Goal: Task Accomplishment & Management: Use online tool/utility

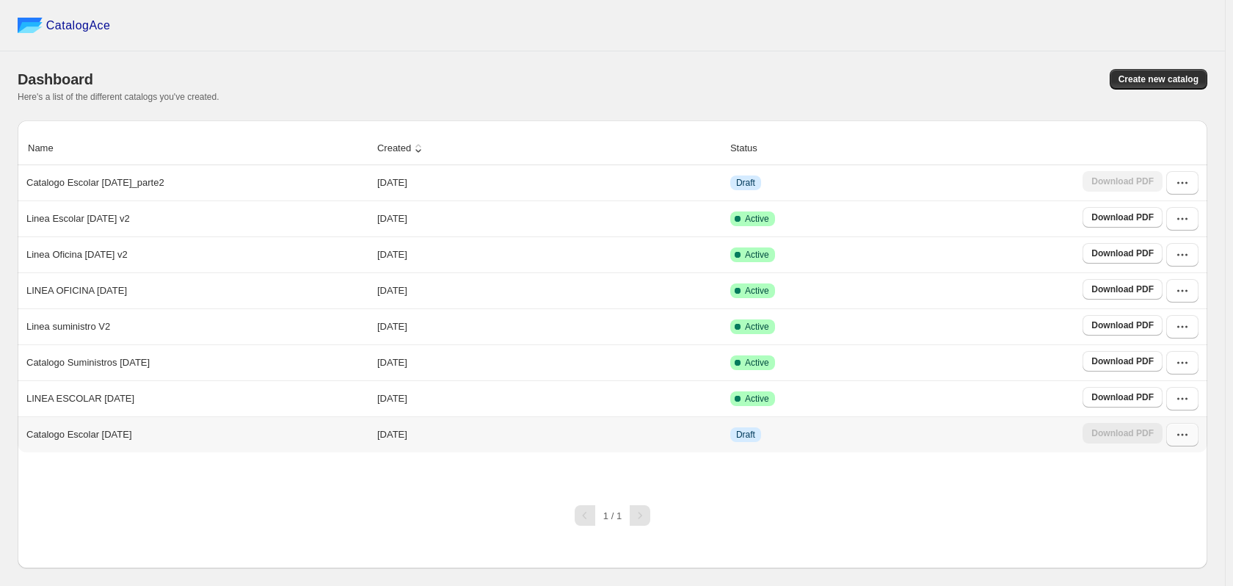
click at [1179, 434] on icon "button" at bounding box center [1182, 434] width 15 height 15
click at [1166, 322] on span "Edit" at bounding box center [1181, 329] width 75 height 15
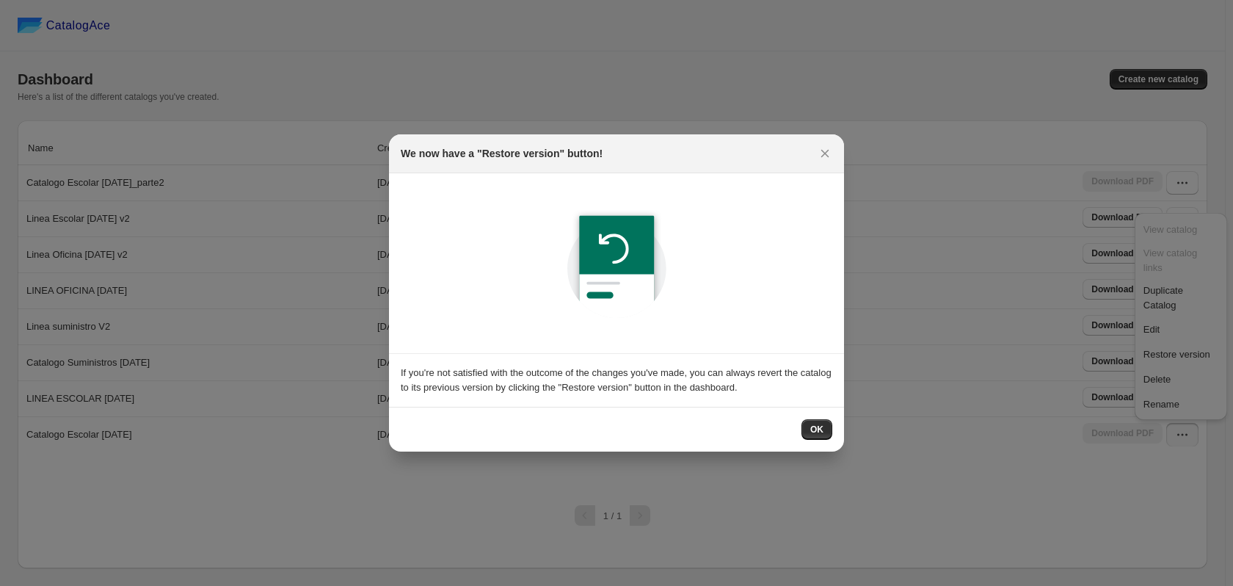
click at [822, 427] on span "OK" at bounding box center [816, 430] width 13 height 12
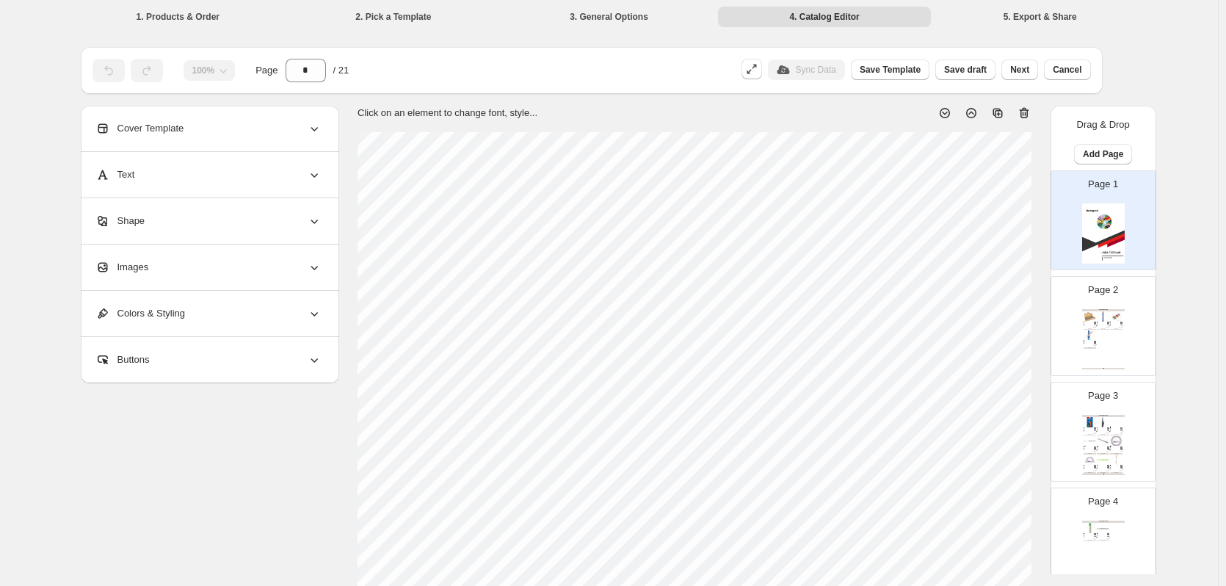
click at [1116, 323] on div "SKU: 423624" at bounding box center [1114, 323] width 9 height 1
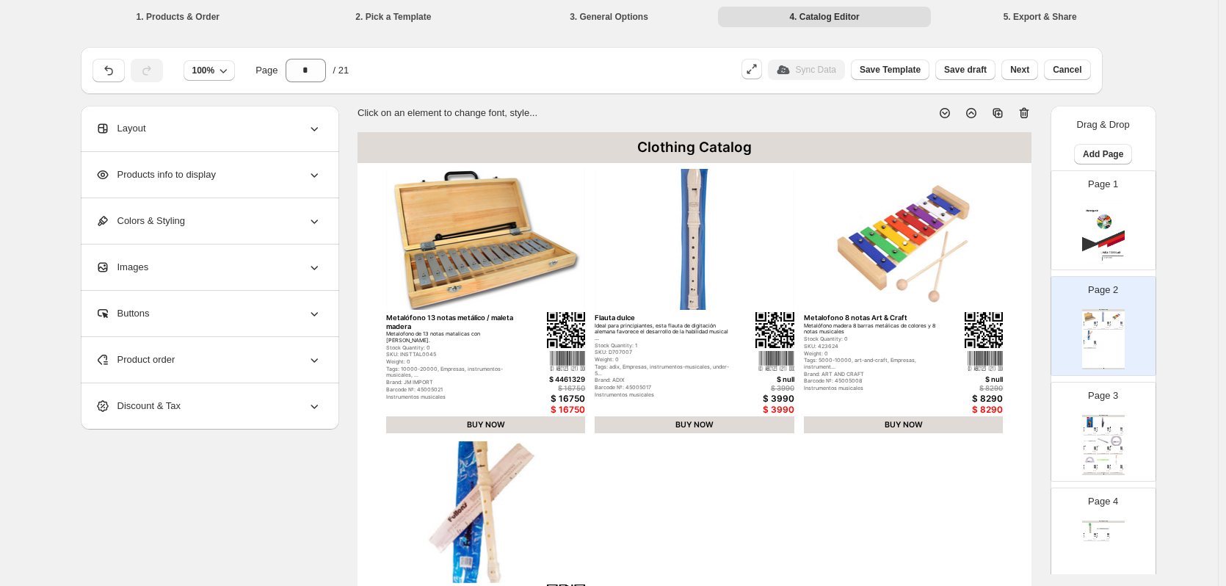
click at [1116, 347] on div "Clothing Catalog Metalófono 13 notas metálico / maleta madera Metalofono de 13 …" at bounding box center [1103, 339] width 43 height 60
click at [1024, 114] on icon at bounding box center [1024, 113] width 15 height 15
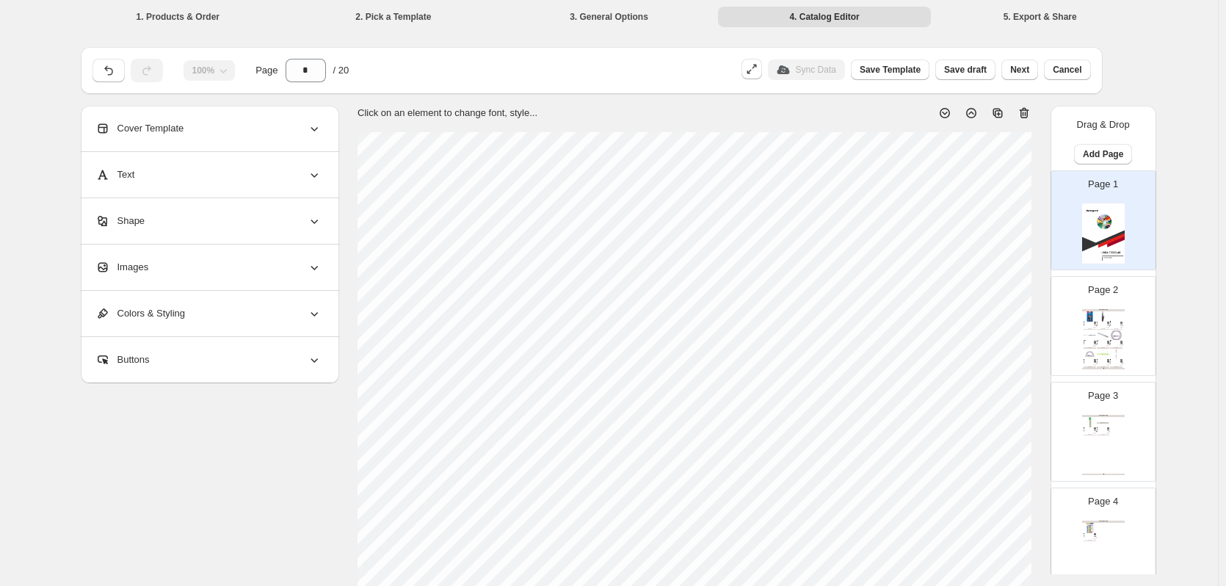
click at [1097, 334] on img at bounding box center [1103, 335] width 12 height 10
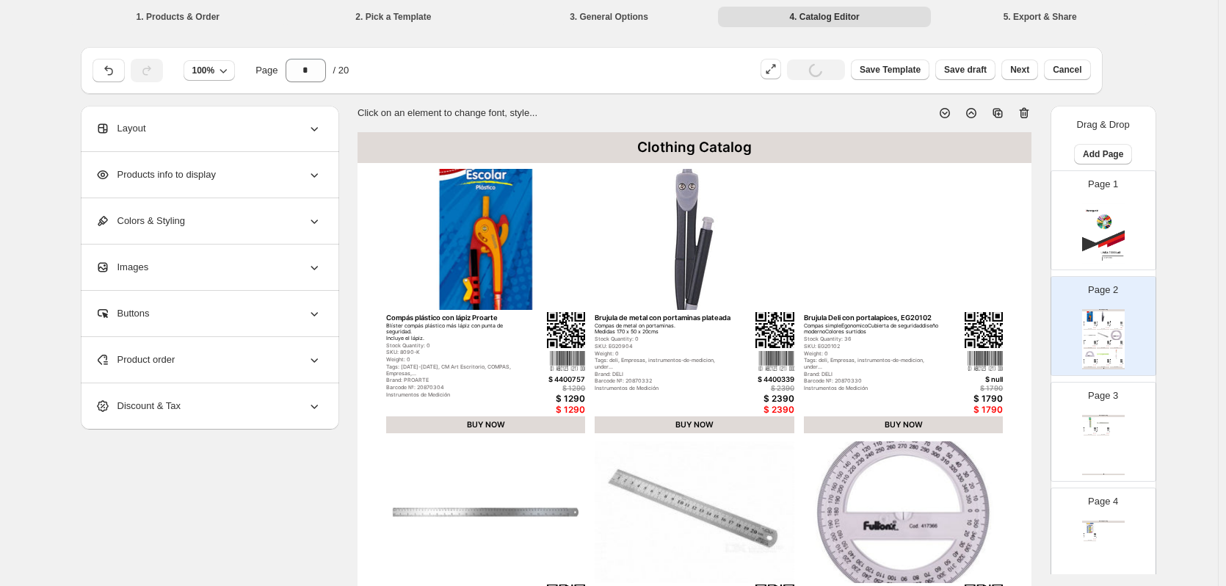
click at [1028, 113] on icon at bounding box center [1024, 113] width 15 height 15
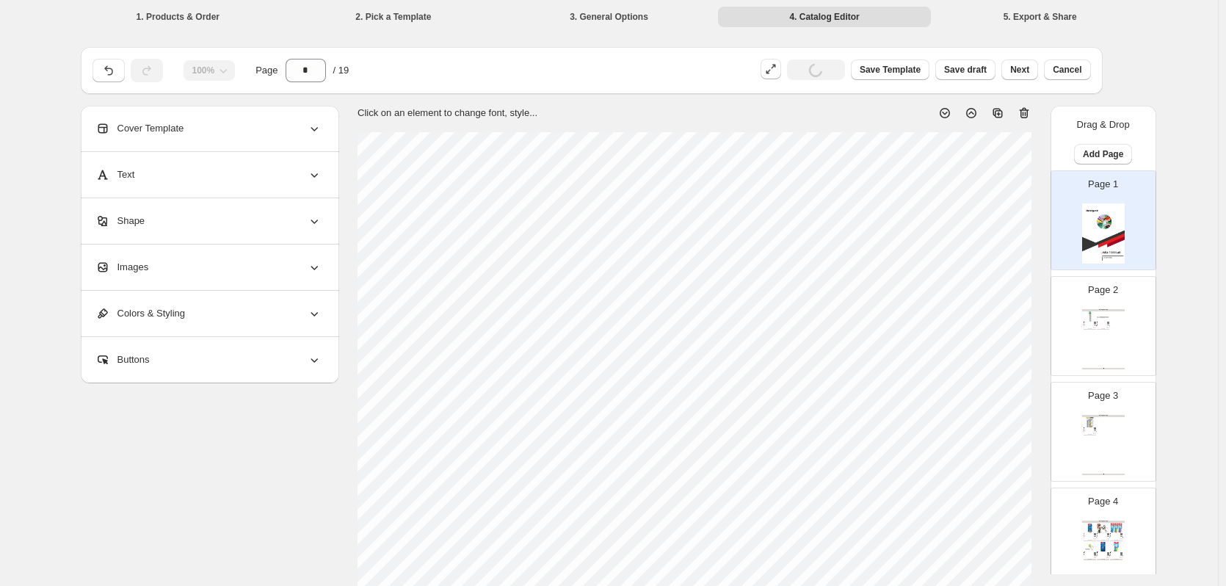
click at [1100, 349] on div "Clothing Catalog Regla Metálica 15 cm Nada mejor que tener siempre entre tus út…" at bounding box center [1103, 339] width 43 height 60
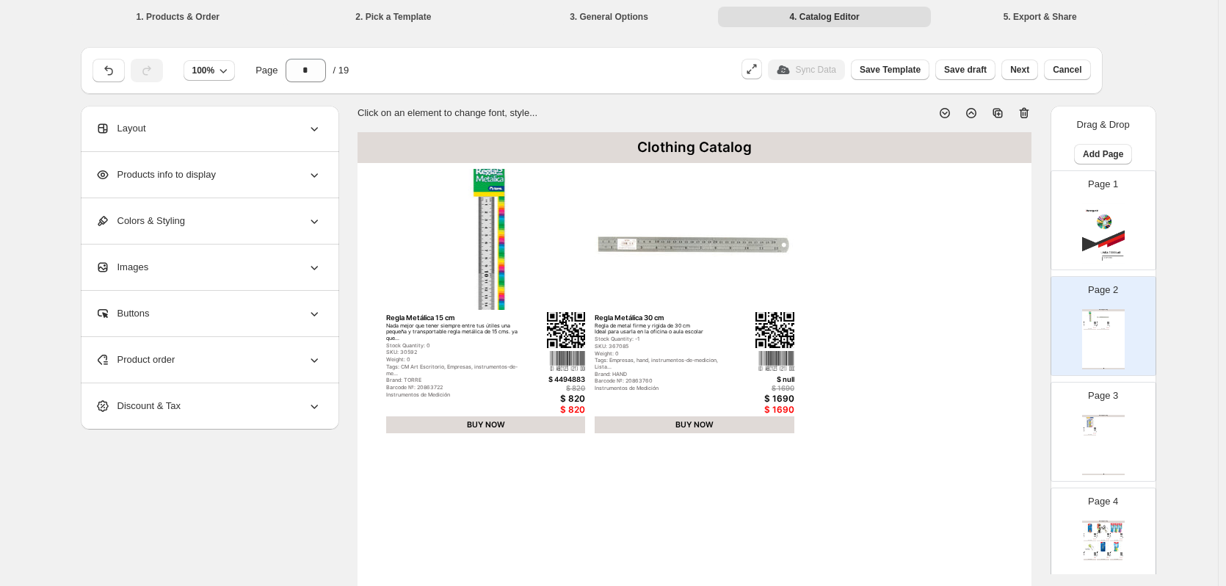
click at [1022, 114] on icon at bounding box center [1024, 113] width 15 height 15
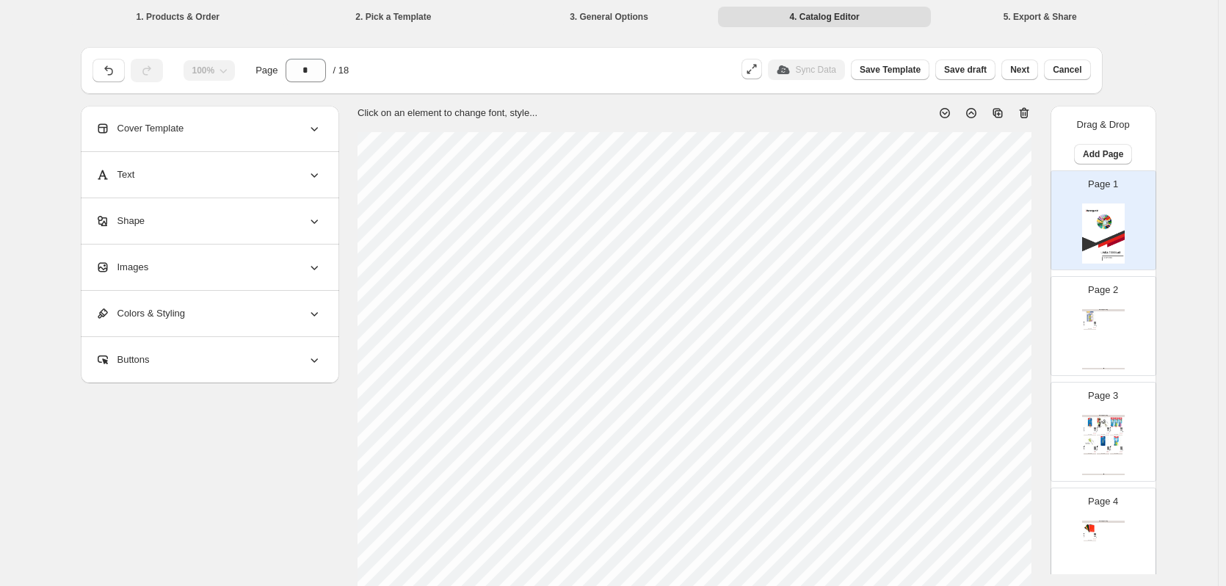
drag, startPoint x: 1105, startPoint y: 332, endPoint x: 1061, endPoint y: 195, distance: 143.2
click at [1105, 331] on div "Clothing Catalog Tabla periodica Adetec adhesiva, Tabla con todos los elementos…" at bounding box center [1103, 339] width 43 height 60
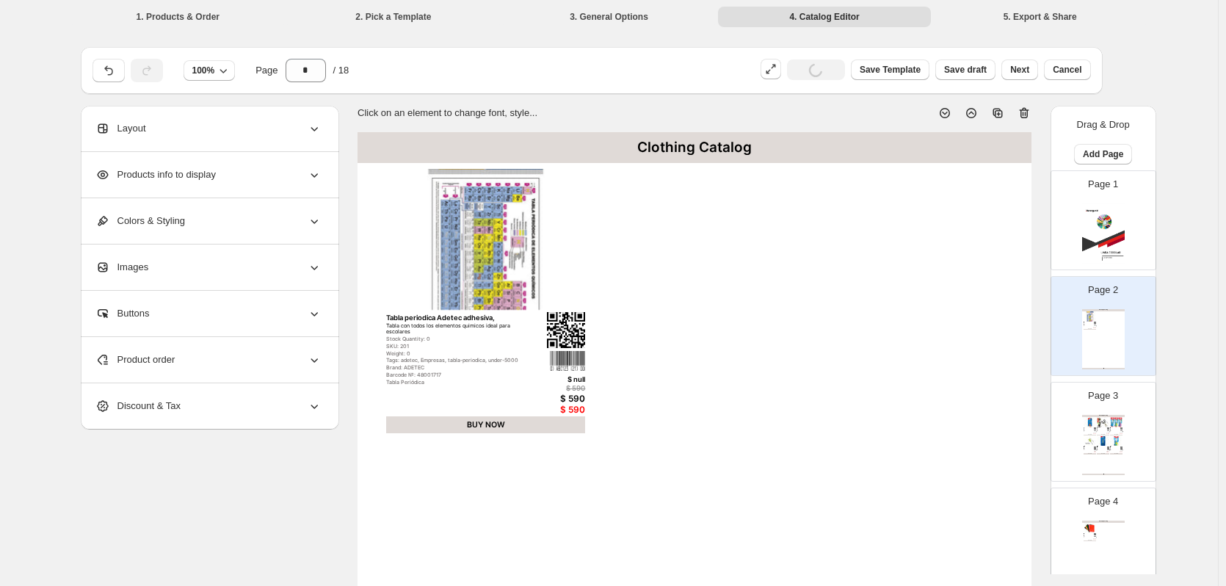
click at [1028, 116] on icon at bounding box center [1024, 113] width 15 height 15
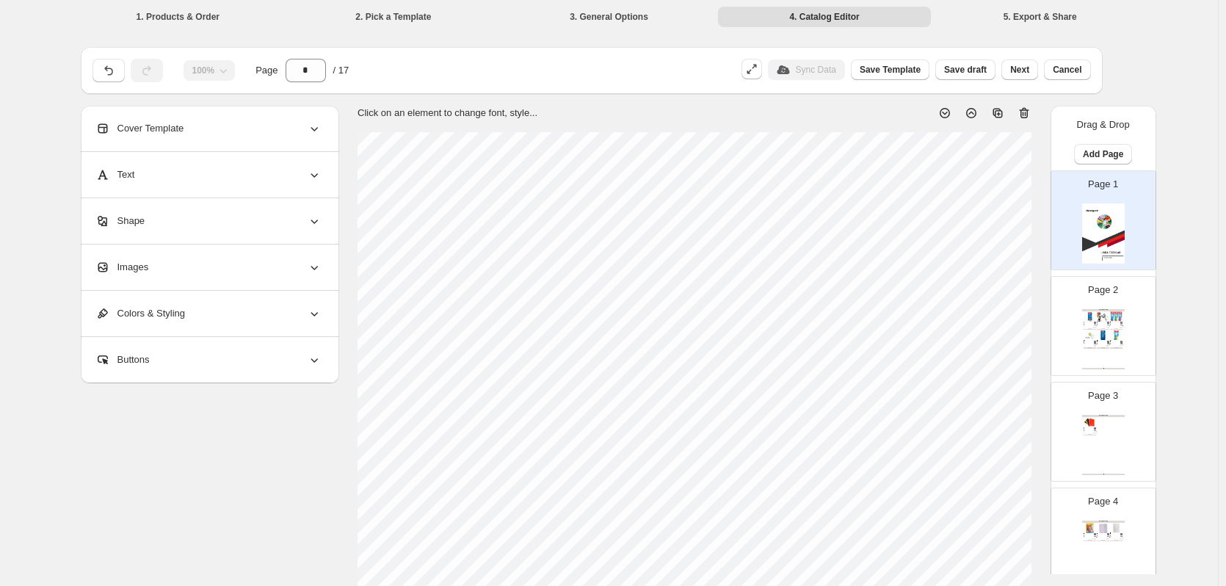
click at [1120, 342] on img at bounding box center [1121, 342] width 2 height 2
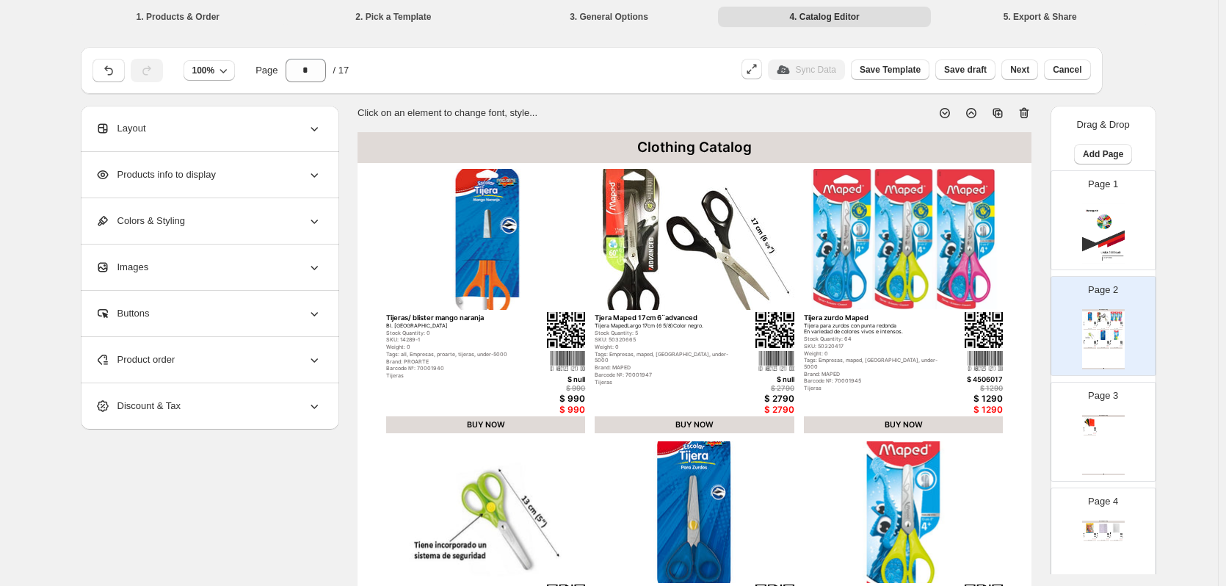
click at [1028, 117] on icon at bounding box center [1024, 113] width 15 height 15
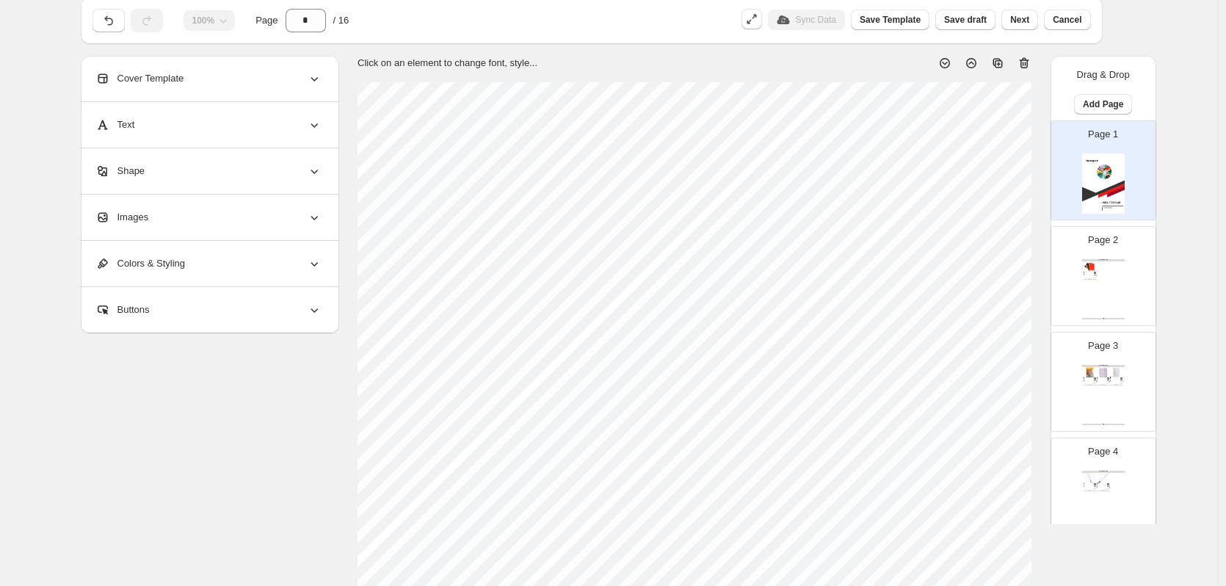
scroll to position [73, 0]
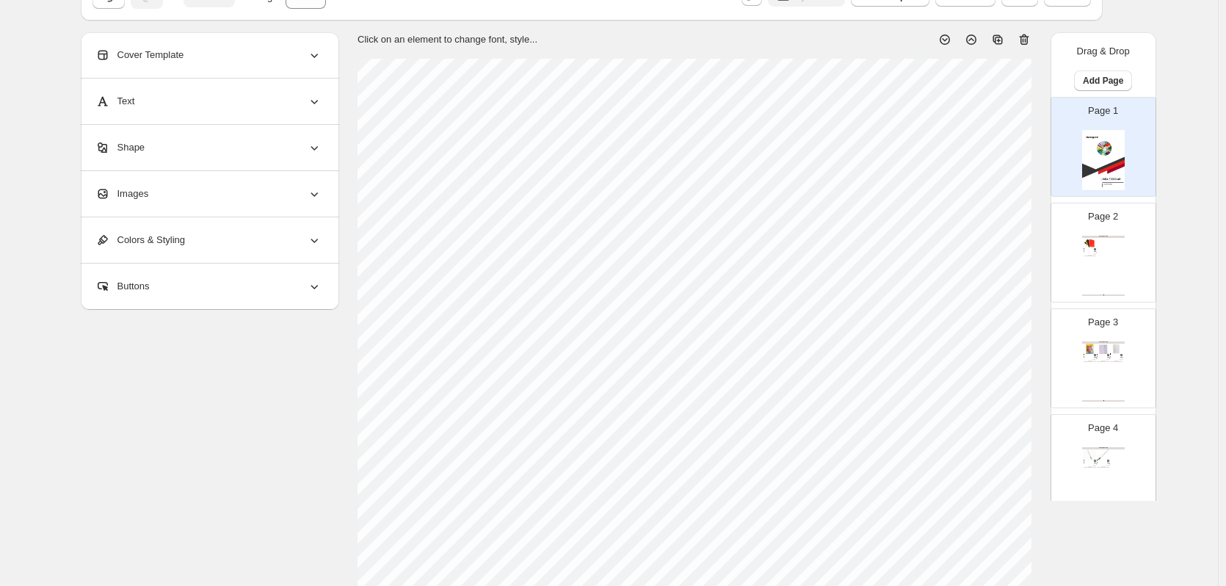
click at [1097, 252] on div "Clothing Catalog Carpeta Escolar Plastificada Oficio Carpeta Escolar para archi…" at bounding box center [1103, 266] width 43 height 60
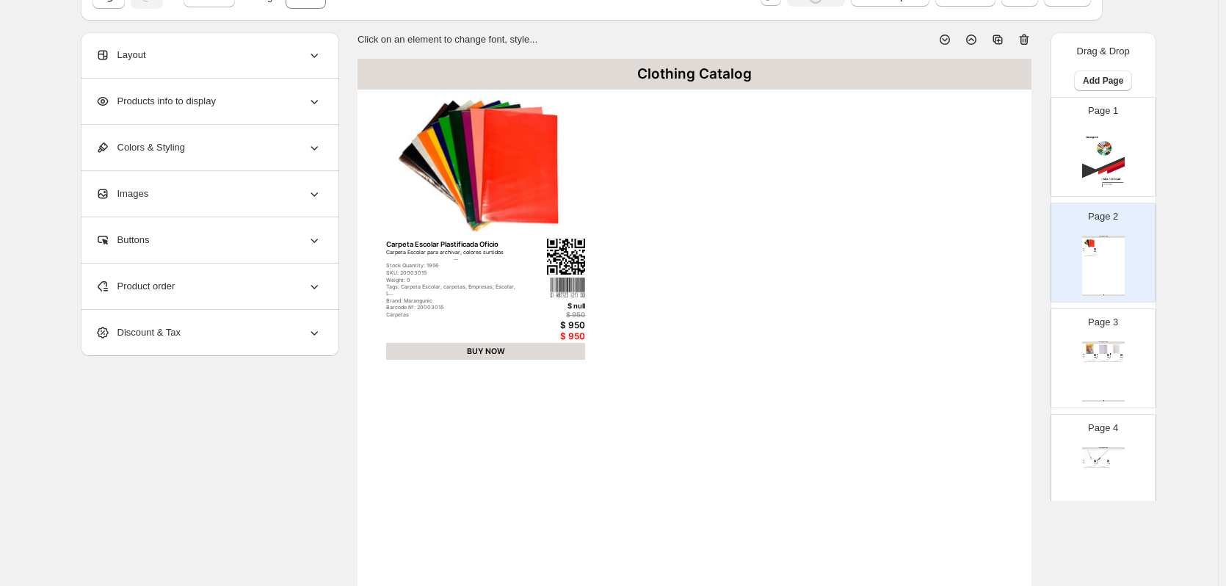
click at [1026, 43] on icon at bounding box center [1024, 39] width 15 height 15
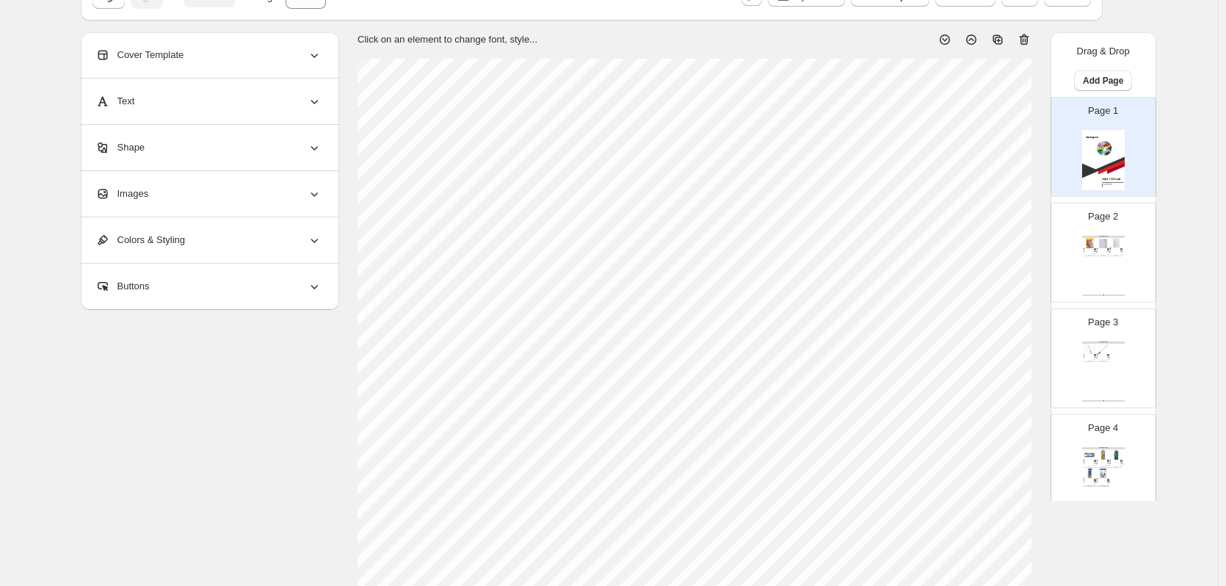
click at [1107, 258] on div "Clothing Catalog Forro autoadhesivo en pliego mix 10 colores Forro autoadhesivo…" at bounding box center [1103, 266] width 43 height 60
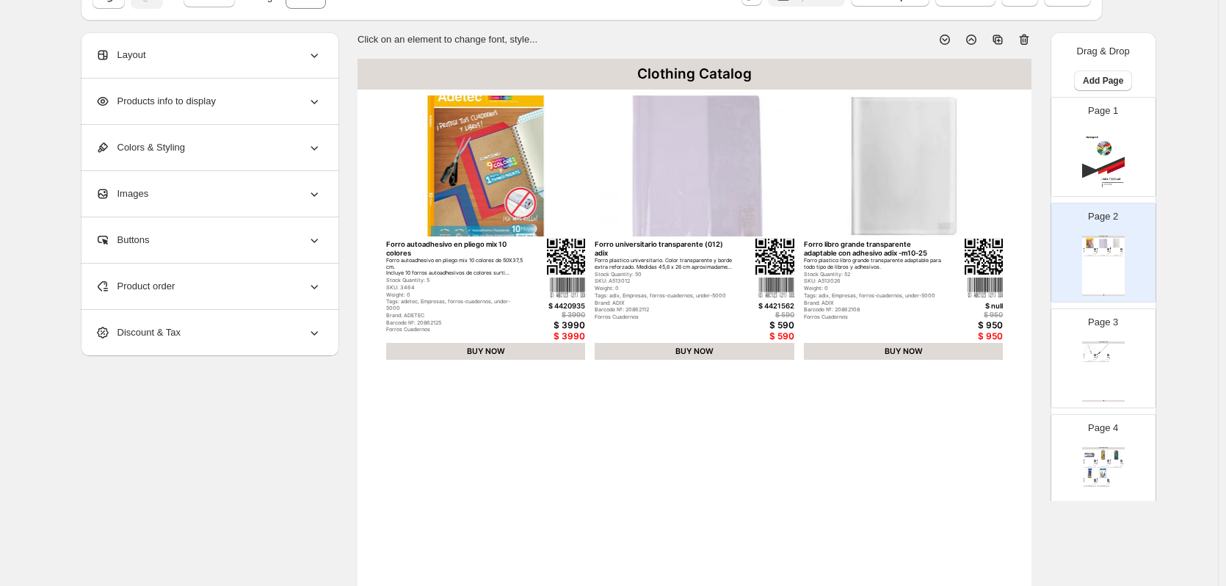
click at [1028, 44] on icon at bounding box center [1024, 39] width 10 height 11
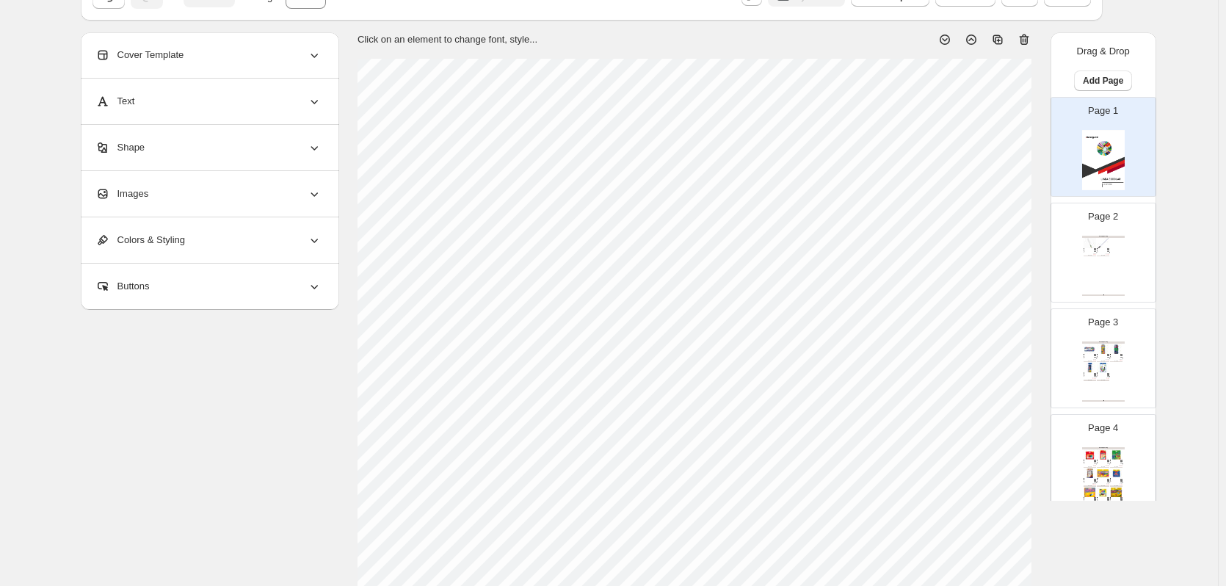
click at [1070, 266] on div "Page 2 Clothing Catalog Rollo estatico muresco arena x 10mts Papel contact esta…" at bounding box center [1097, 246] width 92 height 98
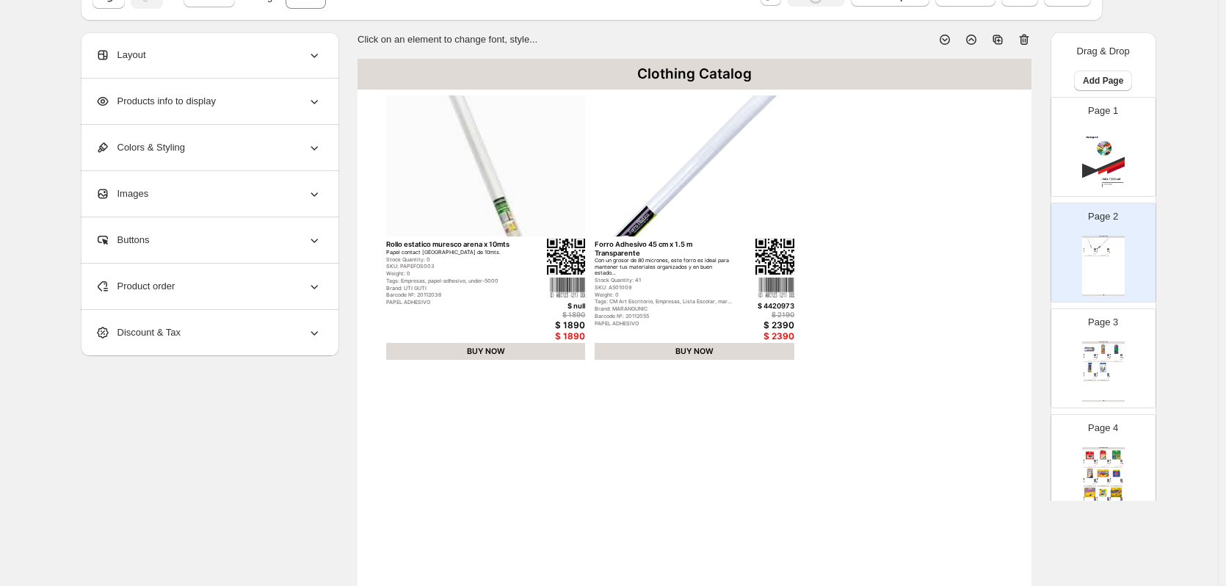
click at [1030, 43] on icon at bounding box center [1024, 39] width 15 height 15
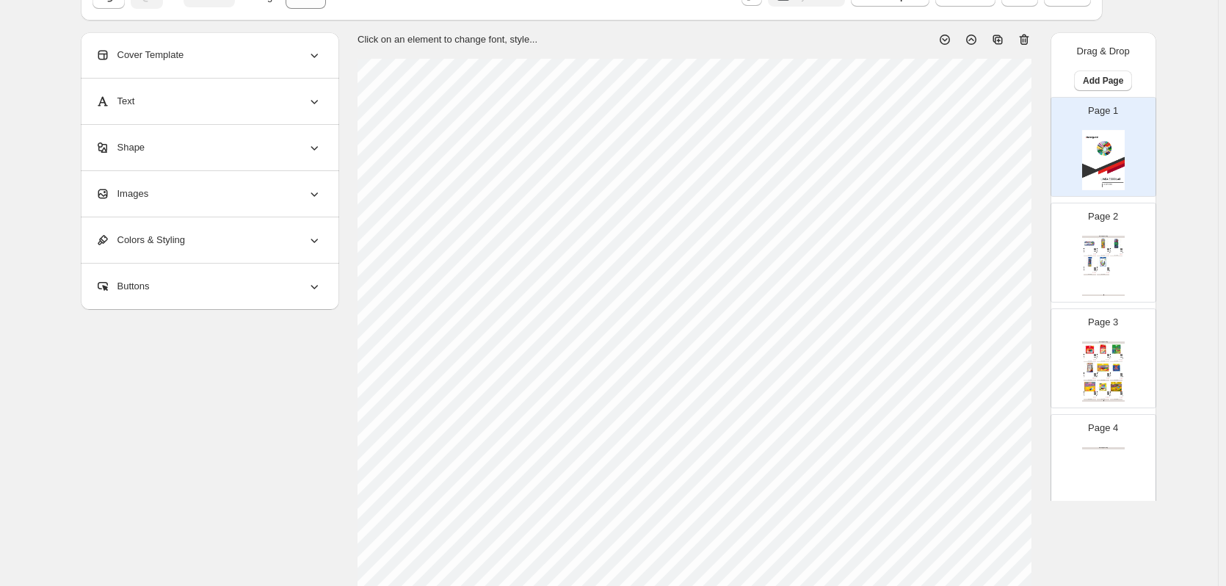
click at [1107, 268] on img at bounding box center [1108, 268] width 2 height 2
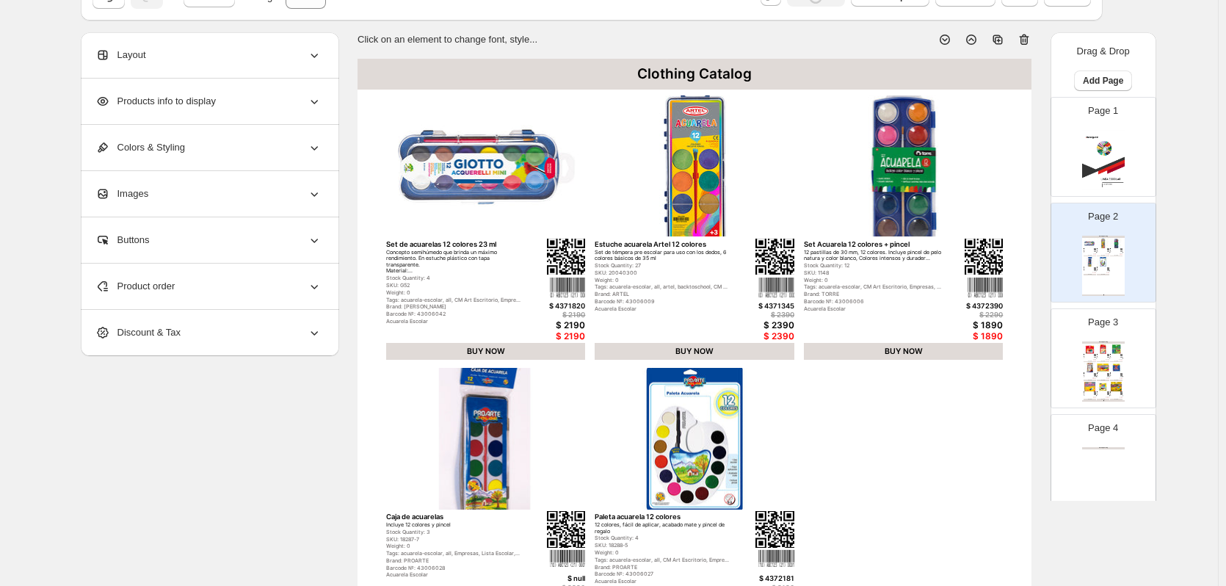
click at [1028, 37] on icon at bounding box center [1024, 39] width 10 height 11
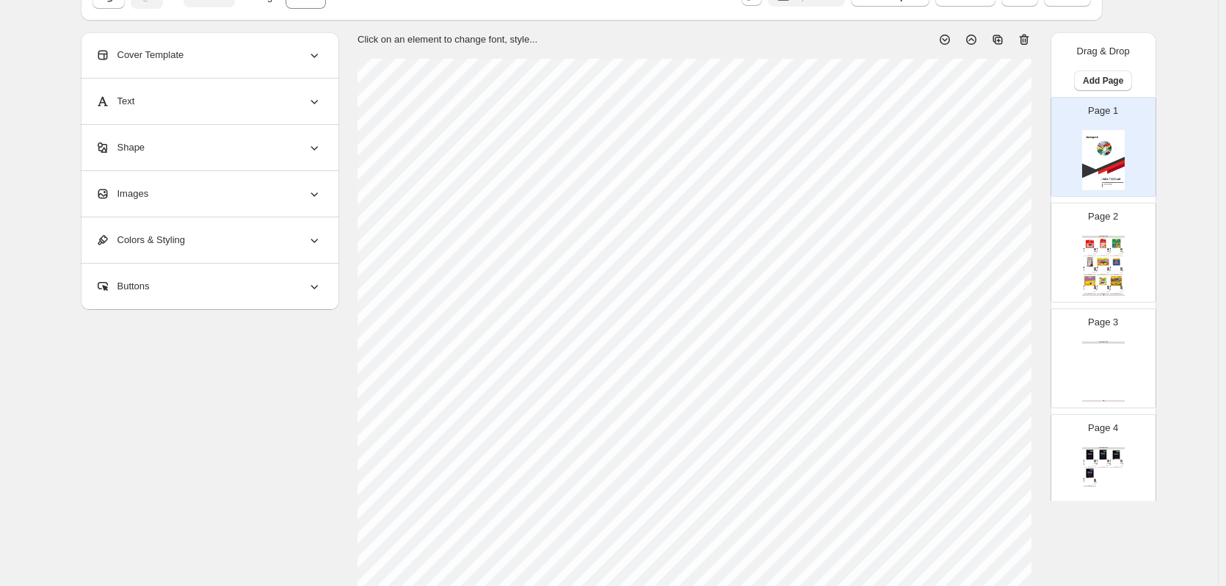
click at [1124, 272] on div "Page 2 Clothing Catalog Set lápices [PERSON_NAME] triangular jumbo 12 colores E…" at bounding box center [1097, 246] width 92 height 98
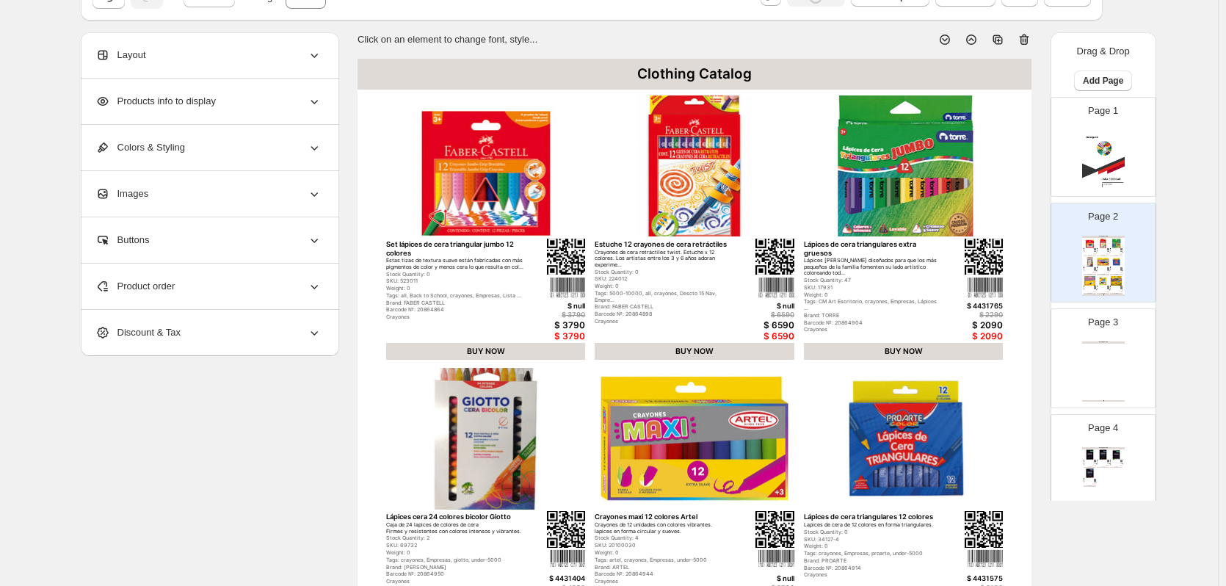
click at [1028, 37] on icon at bounding box center [1024, 39] width 10 height 11
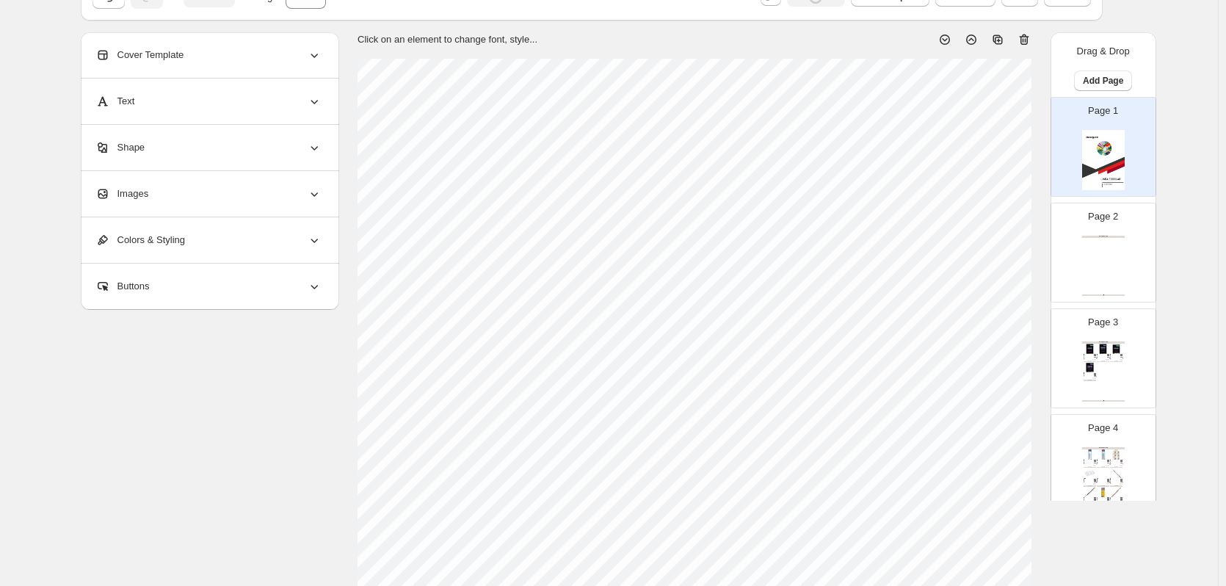
click at [1098, 263] on div "Clothing Catalog Clothing Catalog | Page undefined" at bounding box center [1103, 266] width 43 height 60
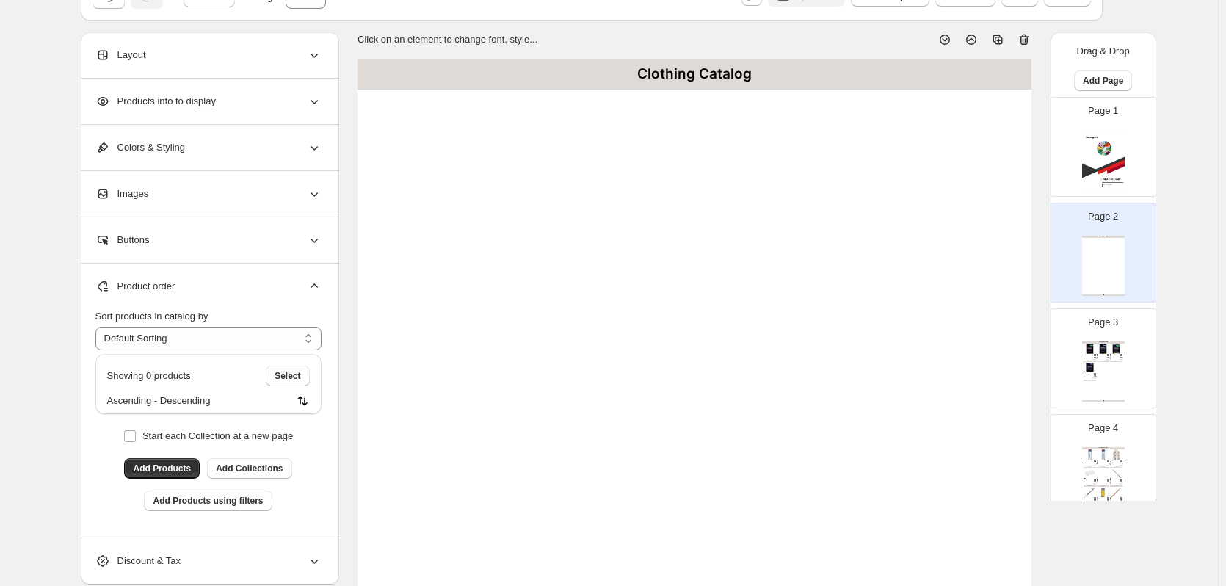
click at [1029, 38] on icon at bounding box center [1024, 39] width 10 height 11
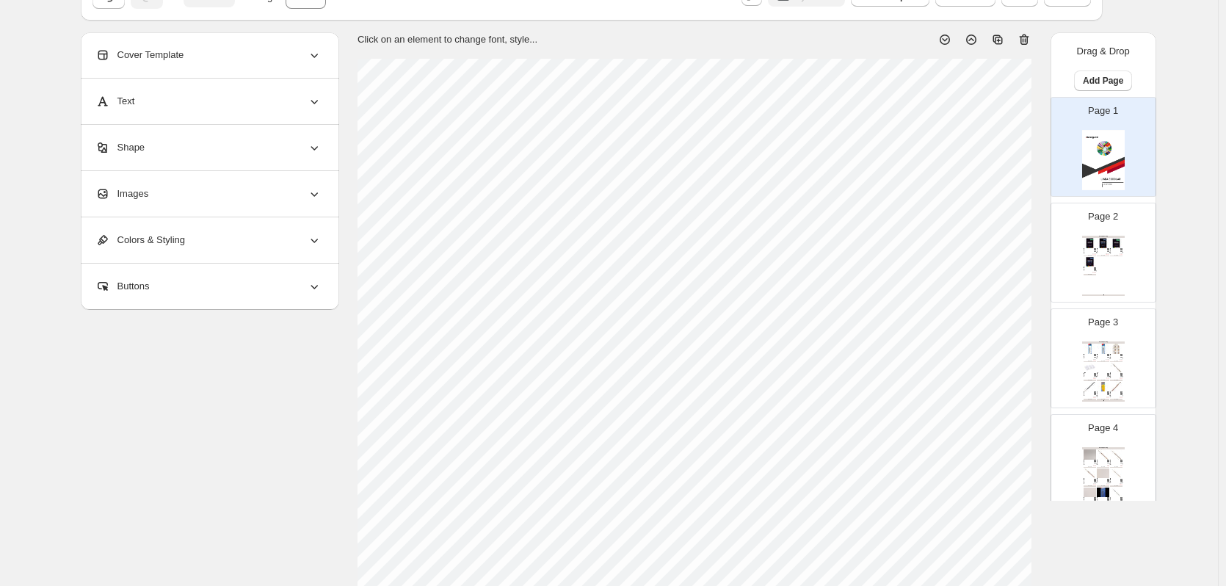
click at [1091, 271] on div "$ null $ 5890 $ 5890 $ 5890" at bounding box center [1093, 272] width 4 height 3
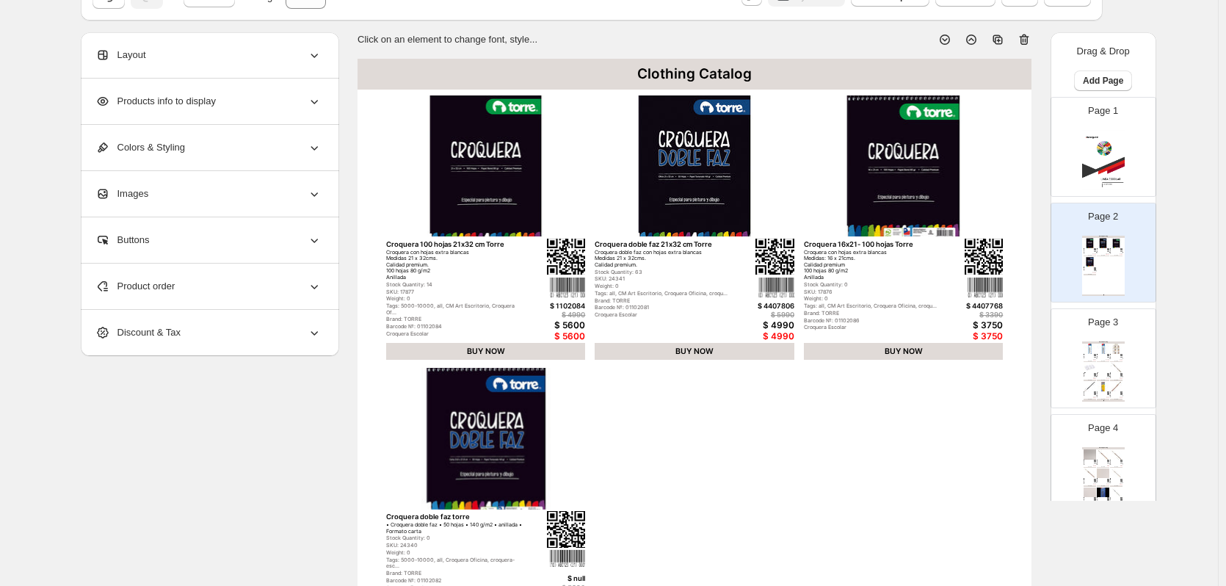
click at [1030, 41] on icon at bounding box center [1024, 39] width 15 height 15
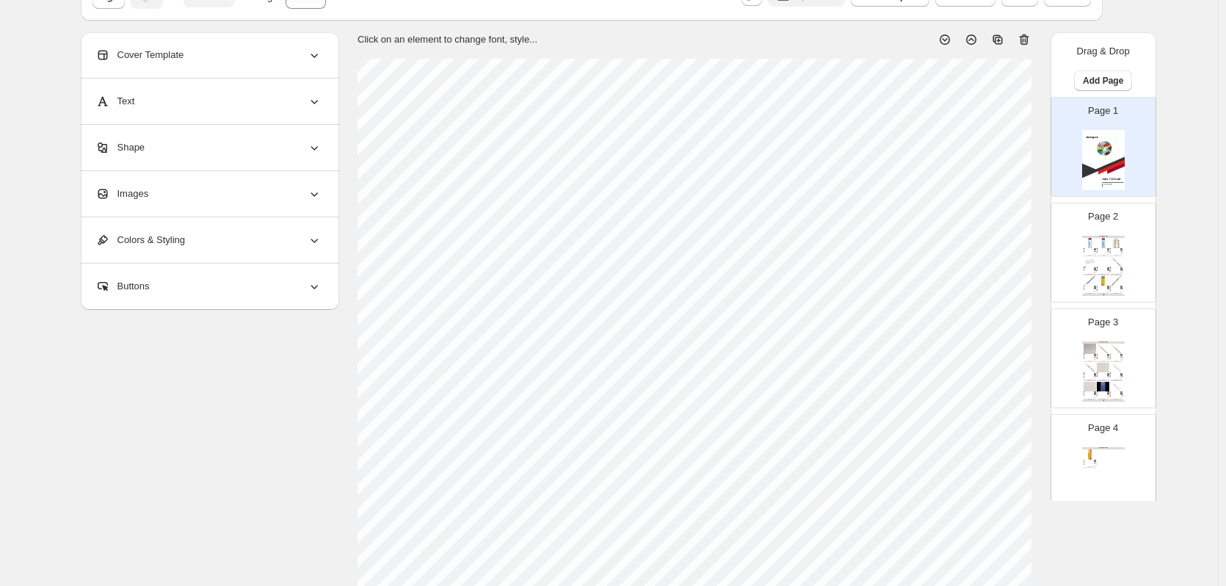
click at [1112, 266] on img at bounding box center [1116, 262] width 12 height 10
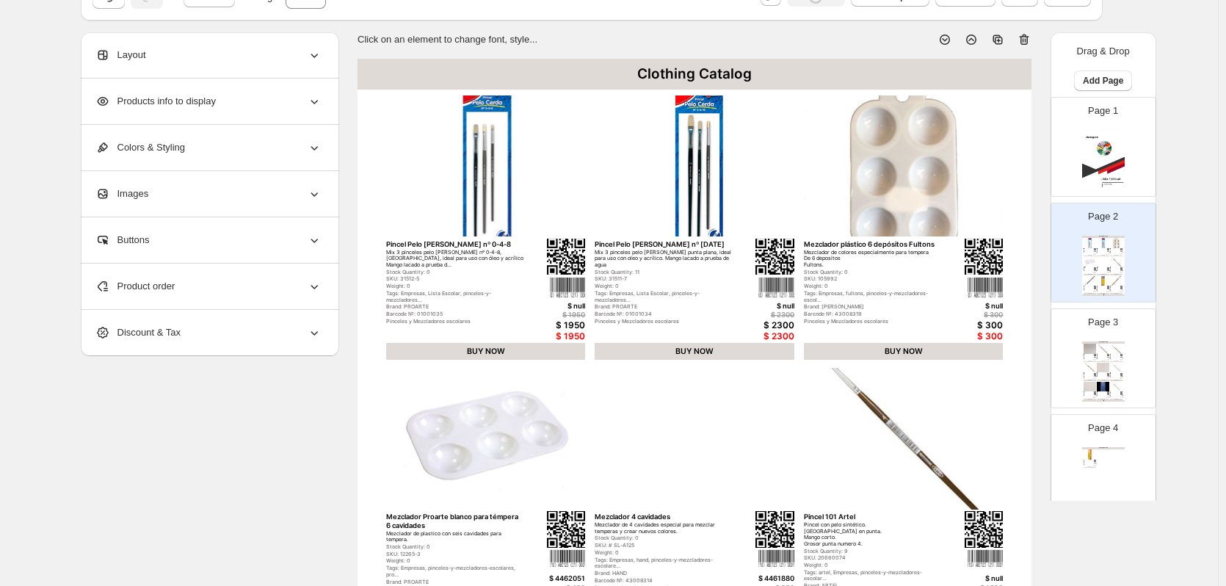
click at [1025, 41] on icon at bounding box center [1024, 39] width 15 height 15
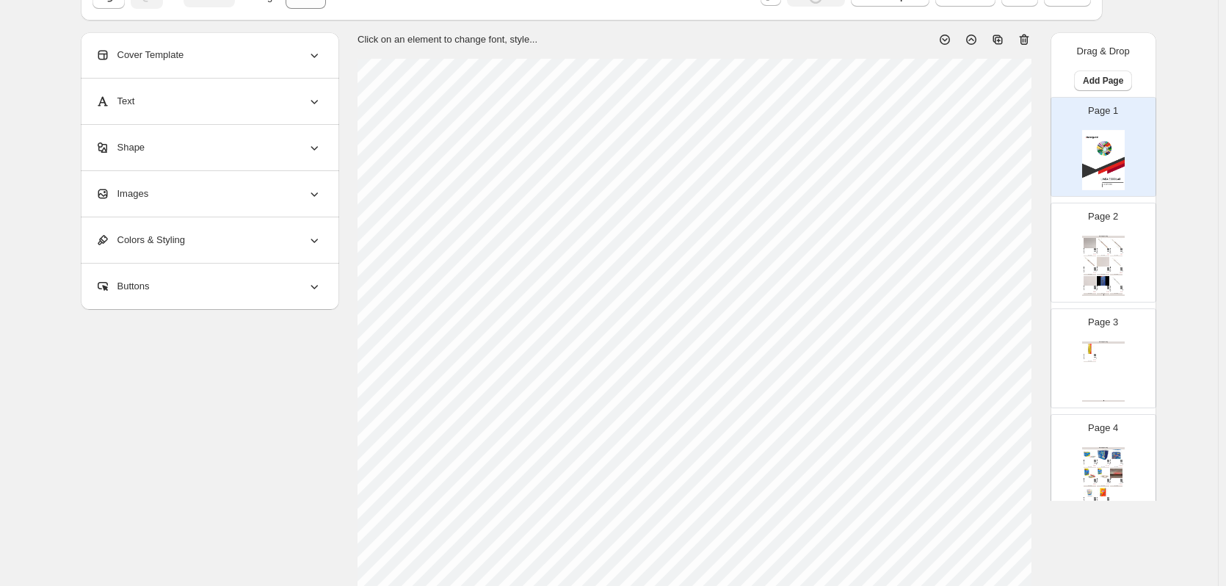
click at [1082, 279] on div "Clothing Catalog Pincel 103 Artel N°10 Pincel con pelo sintético. [GEOGRAPHIC_D…" at bounding box center [1103, 266] width 43 height 60
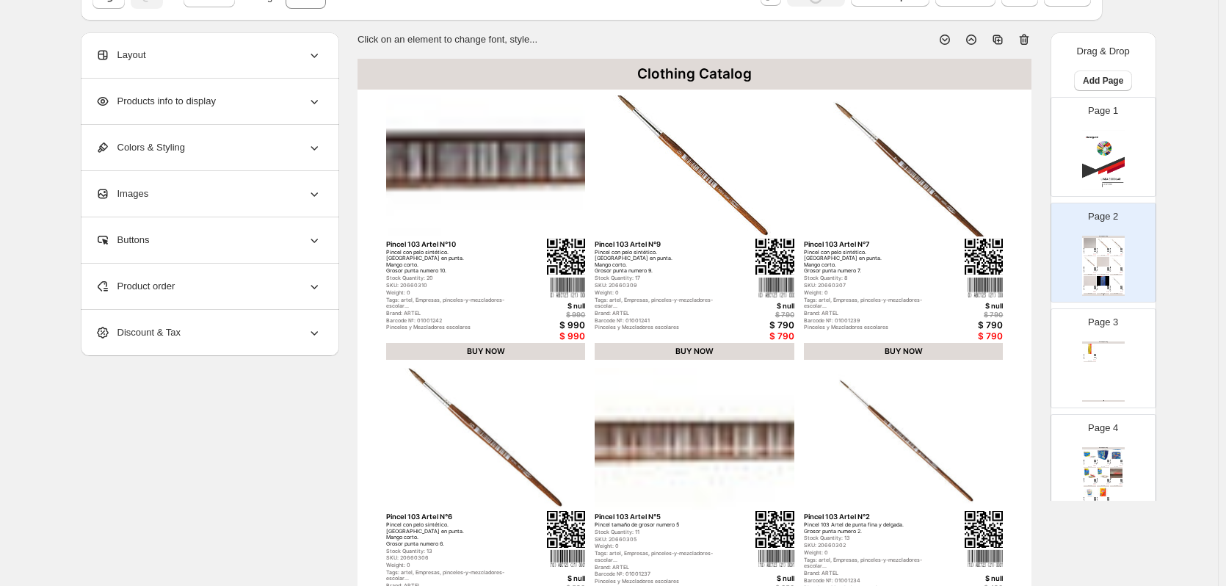
click at [1029, 44] on icon at bounding box center [1024, 39] width 15 height 15
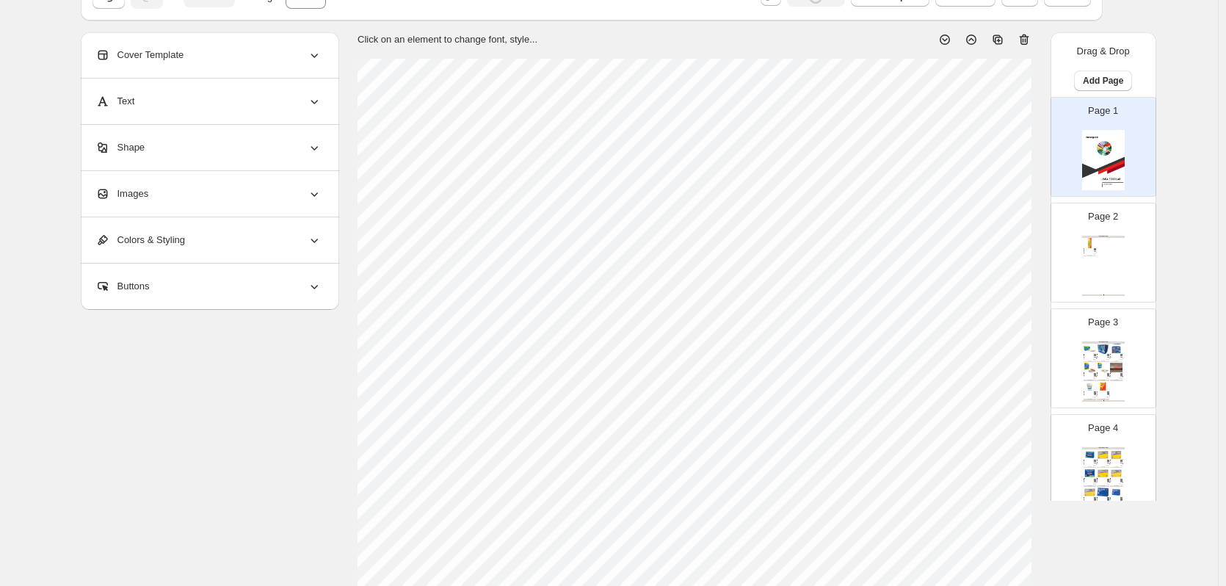
click at [1078, 287] on div "Page 2 Clothing Catalog Pinceles pelo natural 103-8 Pincel con pelo sintético. …" at bounding box center [1097, 246] width 92 height 98
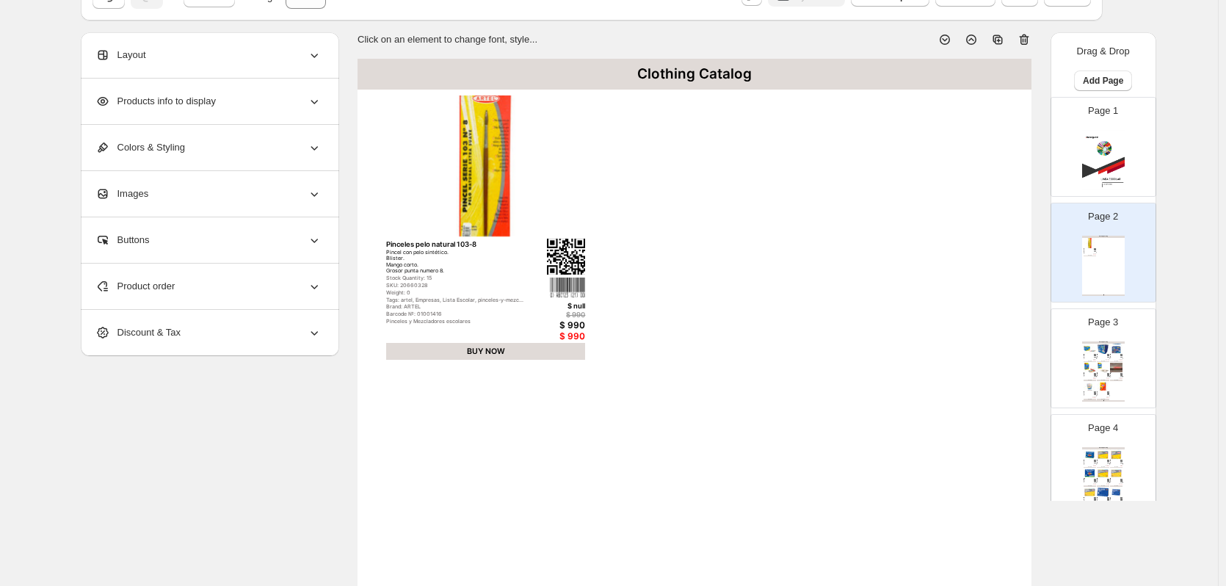
click at [1028, 39] on icon at bounding box center [1024, 39] width 15 height 15
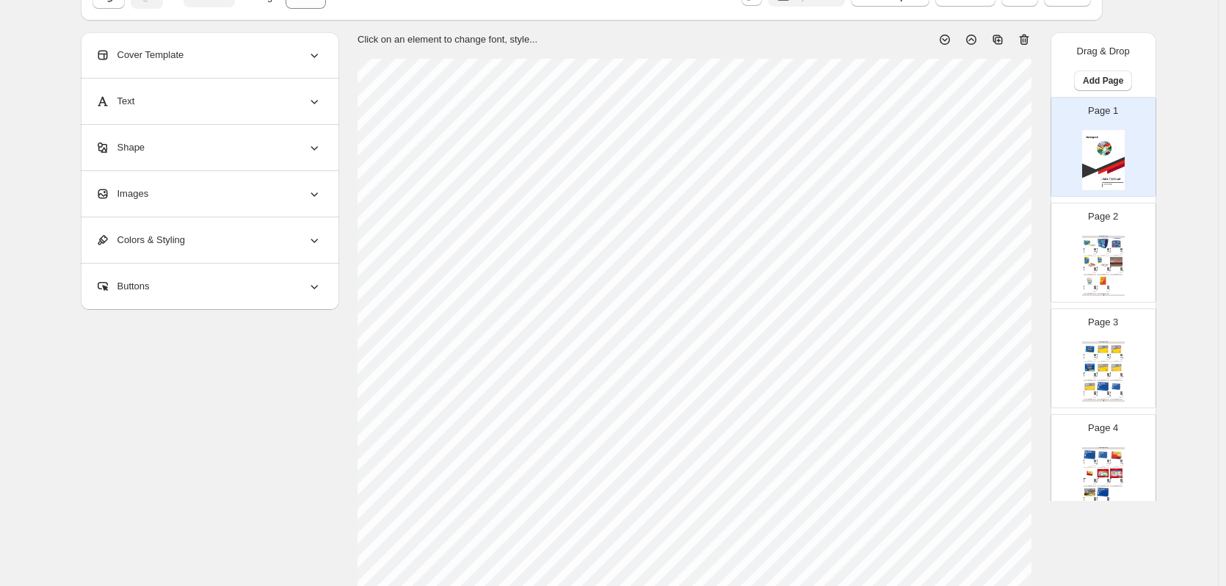
click at [1107, 274] on div "BUY NOW" at bounding box center [1103, 274] width 12 height 1
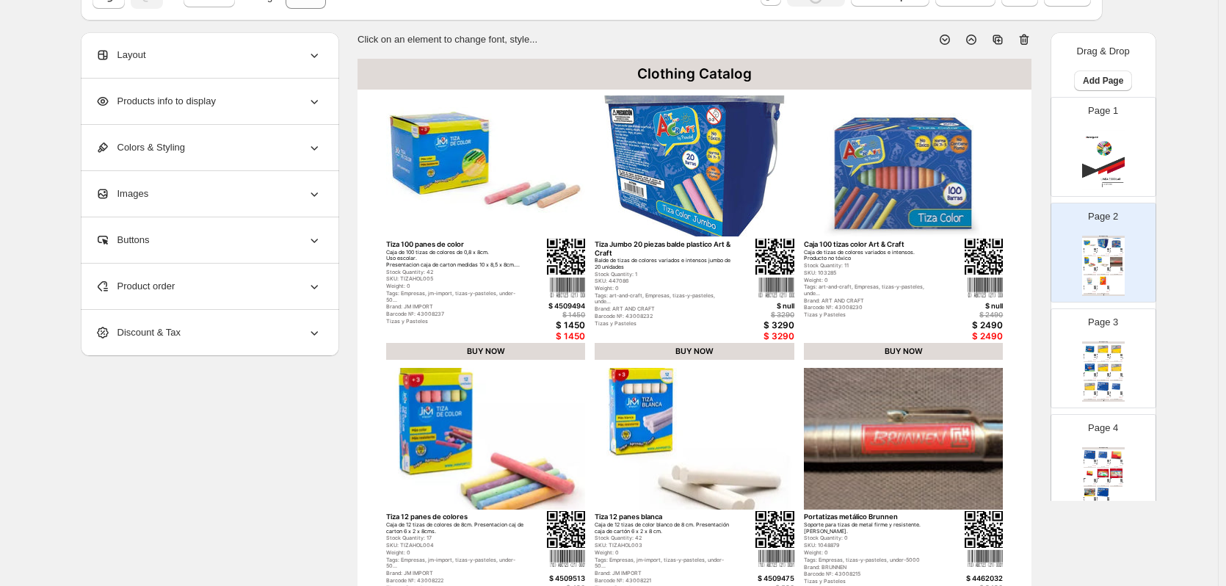
click at [1031, 42] on icon at bounding box center [1024, 39] width 15 height 15
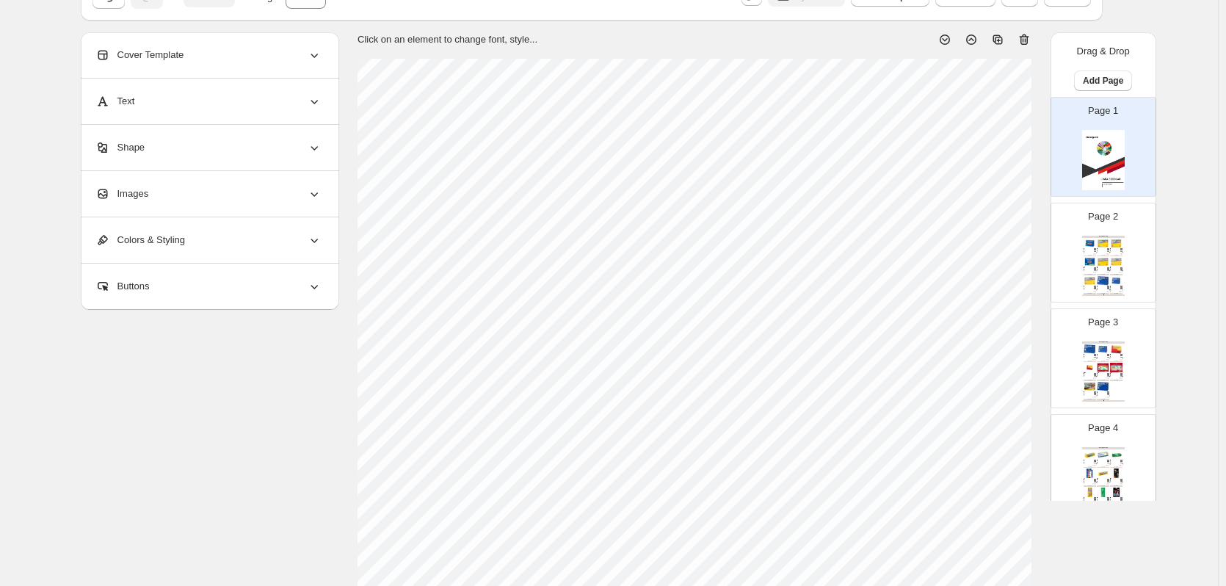
click at [1107, 265] on img at bounding box center [1103, 262] width 12 height 10
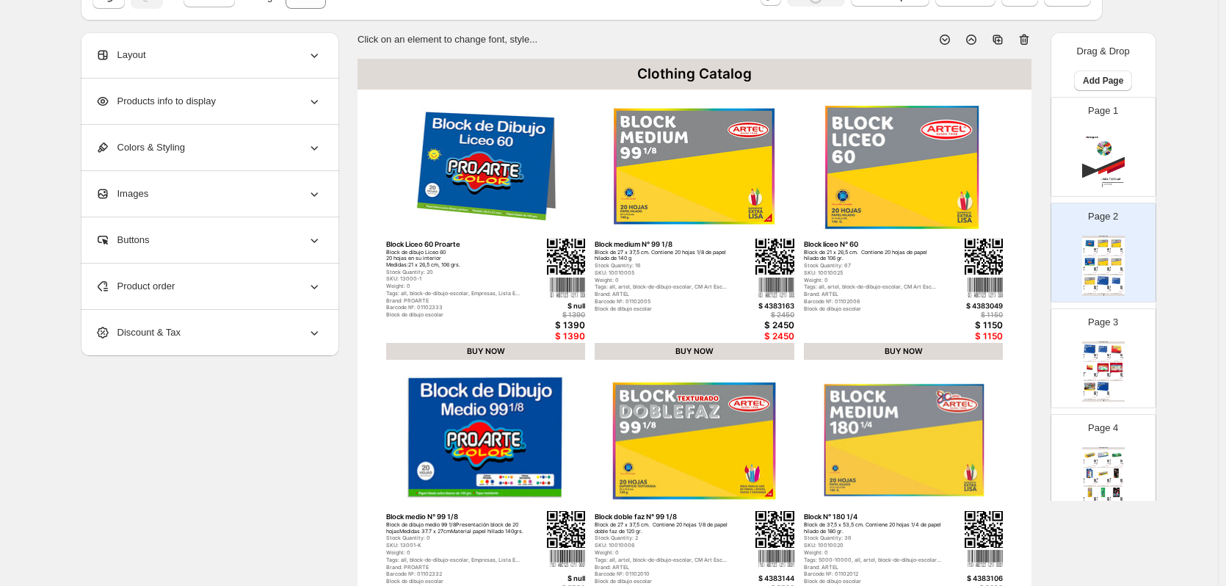
click at [1026, 40] on icon at bounding box center [1025, 40] width 1 height 4
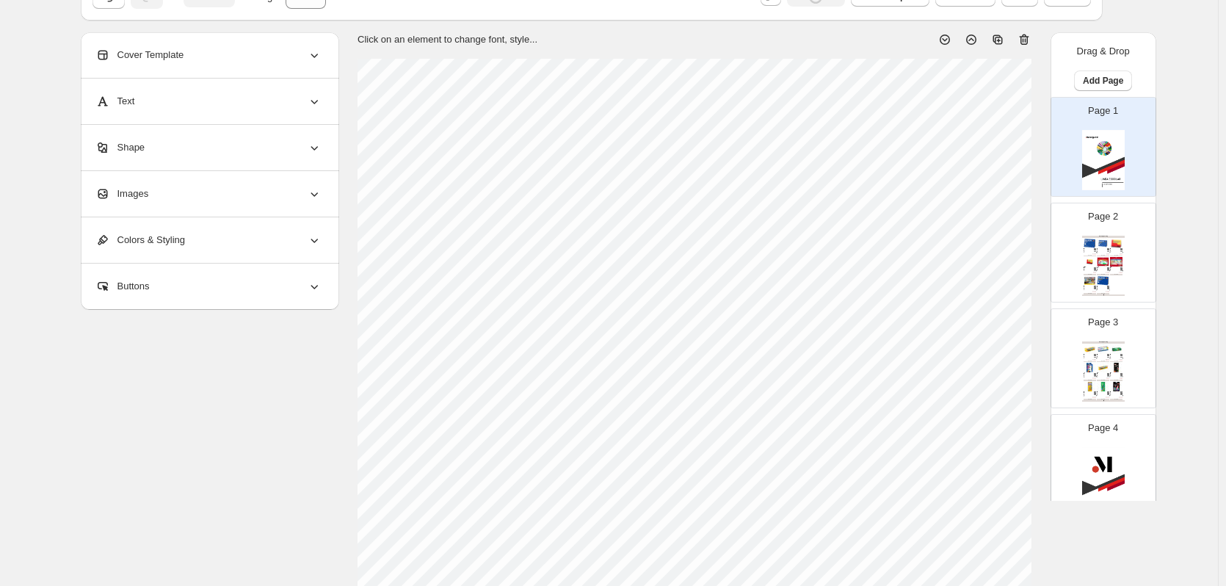
click at [1086, 242] on img at bounding box center [1089, 243] width 12 height 10
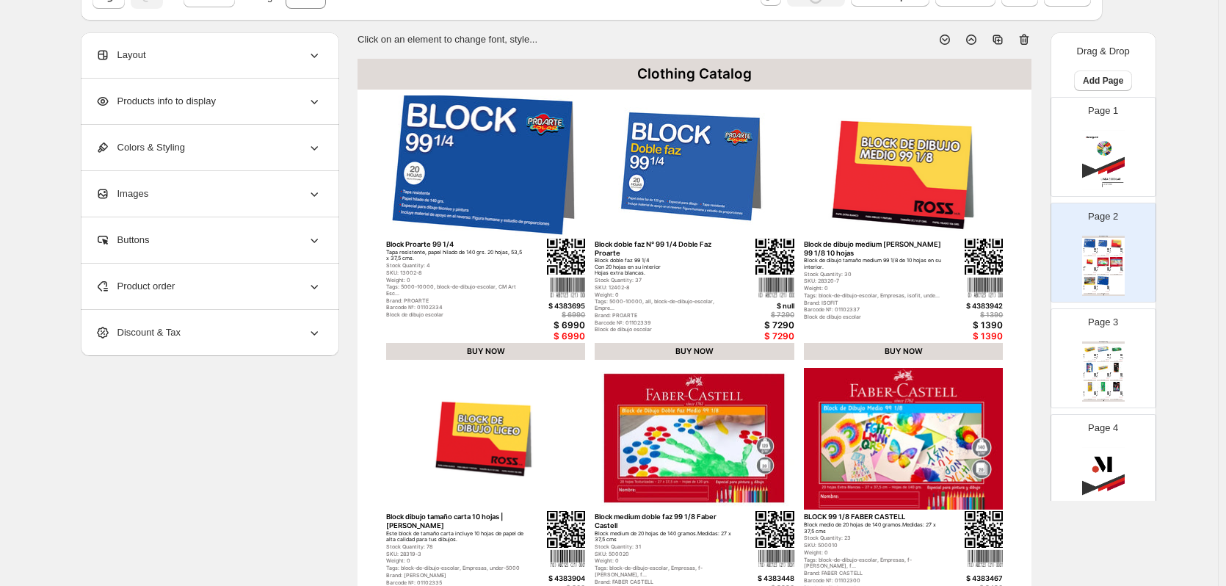
click at [1029, 38] on icon at bounding box center [1024, 39] width 10 height 11
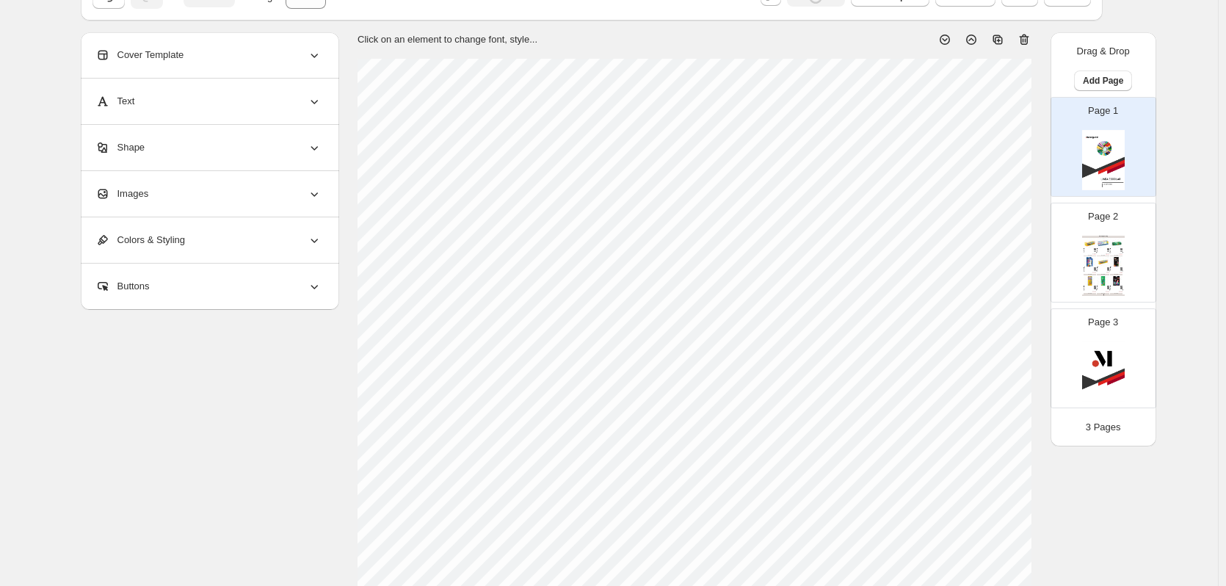
click at [1105, 241] on img at bounding box center [1103, 243] width 12 height 10
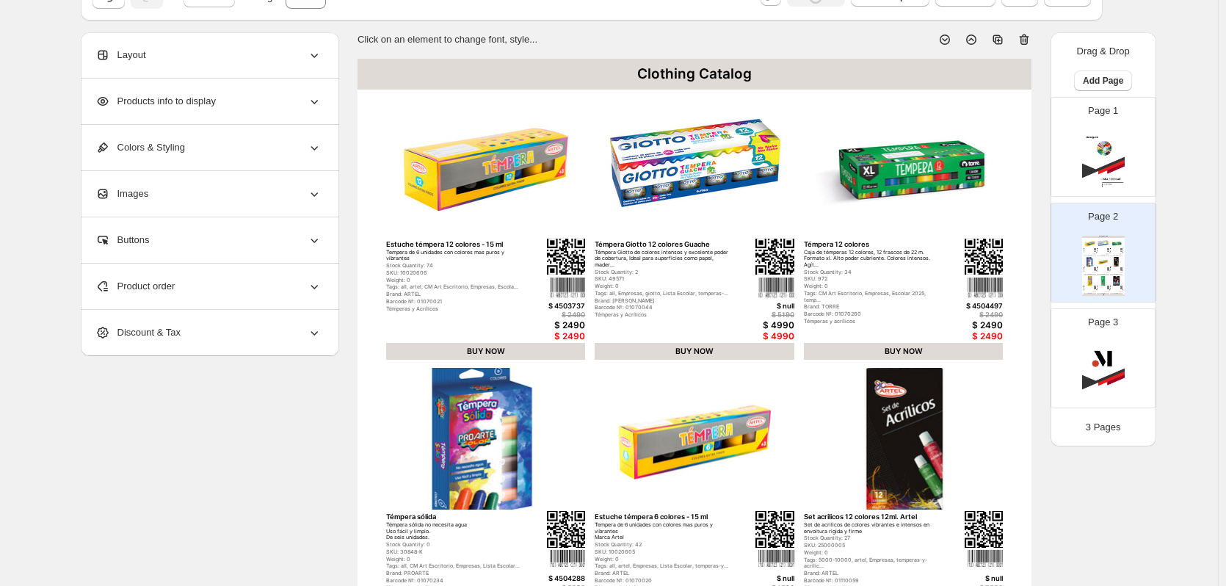
click at [1028, 38] on icon at bounding box center [1024, 39] width 15 height 15
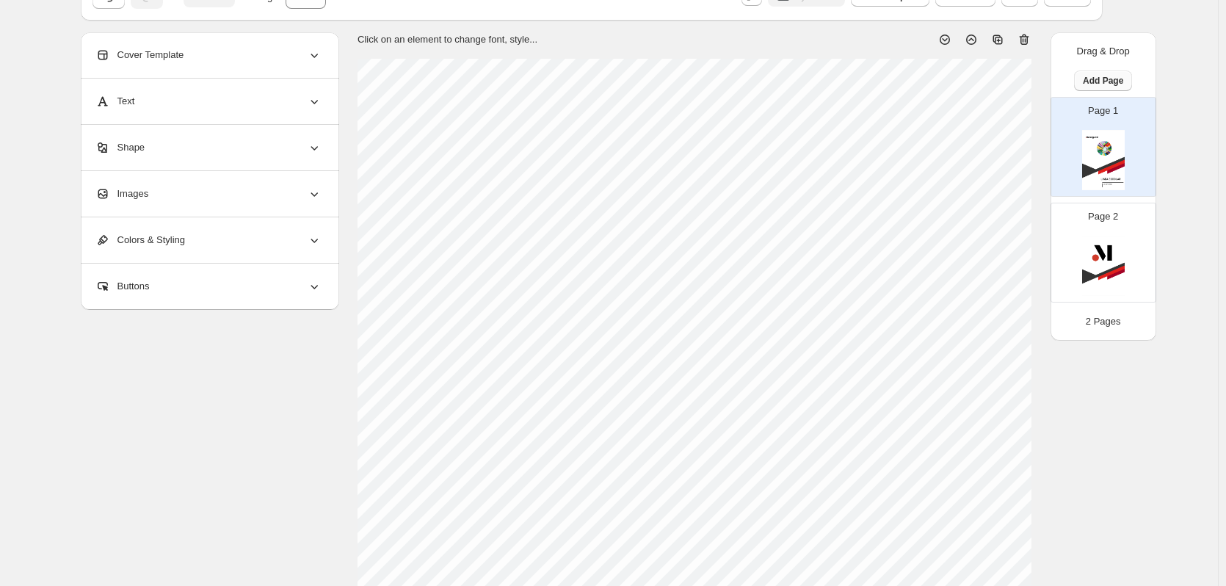
click at [1113, 83] on span "Add Page" at bounding box center [1103, 81] width 40 height 12
click at [1103, 132] on span "Product Grid Page" at bounding box center [1106, 136] width 79 height 11
click at [1101, 261] on div "Clothing Catalog Clothing Catalog | Page undefined" at bounding box center [1103, 266] width 43 height 60
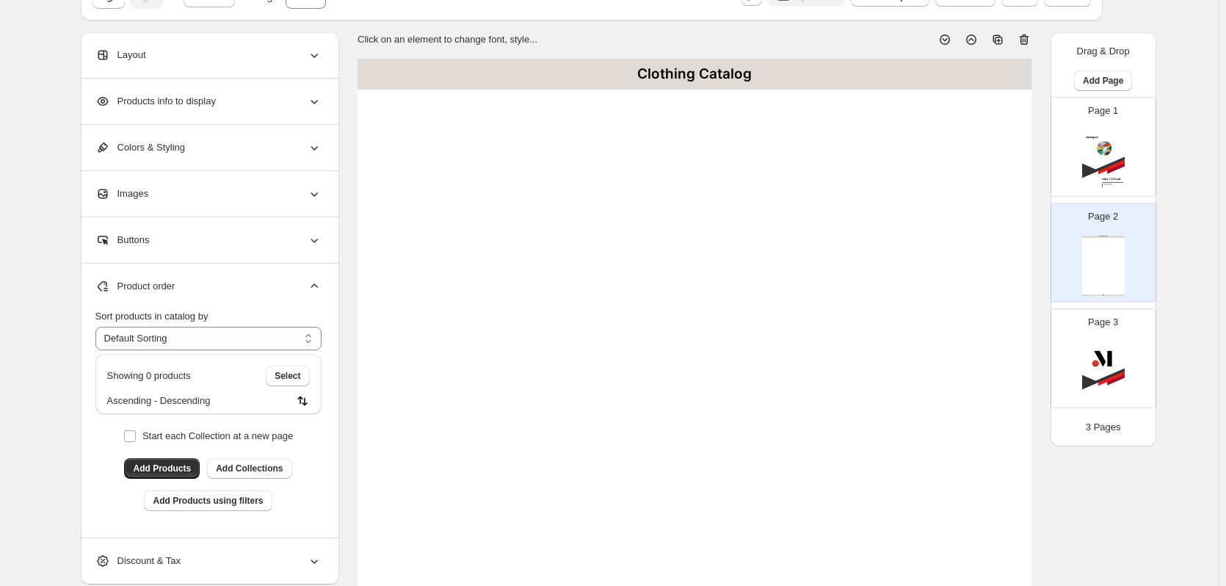
click at [248, 62] on div "Layout" at bounding box center [208, 55] width 226 height 46
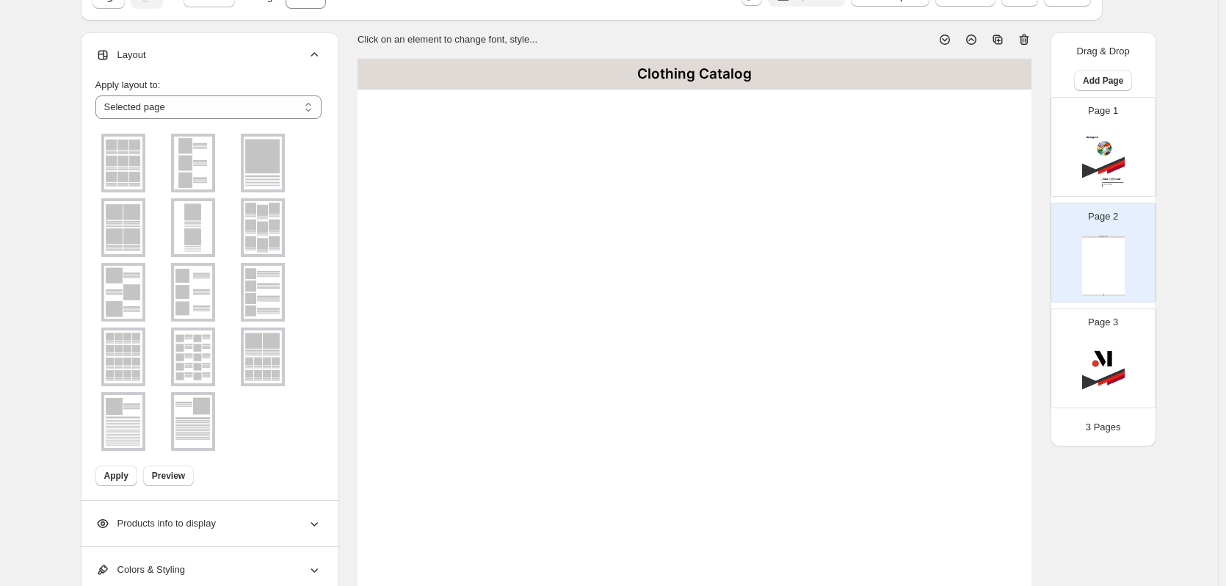
click at [142, 157] on img at bounding box center [123, 163] width 38 height 53
click at [142, 157] on div at bounding box center [123, 163] width 44 height 59
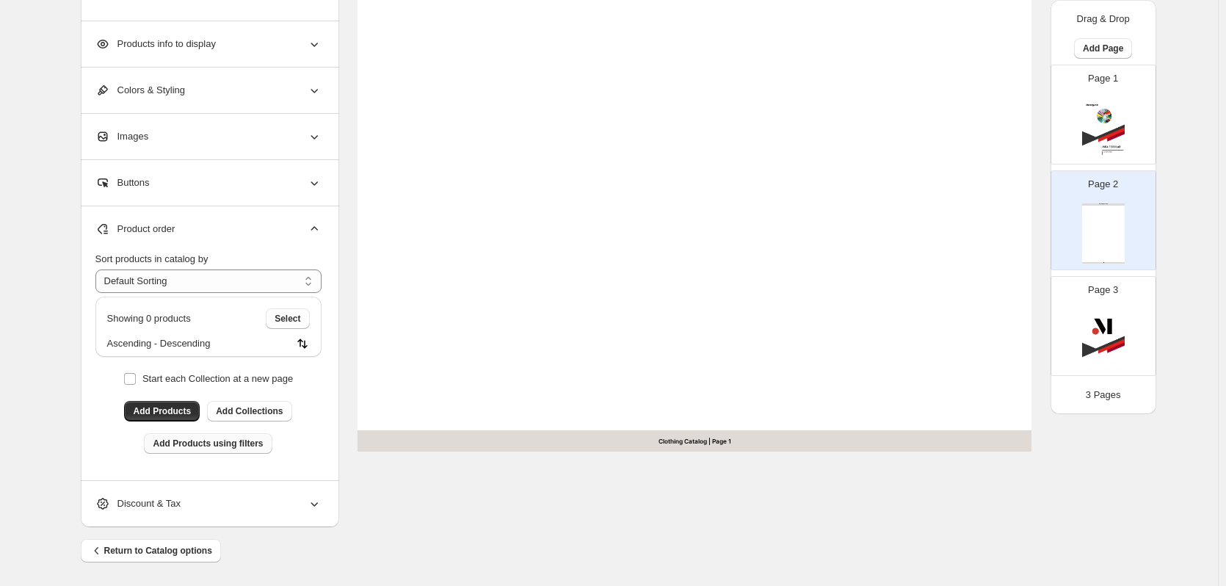
scroll to position [554, 0]
click at [260, 407] on span "Add Collections" at bounding box center [249, 410] width 67 height 12
click at [1107, 248] on div "Clothing Catalog Clothing Catalog | Page undefined" at bounding box center [1103, 233] width 43 height 60
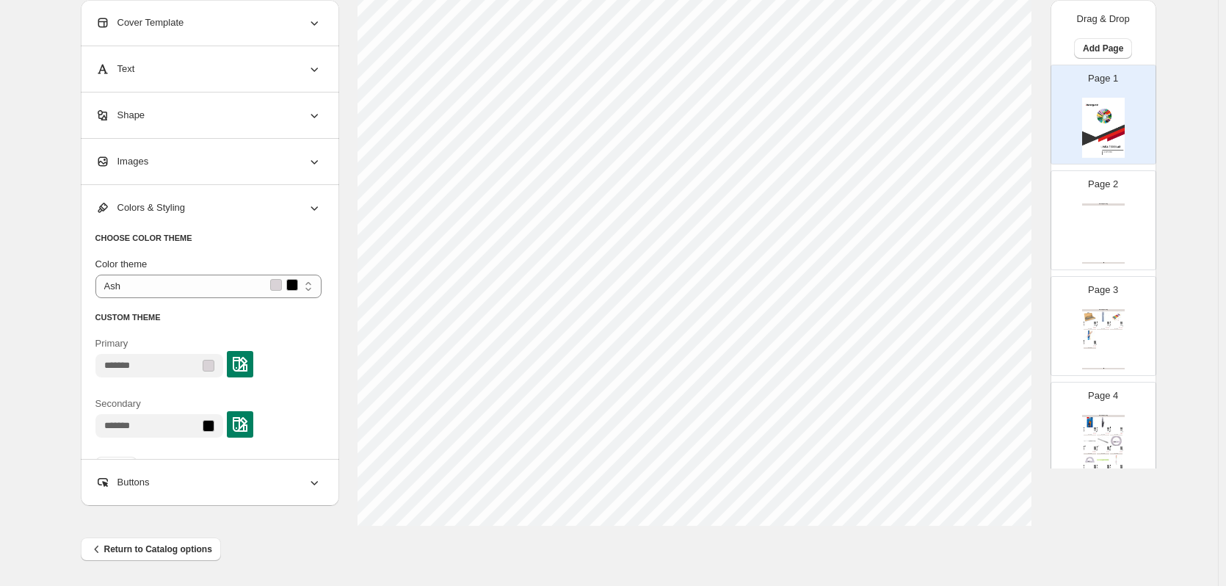
scroll to position [479, 0]
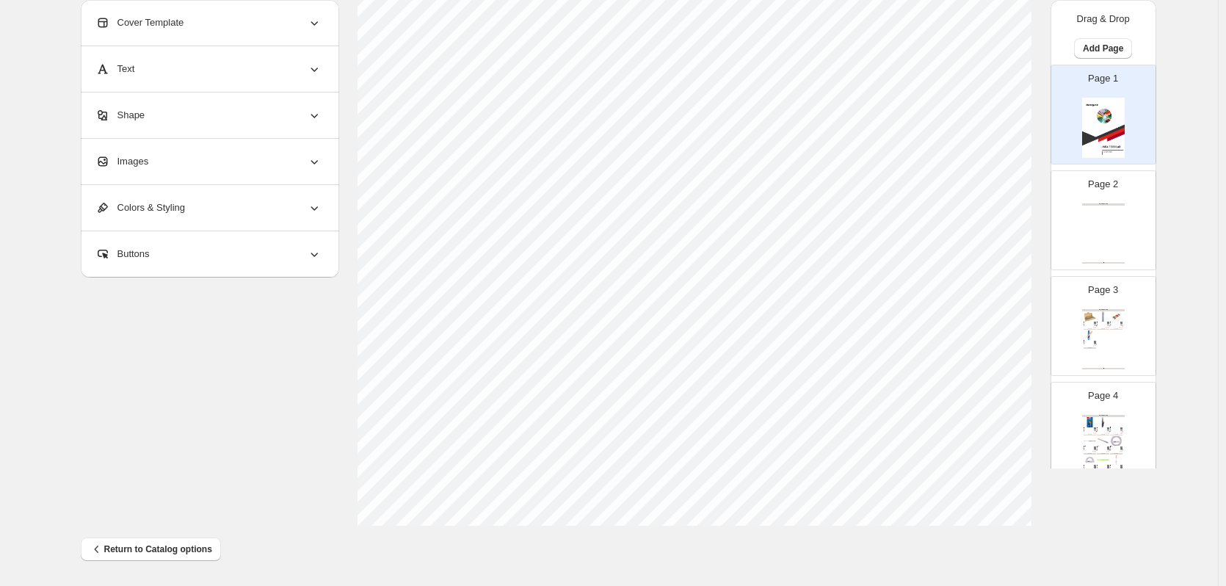
click at [1097, 234] on div "Clothing Catalog Clothing Catalog | Page undefined" at bounding box center [1103, 233] width 43 height 60
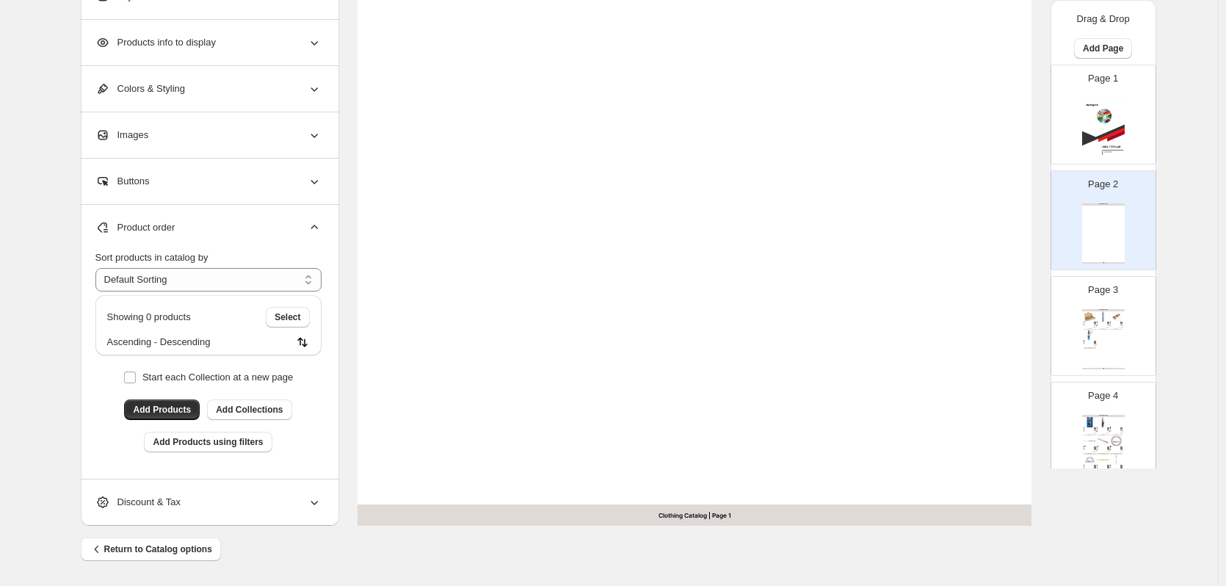
drag, startPoint x: 1101, startPoint y: 223, endPoint x: 1126, endPoint y: 217, distance: 25.8
click at [1126, 217] on div "Page 2 Clothing Catalog Clothing Catalog | Page undefined" at bounding box center [1097, 214] width 92 height 98
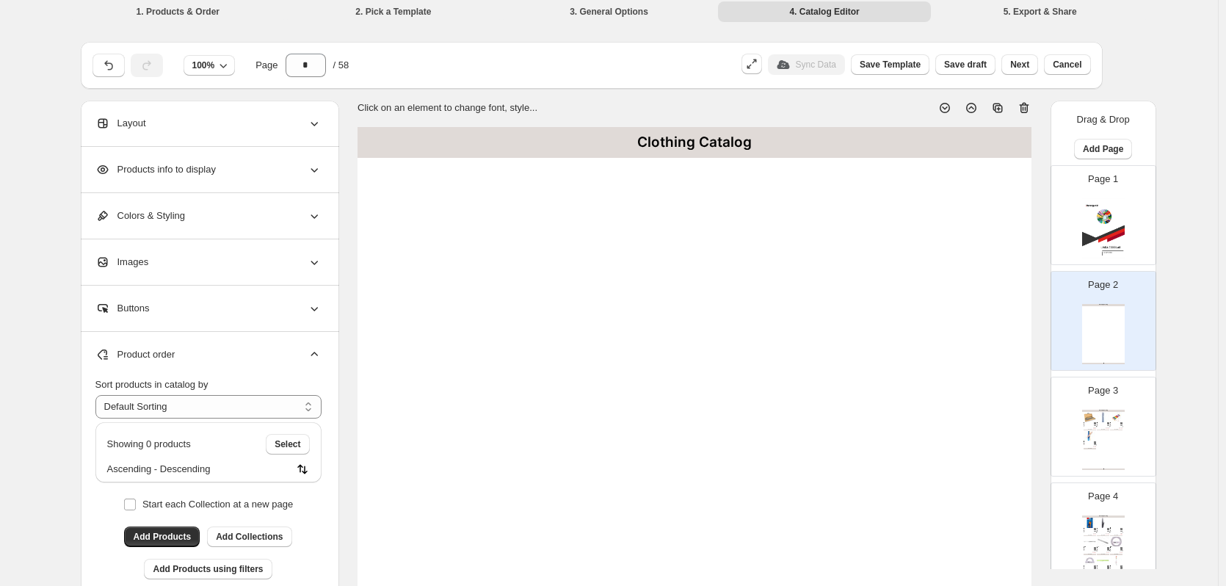
scroll to position [0, 0]
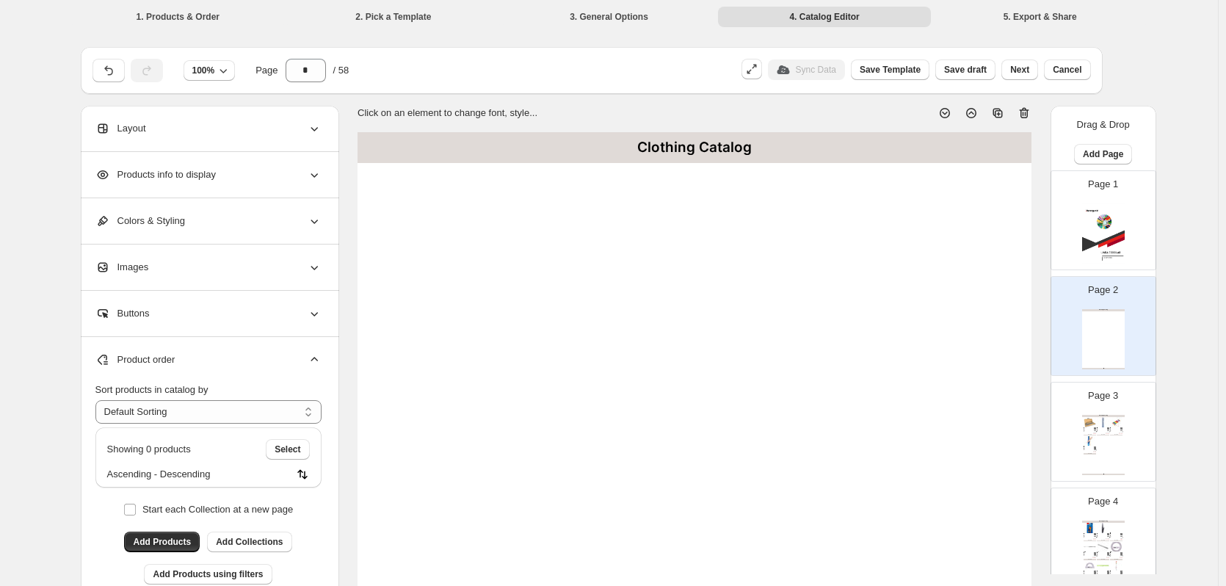
click at [1028, 106] on icon at bounding box center [1024, 113] width 15 height 15
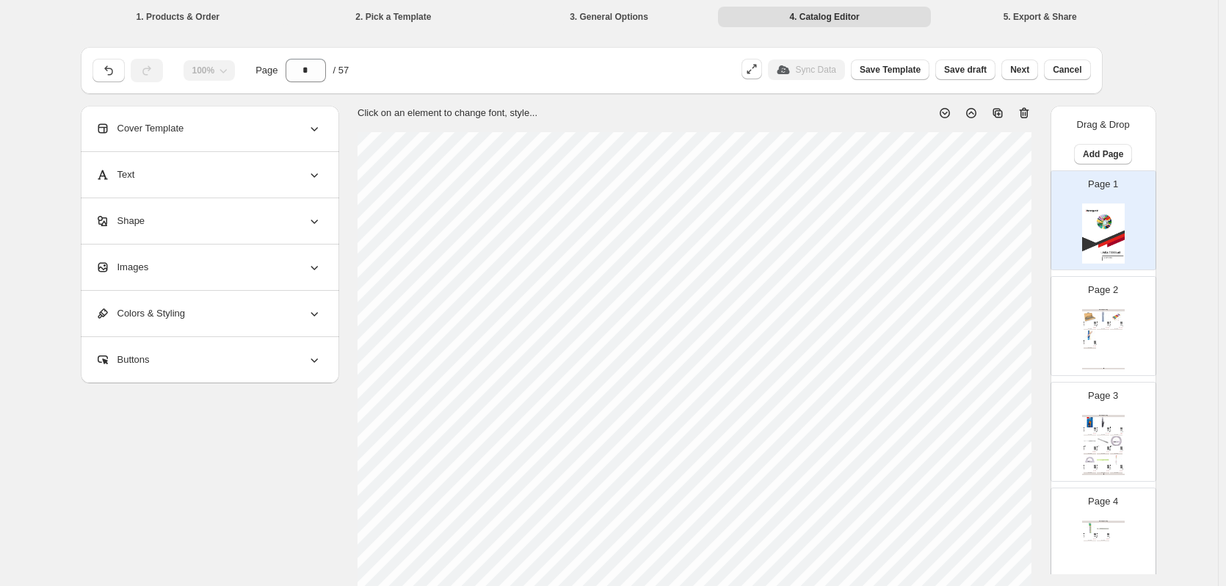
click at [1110, 322] on div "Metalófono madera 8 barras metálicas de colores y 8 notas musicales" at bounding box center [1114, 322] width 9 height 1
type input "*"
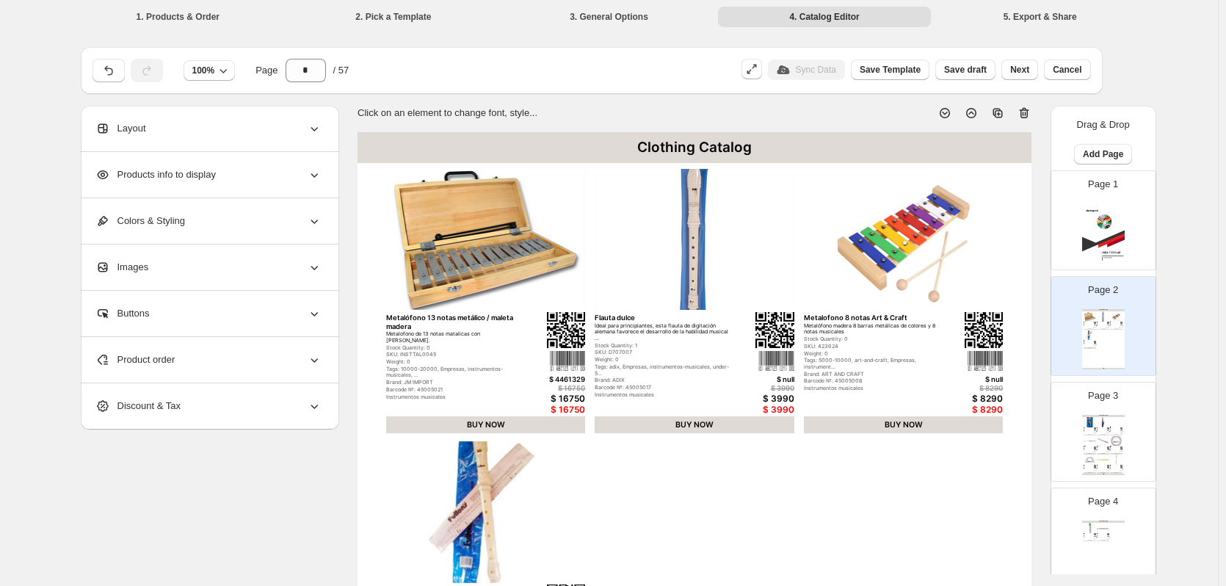
click at [698, 250] on img at bounding box center [695, 240] width 200 height 142
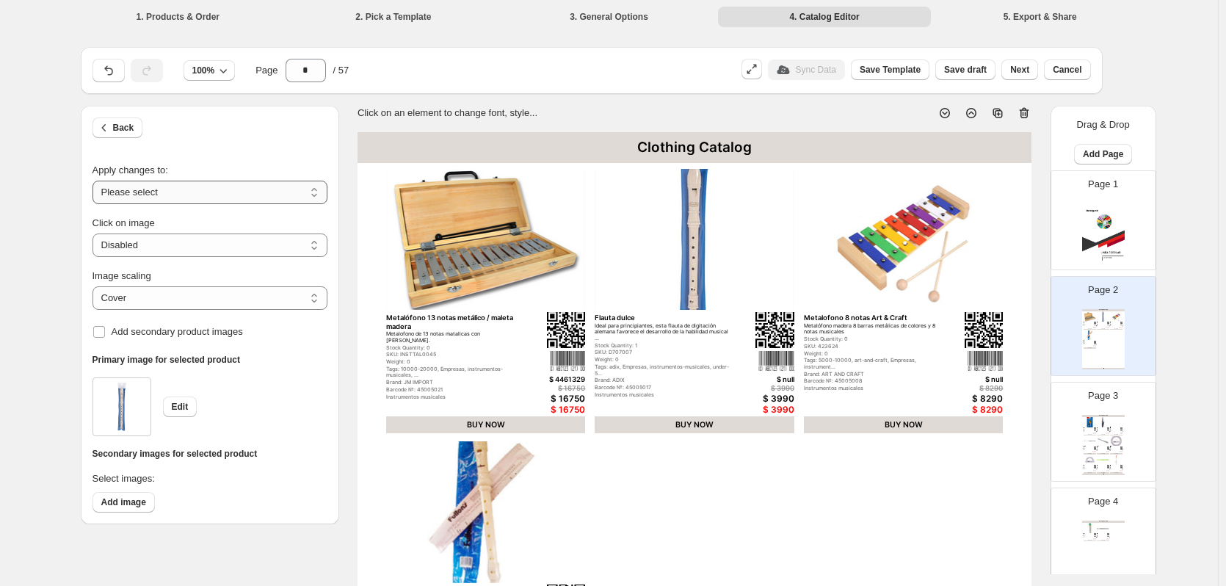
click at [236, 185] on select "**********" at bounding box center [209, 192] width 235 height 23
select select "**********"
click at [95, 181] on select "**********" at bounding box center [209, 192] width 235 height 23
click at [207, 296] on select "***** *******" at bounding box center [209, 297] width 235 height 23
select select "*******"
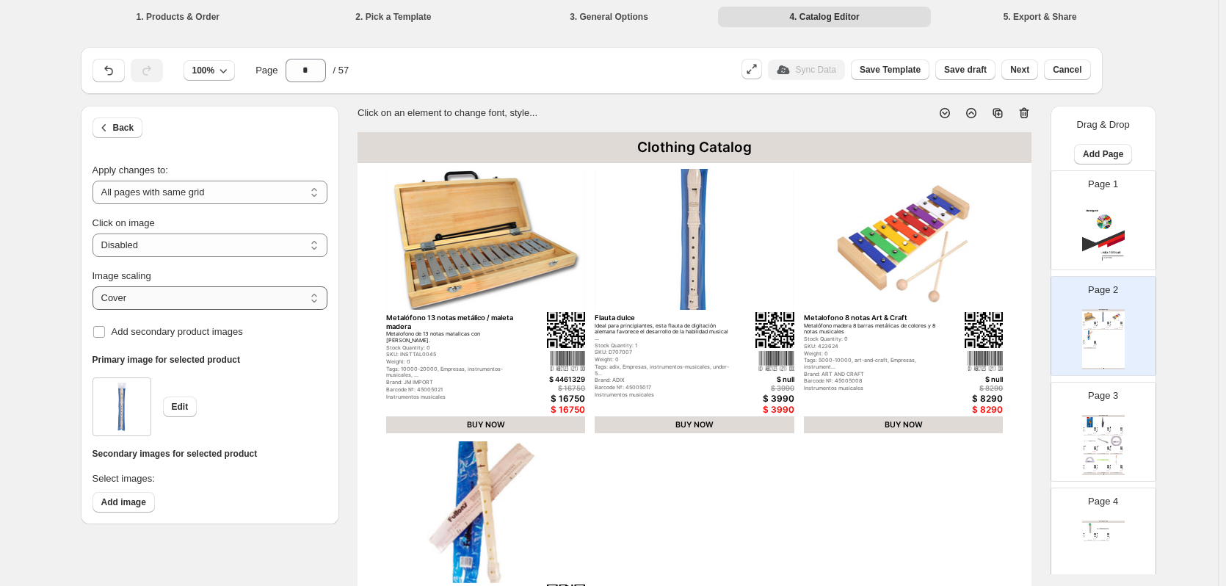
click at [95, 286] on select "***** *******" at bounding box center [209, 297] width 235 height 23
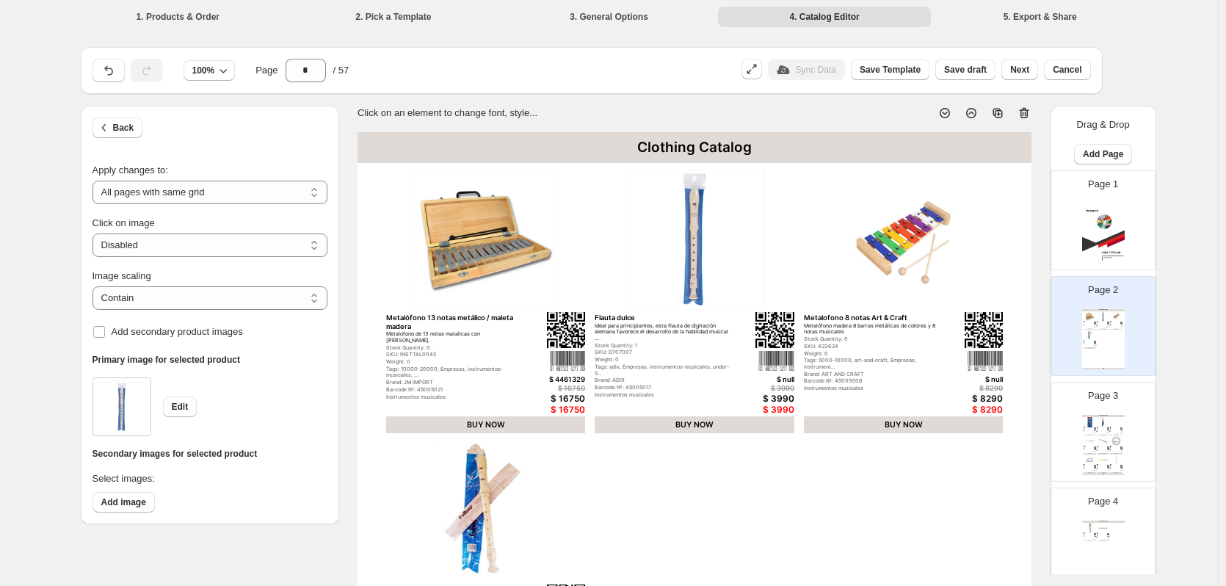
click at [1115, 437] on img at bounding box center [1116, 441] width 12 height 10
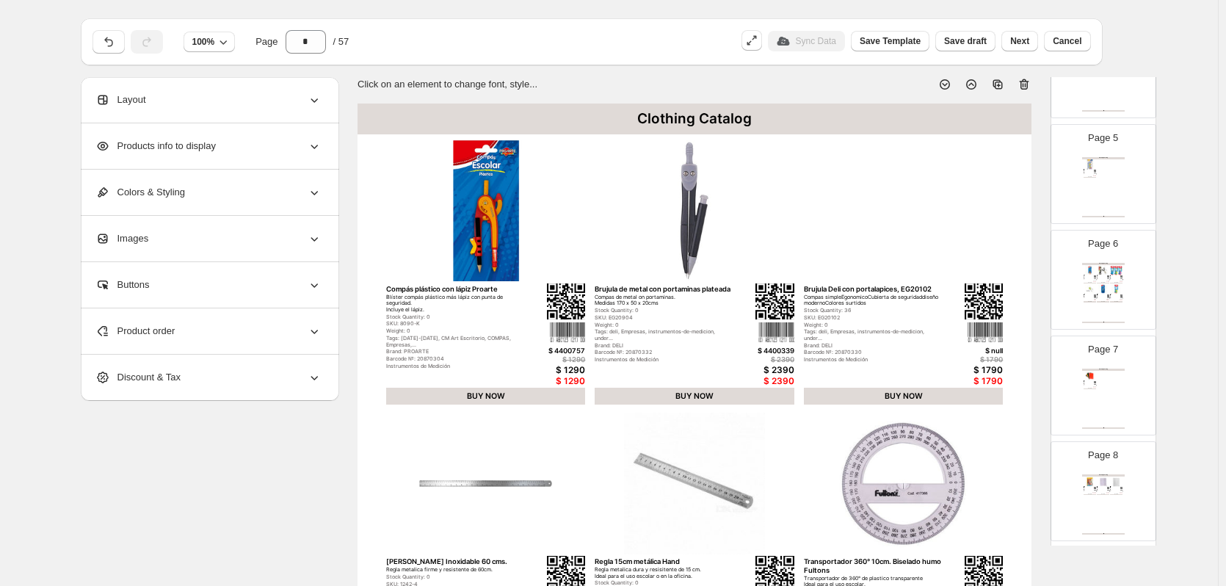
scroll to position [73, 0]
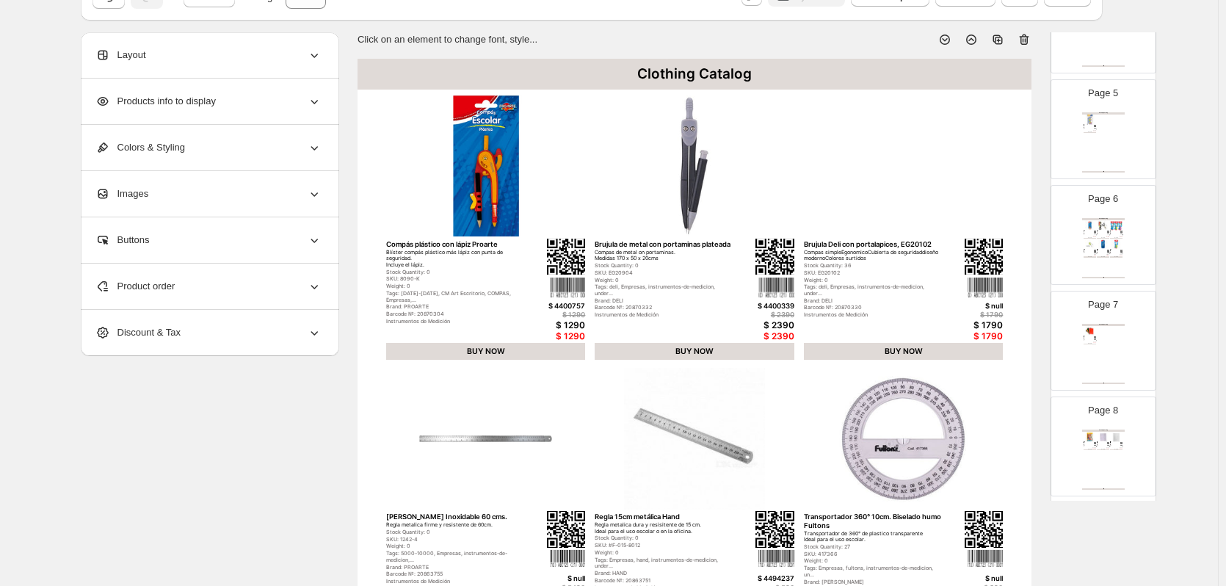
click at [1092, 349] on div "Clothing Catalog Carpeta Escolar Plastificada Oficio Carpeta Escolar para archi…" at bounding box center [1103, 354] width 43 height 60
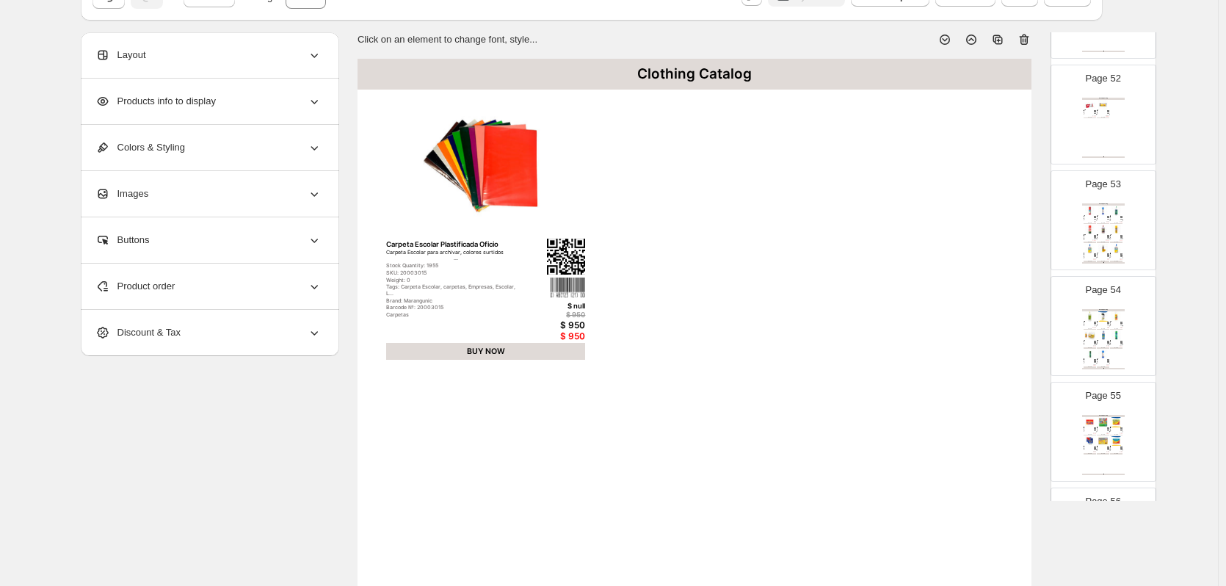
scroll to position [5653, 0]
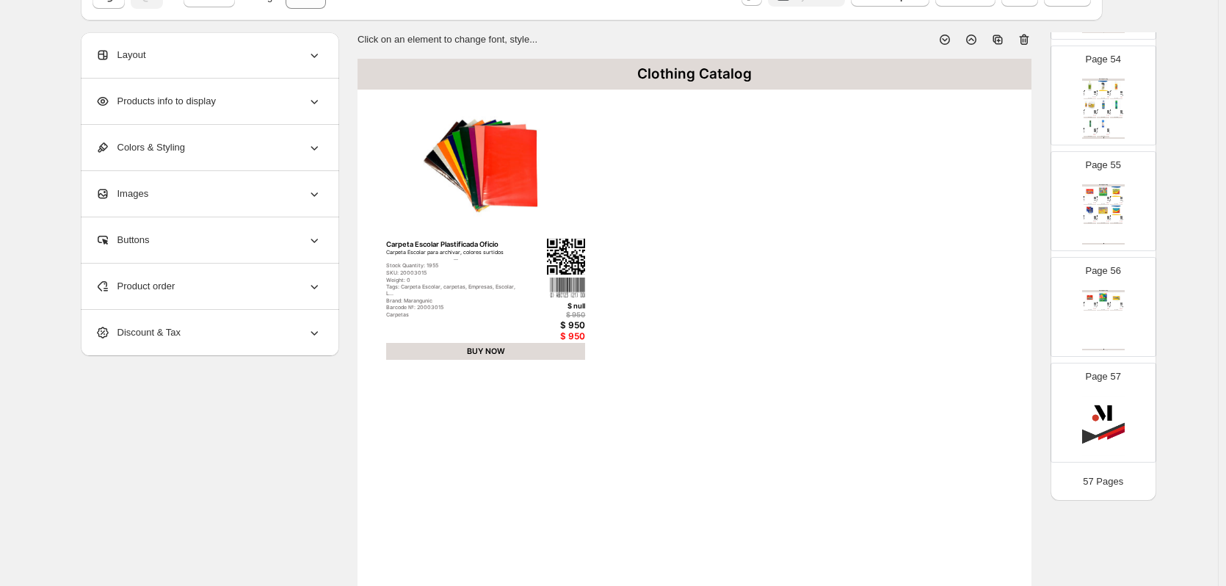
click at [1097, 330] on div "Clothing Catalog Plasticina 12 colores jumbo triangular La Plasticina [PERSON_N…" at bounding box center [1103, 320] width 43 height 60
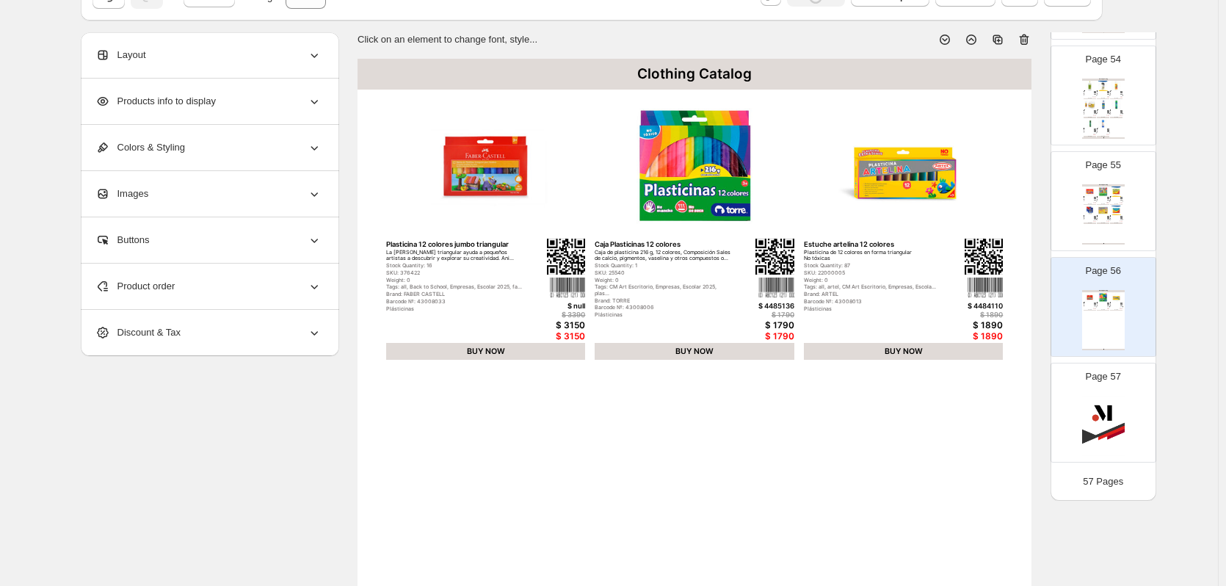
type input "**"
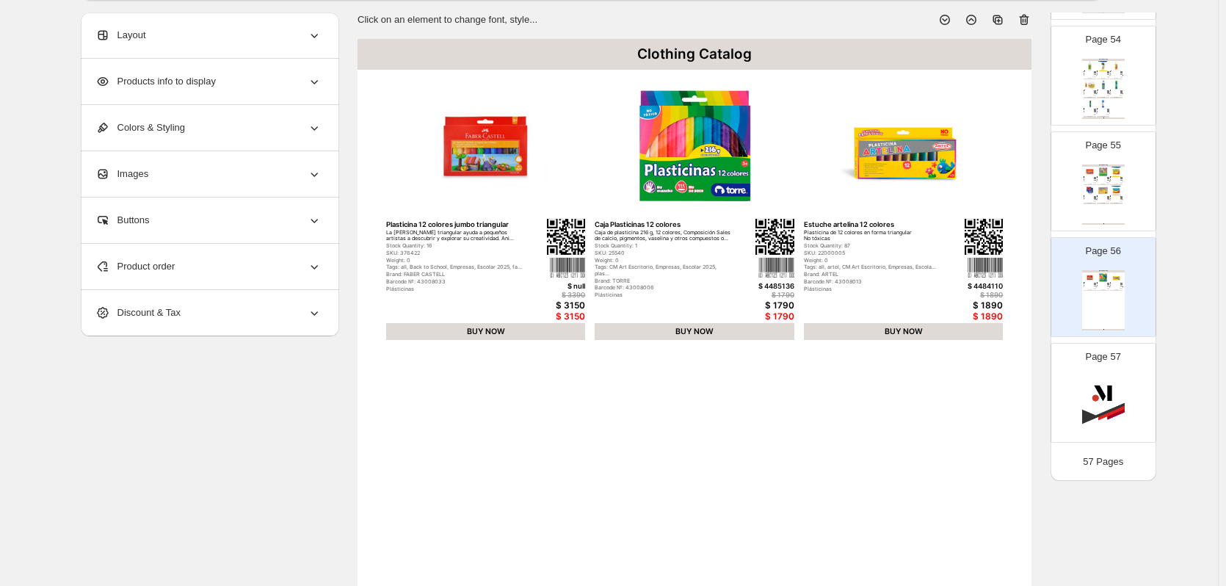
scroll to position [0, 0]
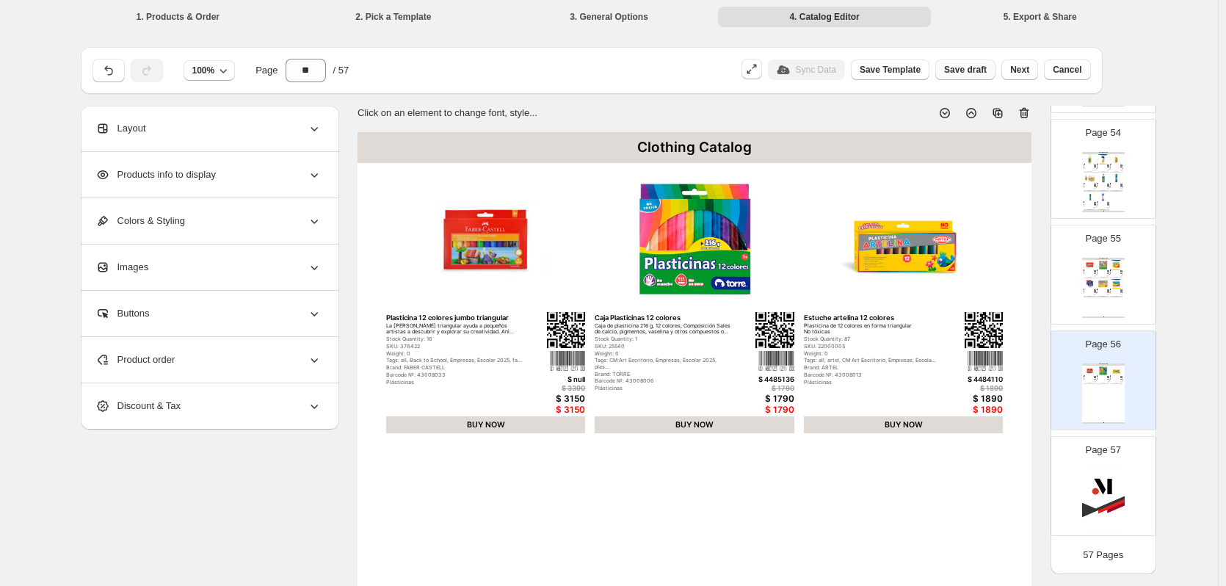
click at [976, 74] on span "Save draft" at bounding box center [965, 70] width 43 height 12
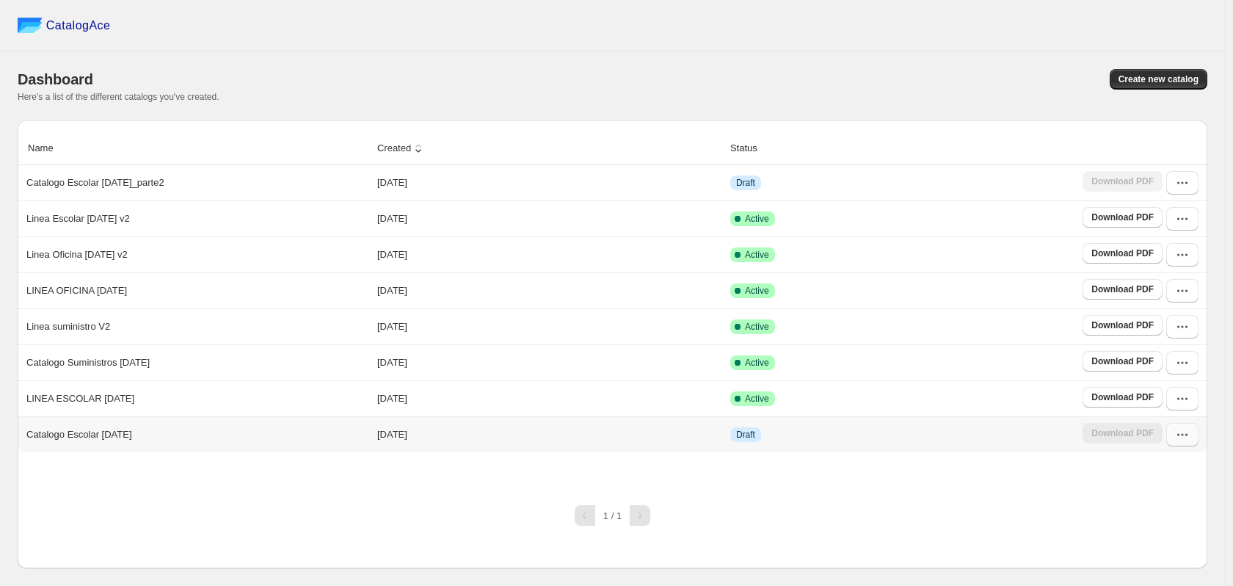
click at [1182, 440] on icon "button" at bounding box center [1182, 434] width 15 height 15
click at [1147, 324] on span "Edit" at bounding box center [1152, 329] width 16 height 11
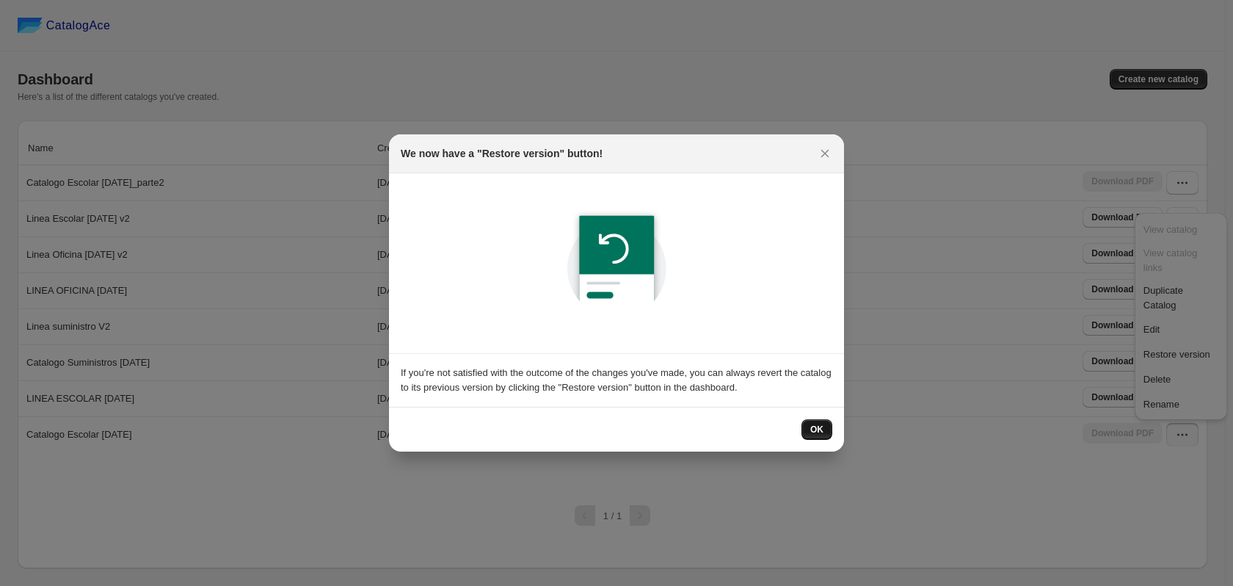
click at [829, 424] on button "OK" at bounding box center [816, 429] width 31 height 21
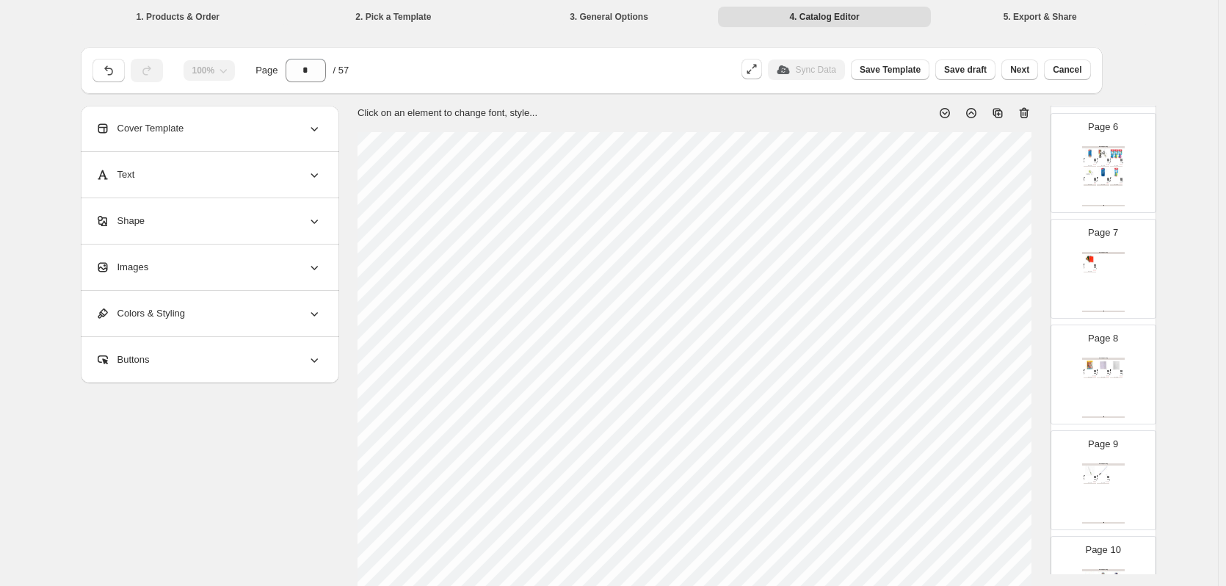
scroll to position [587, 0]
click at [1097, 382] on div "Clothing Catalog Forro autoadhesivo en pliego mix 10 colores Forro autoadhesivo…" at bounding box center [1103, 386] width 43 height 60
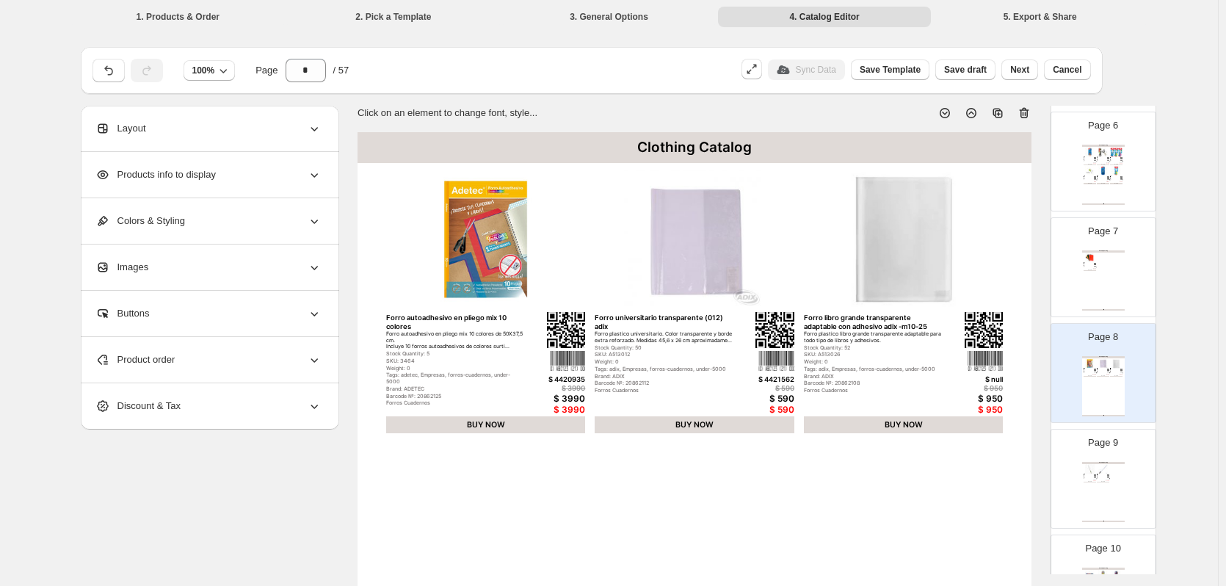
click at [1084, 460] on div "Page 9 Clothing Catalog Rollo estatico muresco arena x 10mts Papel contact esta…" at bounding box center [1097, 473] width 92 height 98
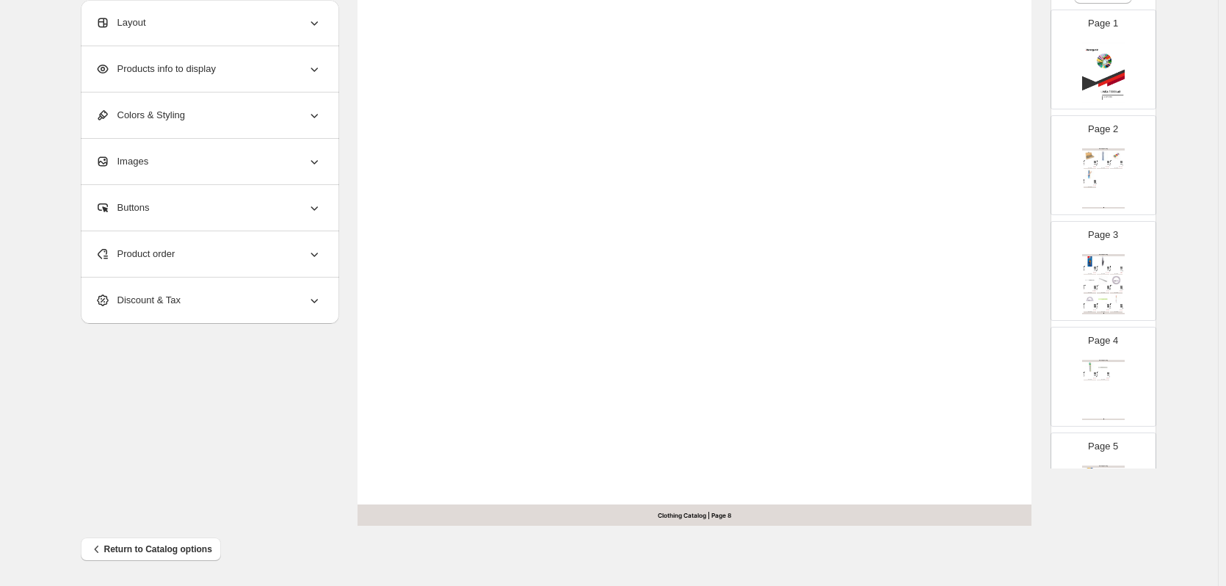
scroll to position [4, 0]
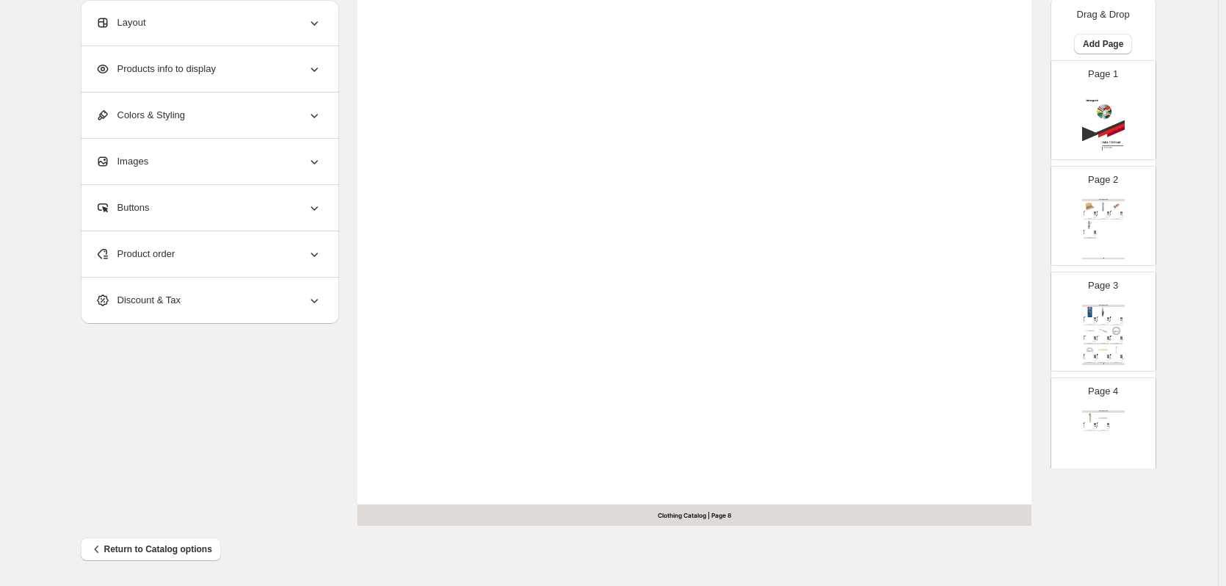
click at [1113, 210] on img at bounding box center [1116, 206] width 12 height 10
type input "*"
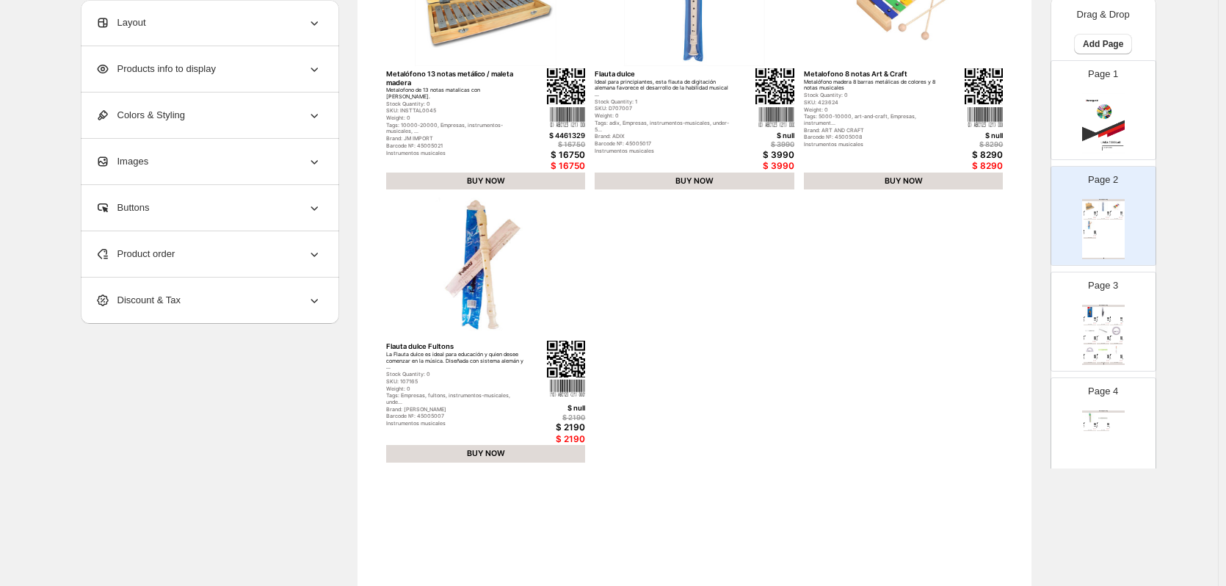
scroll to position [112, 0]
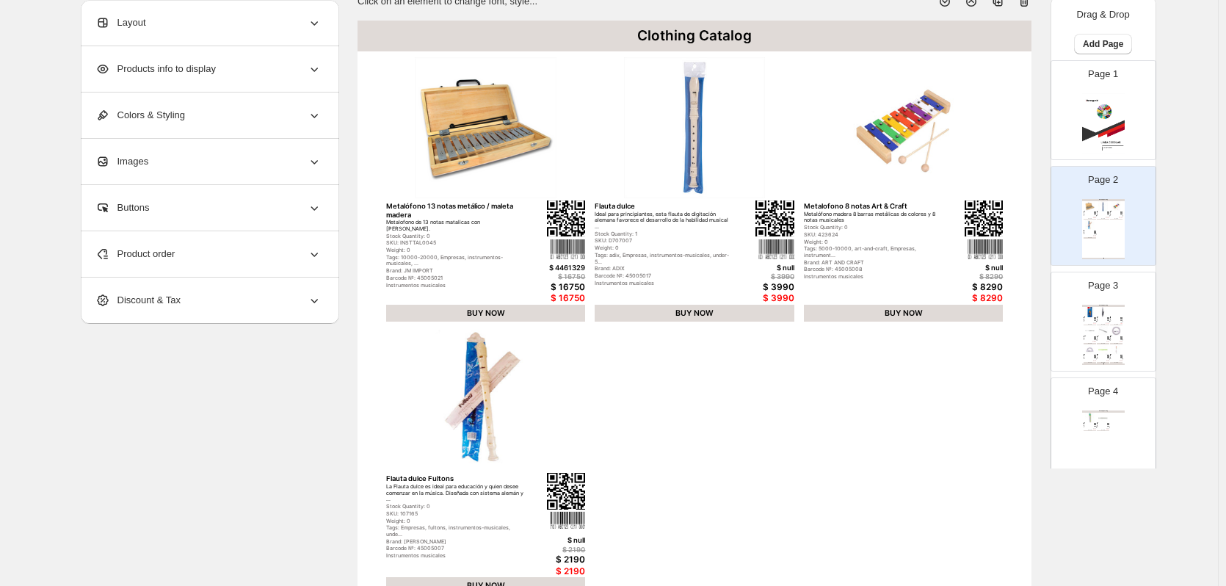
click at [277, 26] on div "Layout" at bounding box center [208, 23] width 226 height 46
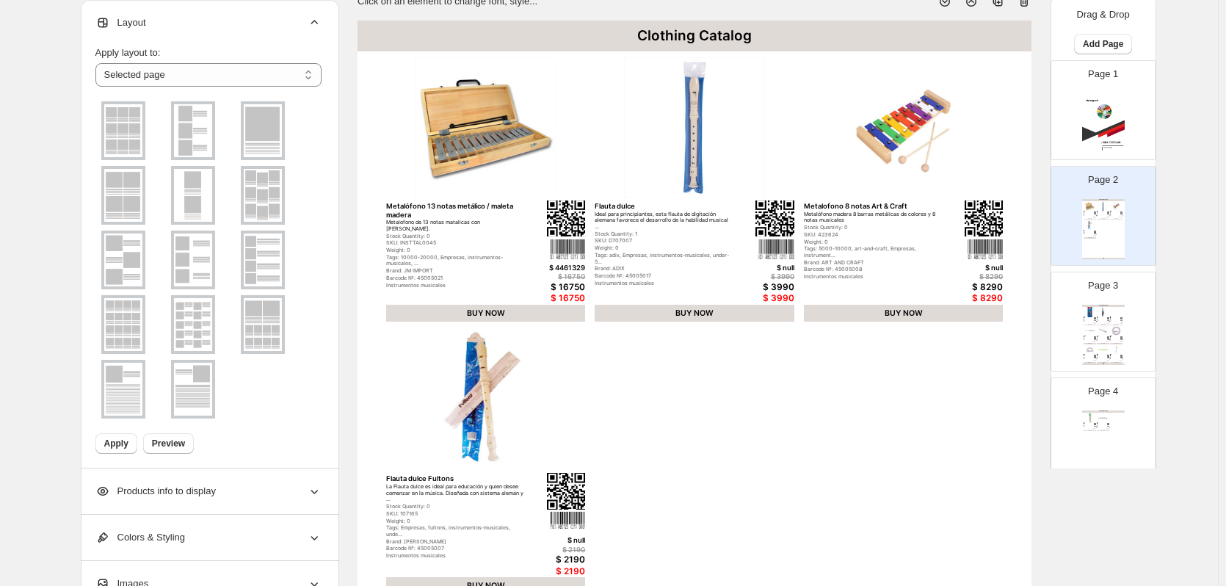
click at [277, 26] on div "Layout" at bounding box center [208, 23] width 226 height 46
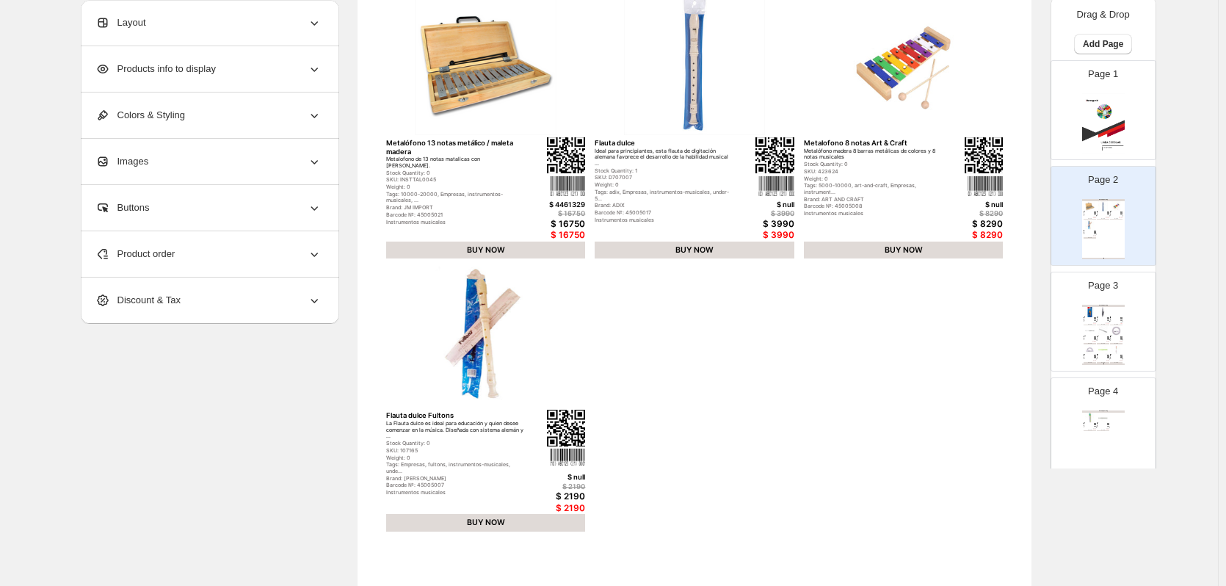
scroll to position [479, 0]
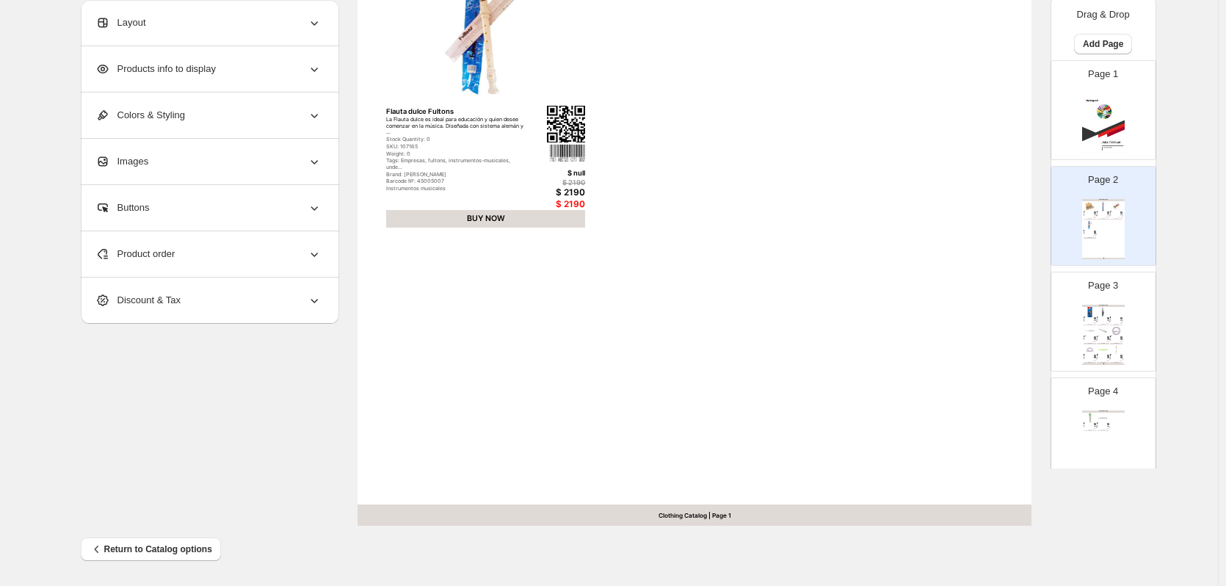
click at [681, 513] on div "Clothing Catalog | Page 1" at bounding box center [694, 514] width 674 height 21
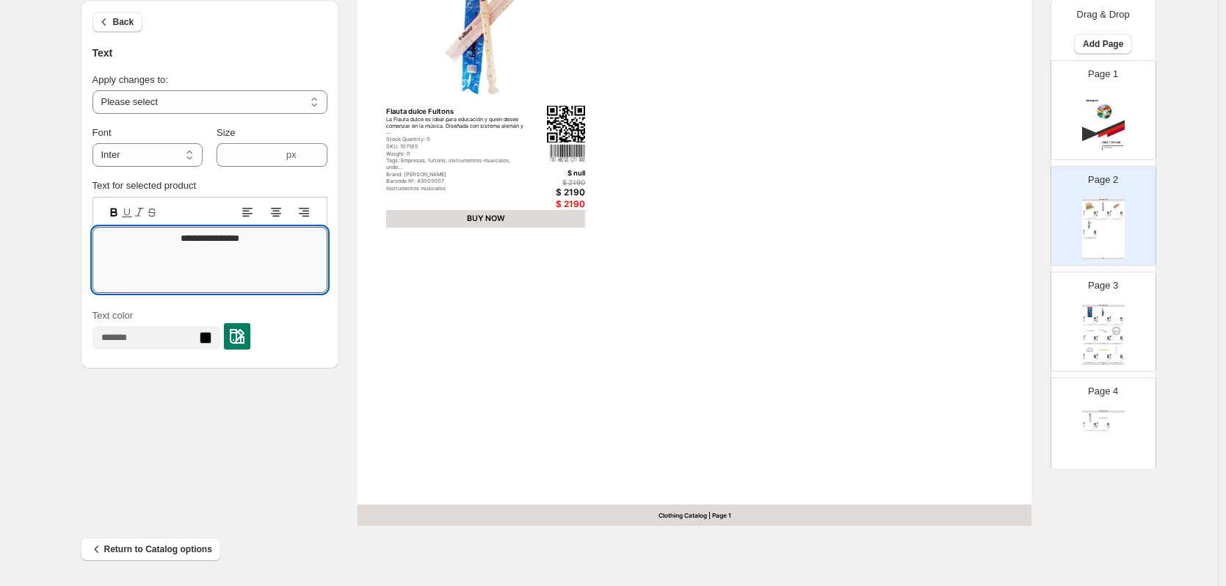
drag, startPoint x: 180, startPoint y: 242, endPoint x: 301, endPoint y: 247, distance: 121.2
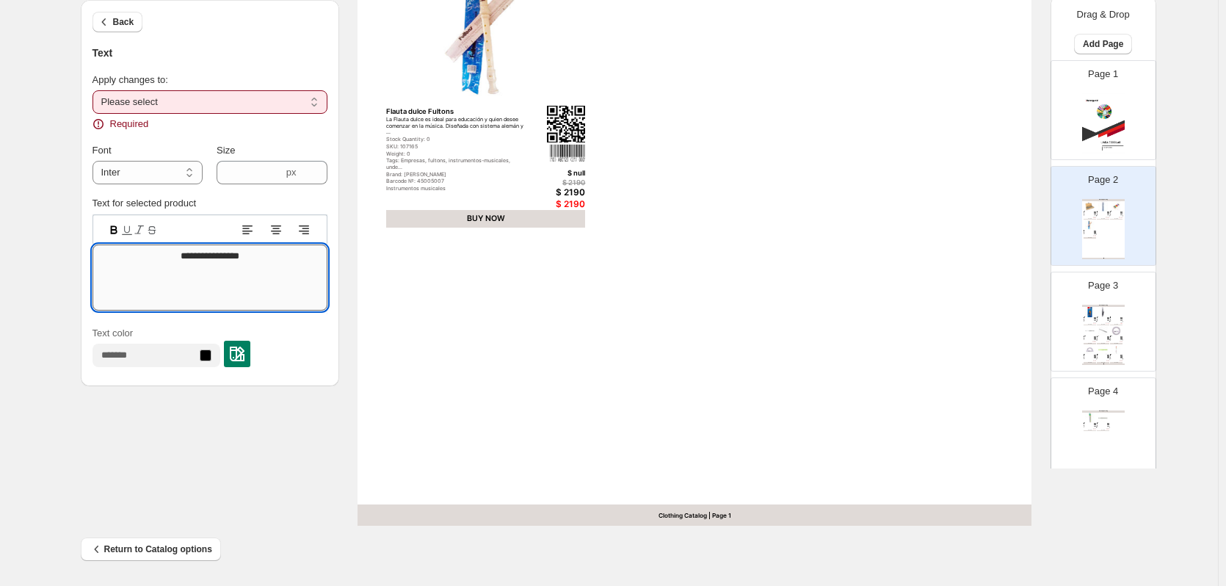
type textarea "**********"
click at [287, 107] on select "**********" at bounding box center [209, 101] width 235 height 23
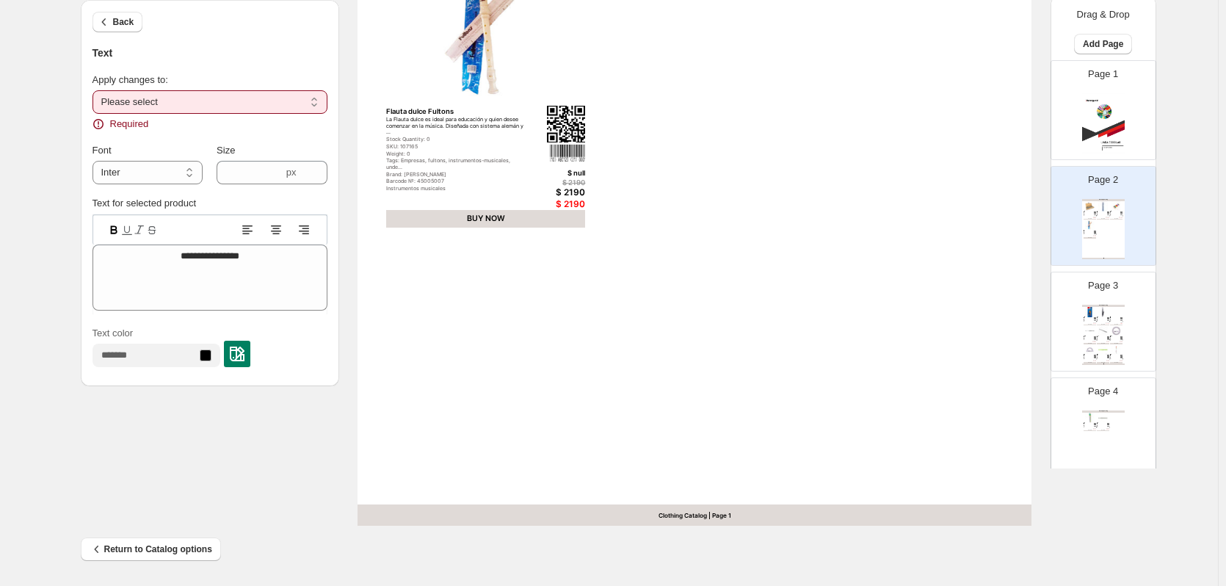
click at [95, 90] on select "**********" at bounding box center [209, 101] width 235 height 23
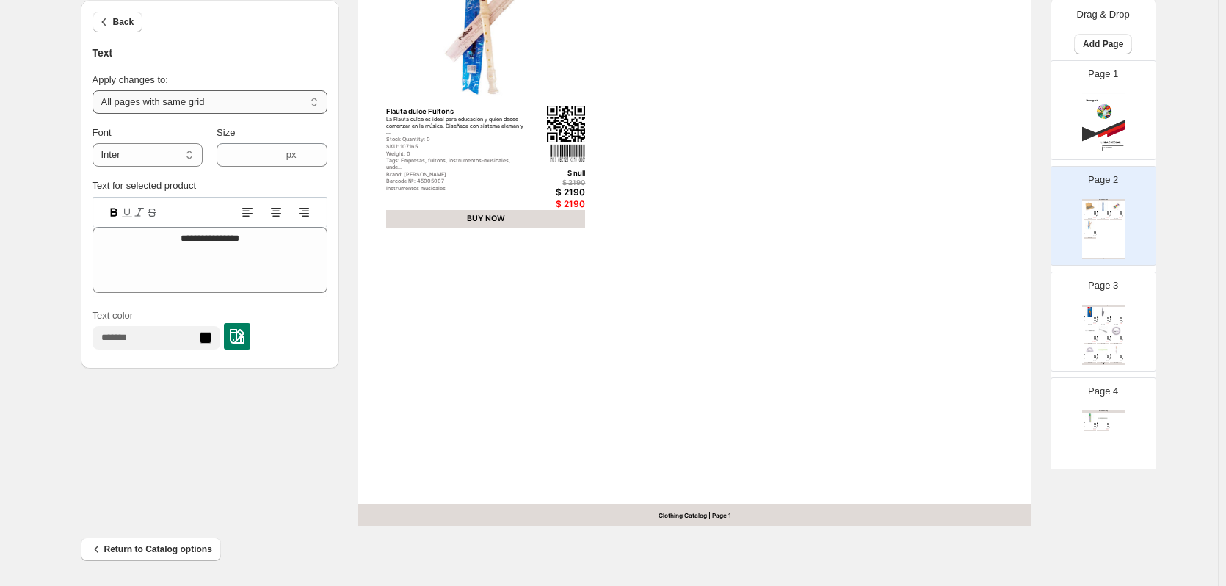
click at [193, 101] on select "**********" at bounding box center [209, 101] width 235 height 23
select select "**********"
click at [95, 90] on select "**********" at bounding box center [209, 101] width 235 height 23
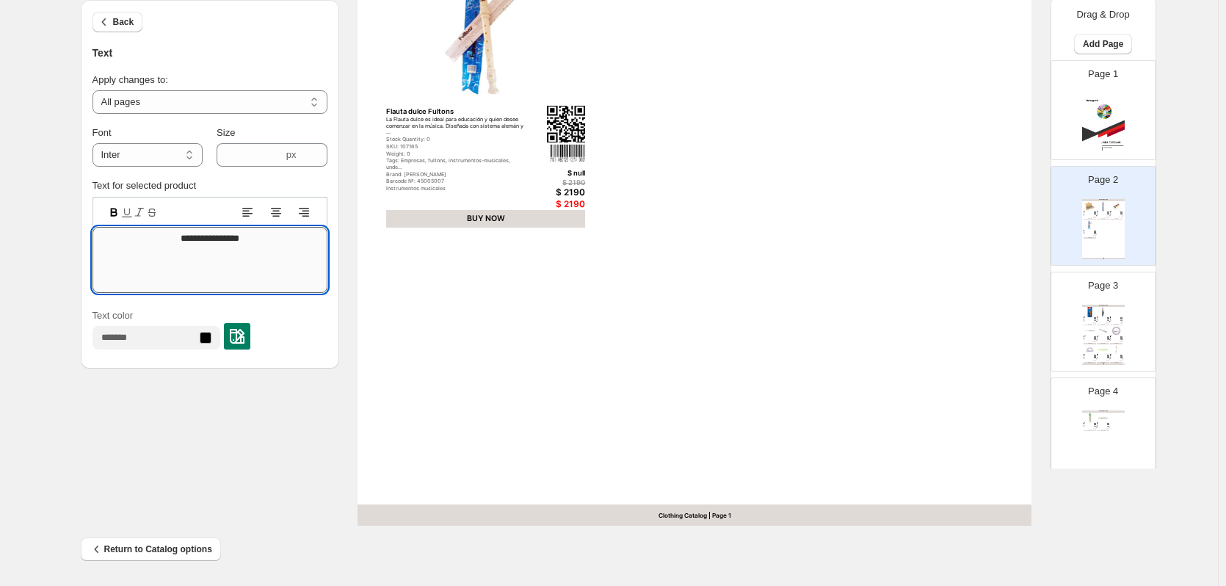
click at [180, 233] on textarea "**********" at bounding box center [209, 260] width 235 height 66
drag, startPoint x: 168, startPoint y: 246, endPoint x: 326, endPoint y: 248, distance: 157.8
click at [326, 248] on textarea "**********" at bounding box center [209, 260] width 235 height 66
click at [252, 230] on textarea "***" at bounding box center [209, 260] width 235 height 66
click at [233, 240] on textarea "***" at bounding box center [209, 260] width 235 height 66
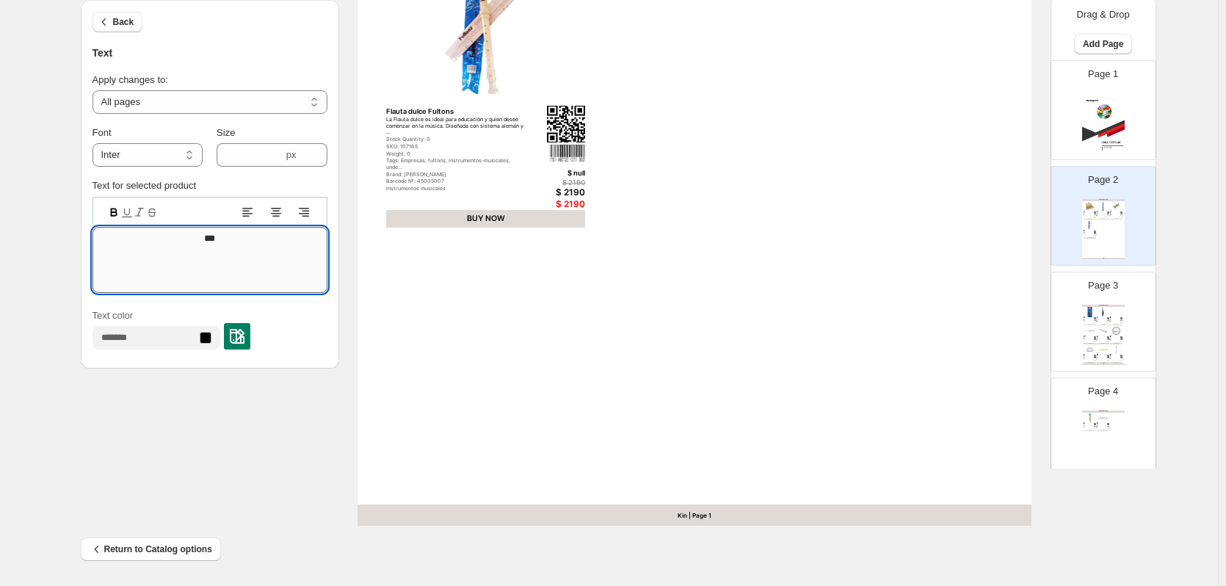
click at [183, 233] on textarea "***" at bounding box center [209, 260] width 235 height 66
click at [262, 245] on textarea "***" at bounding box center [209, 260] width 235 height 66
click at [259, 244] on textarea "***" at bounding box center [209, 260] width 235 height 66
click at [262, 239] on textarea "***" at bounding box center [209, 260] width 235 height 66
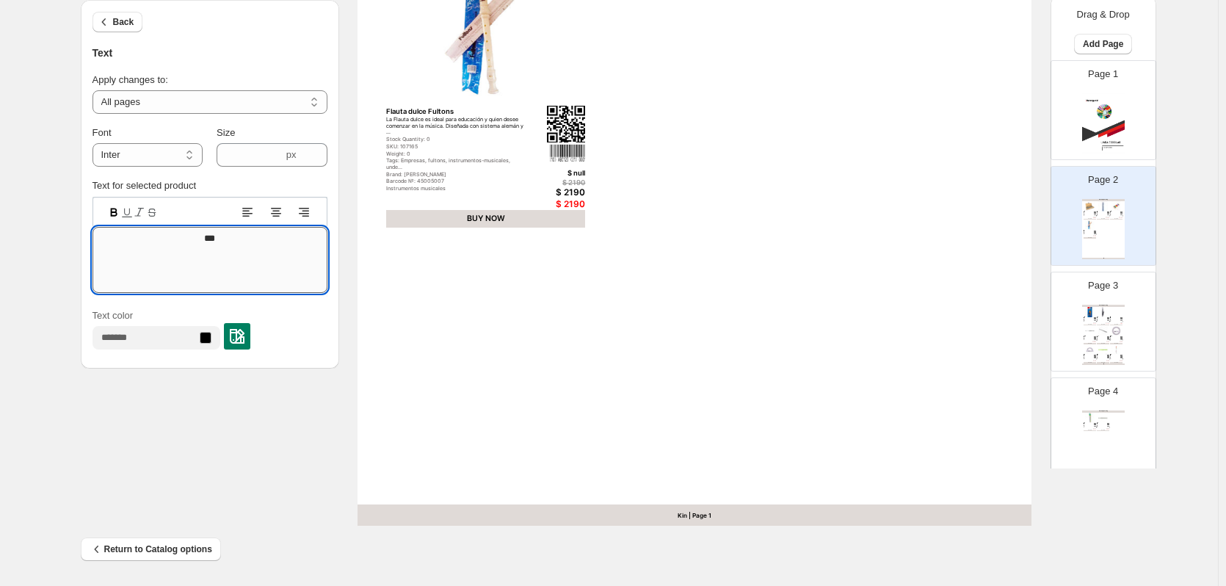
click at [272, 233] on textarea "***" at bounding box center [209, 260] width 235 height 66
click at [271, 235] on textarea "***" at bounding box center [209, 260] width 235 height 66
click at [270, 236] on textarea "***" at bounding box center [209, 260] width 235 height 66
drag, startPoint x: 241, startPoint y: 244, endPoint x: 180, endPoint y: 241, distance: 61.0
click at [180, 241] on textarea "***" at bounding box center [209, 260] width 235 height 66
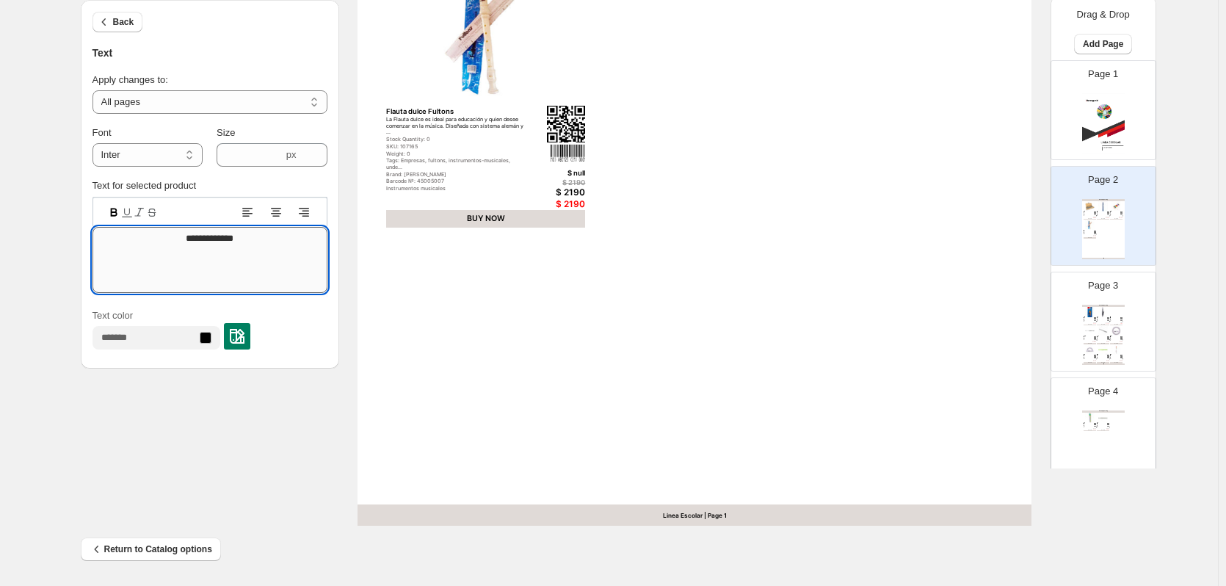
click at [280, 244] on textarea "**********" at bounding box center [209, 260] width 235 height 66
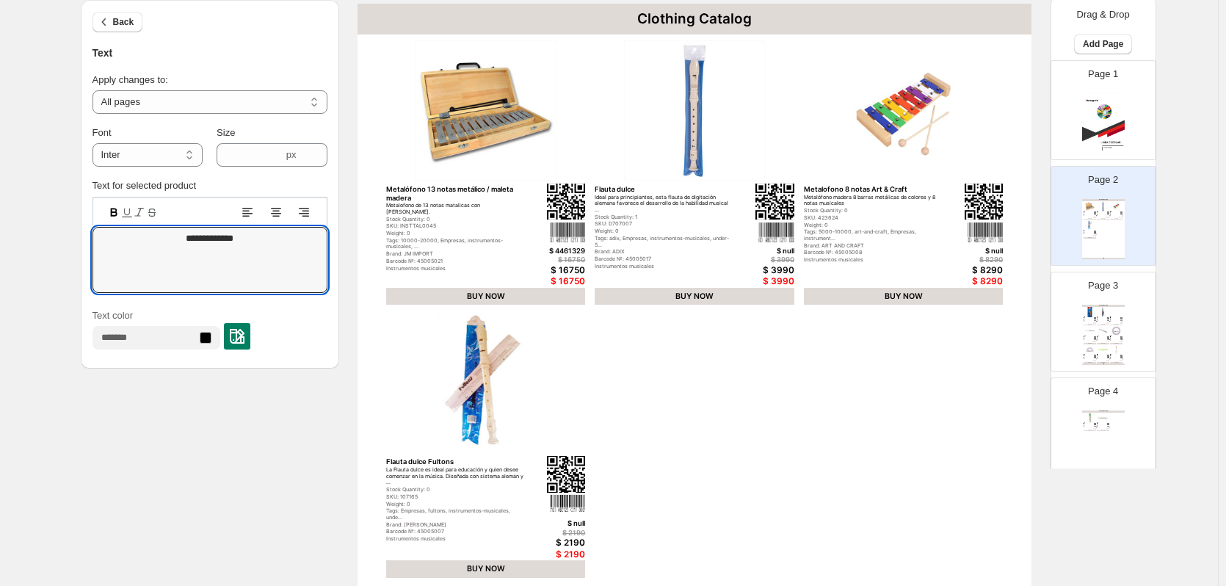
scroll to position [112, 0]
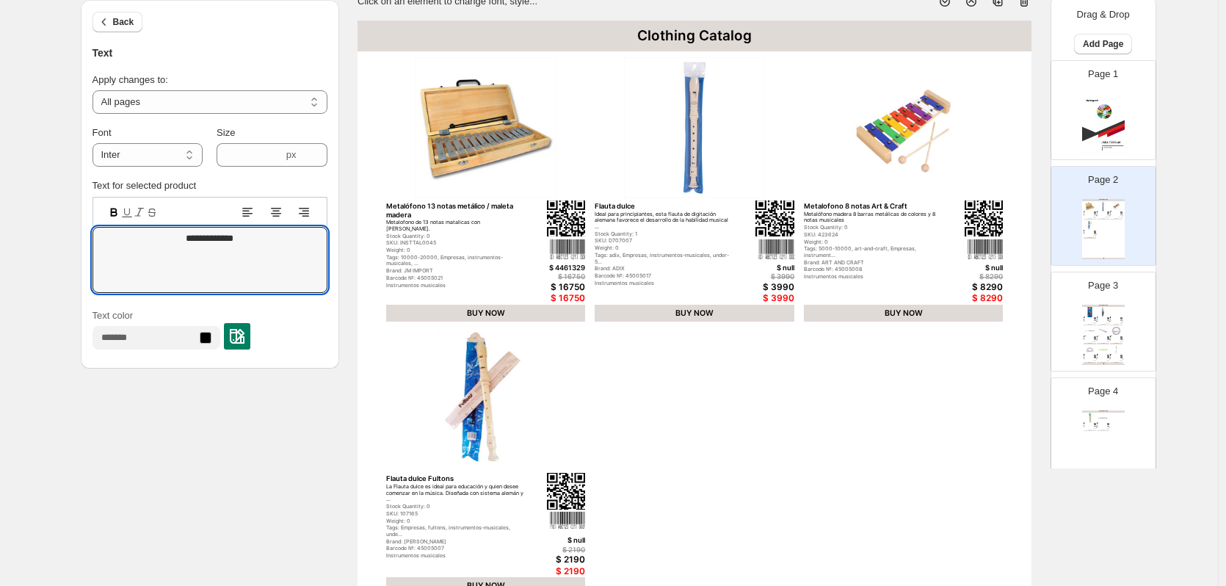
click at [1099, 215] on div "Flauta dulce Ideal para principiantes, esta flauta de digitación alemana favore…" at bounding box center [1103, 213] width 12 height 4
type textarea "**********"
click at [120, 21] on span "Back" at bounding box center [123, 22] width 21 height 12
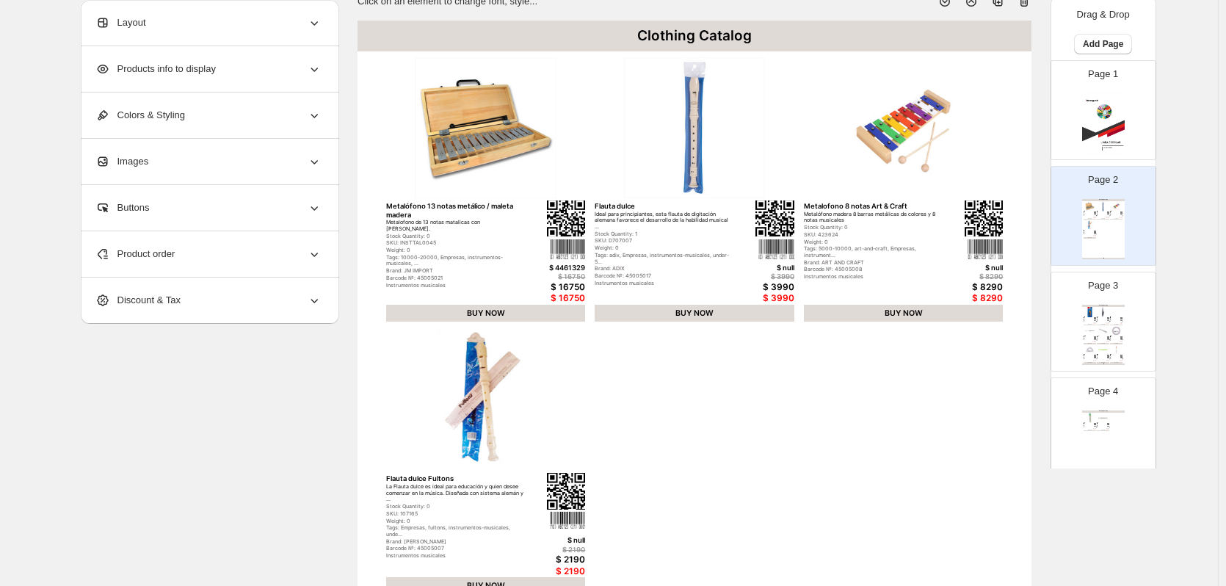
click at [204, 79] on div "Products info to display" at bounding box center [208, 69] width 226 height 46
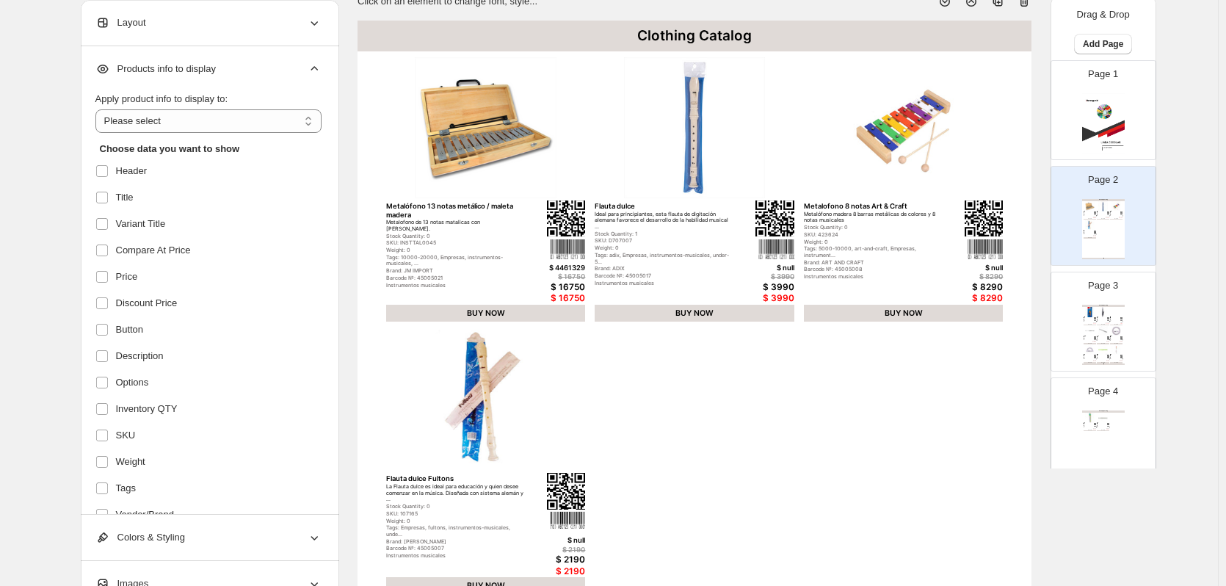
click at [1093, 314] on img at bounding box center [1089, 312] width 12 height 10
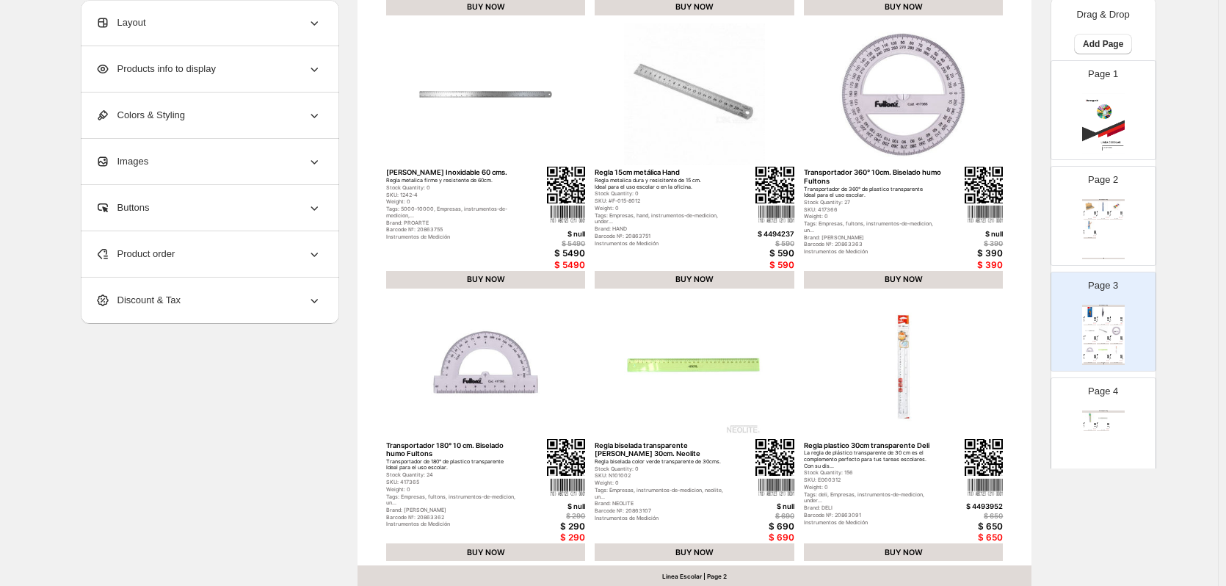
scroll to position [479, 0]
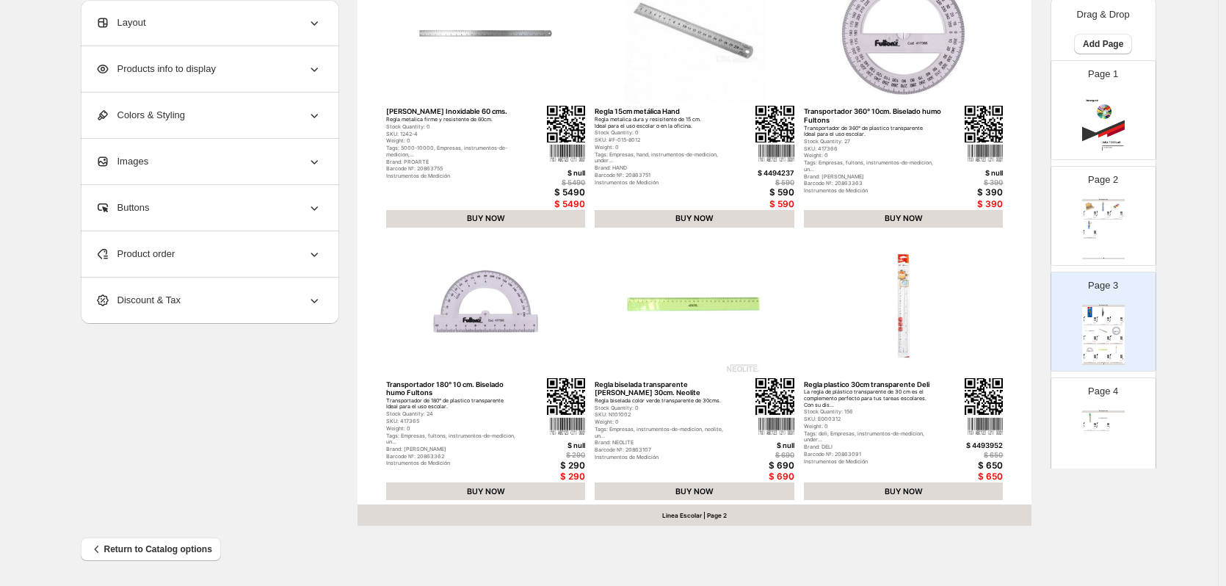
click at [1091, 417] on img at bounding box center [1089, 417] width 12 height 10
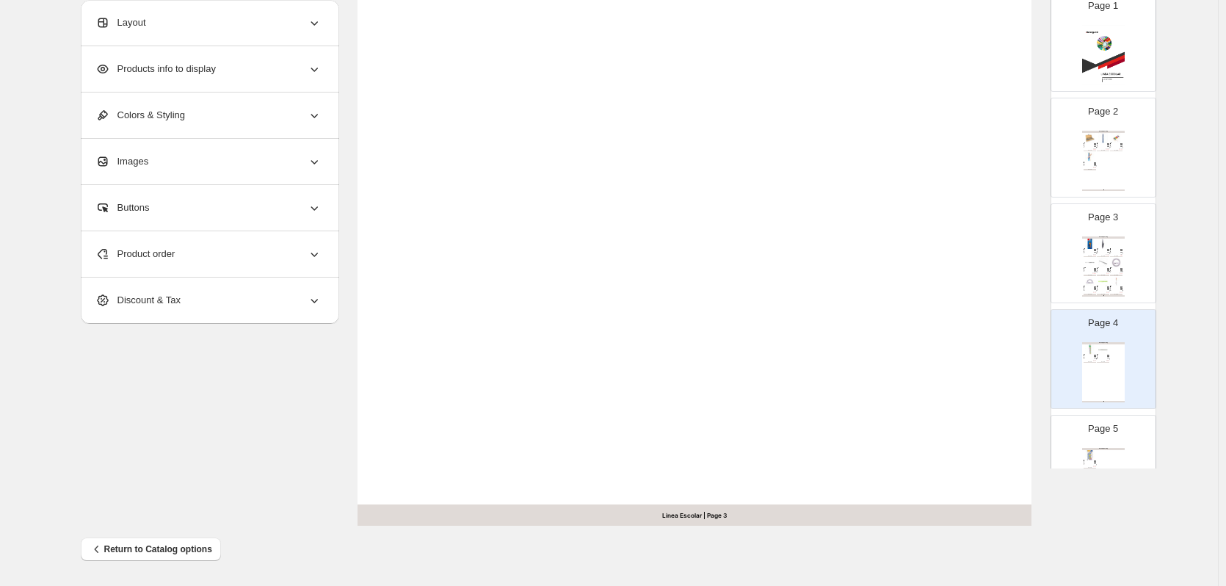
scroll to position [151, 0]
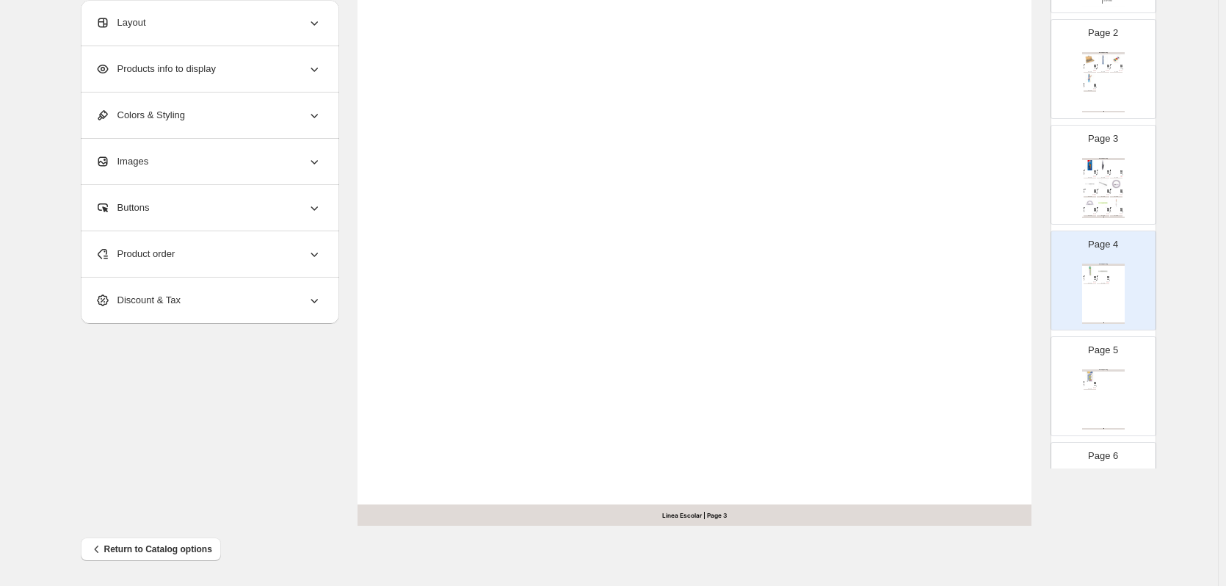
click at [1119, 348] on div "Page 5 Clothing Catalog Tabla periodica Adetec adhesiva, Tabla con todos los el…" at bounding box center [1097, 380] width 92 height 98
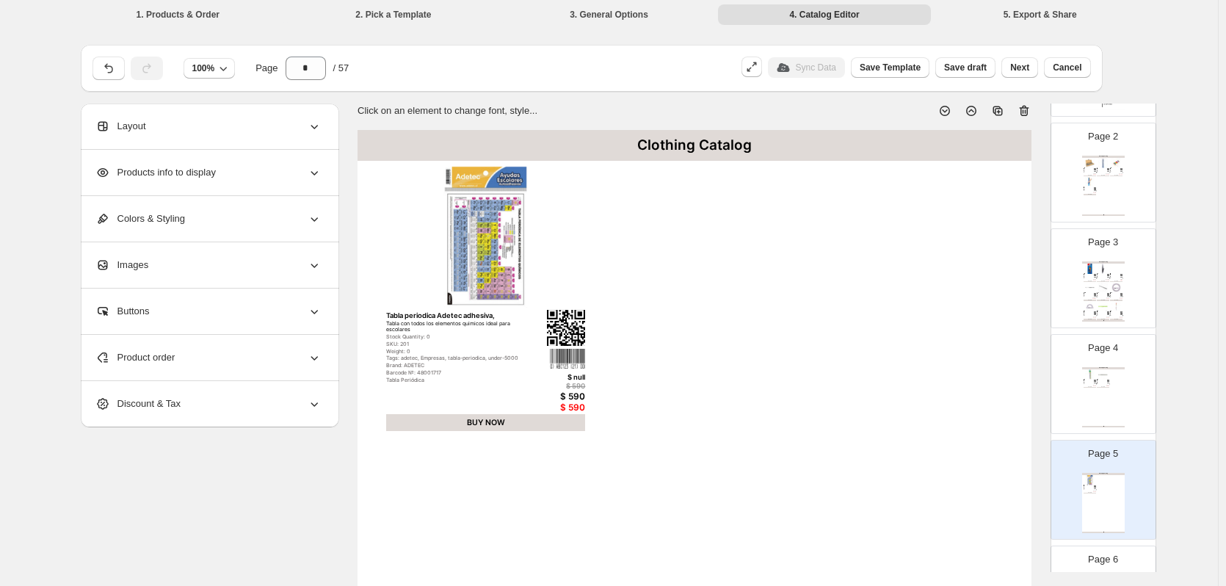
scroll to position [0, 0]
click at [946, 112] on icon at bounding box center [944, 113] width 15 height 15
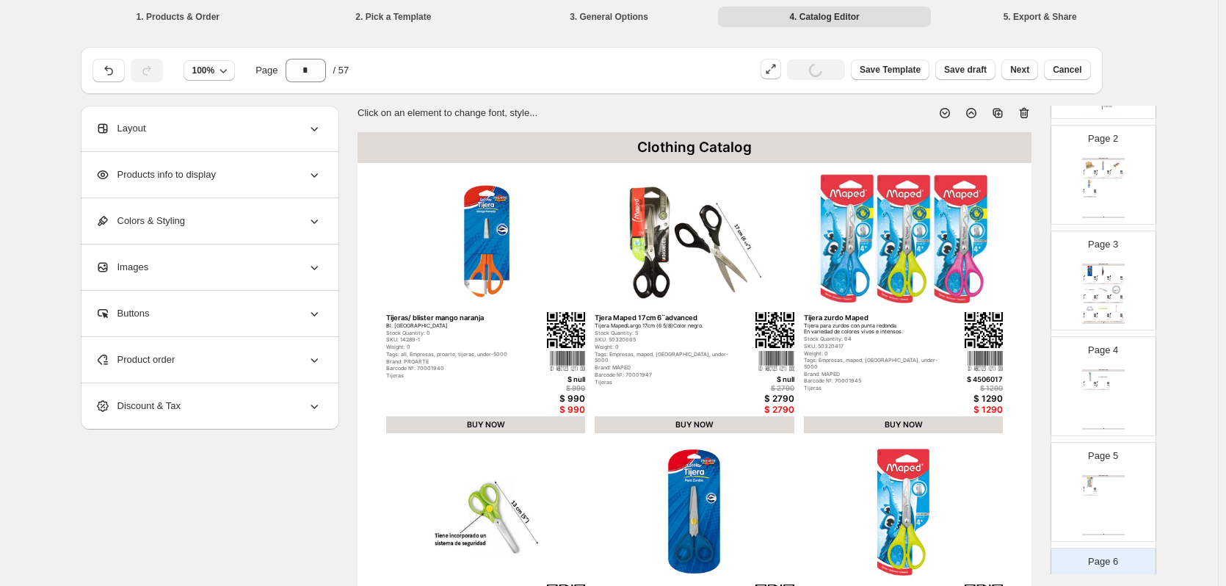
click at [946, 112] on icon at bounding box center [944, 113] width 15 height 15
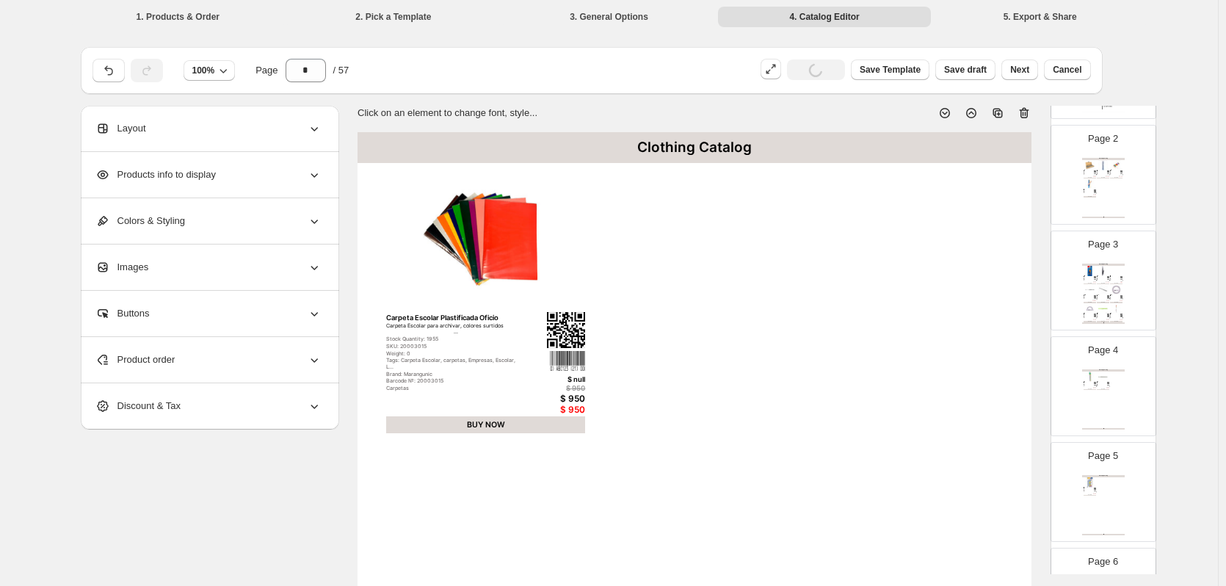
click at [946, 112] on icon at bounding box center [944, 113] width 15 height 15
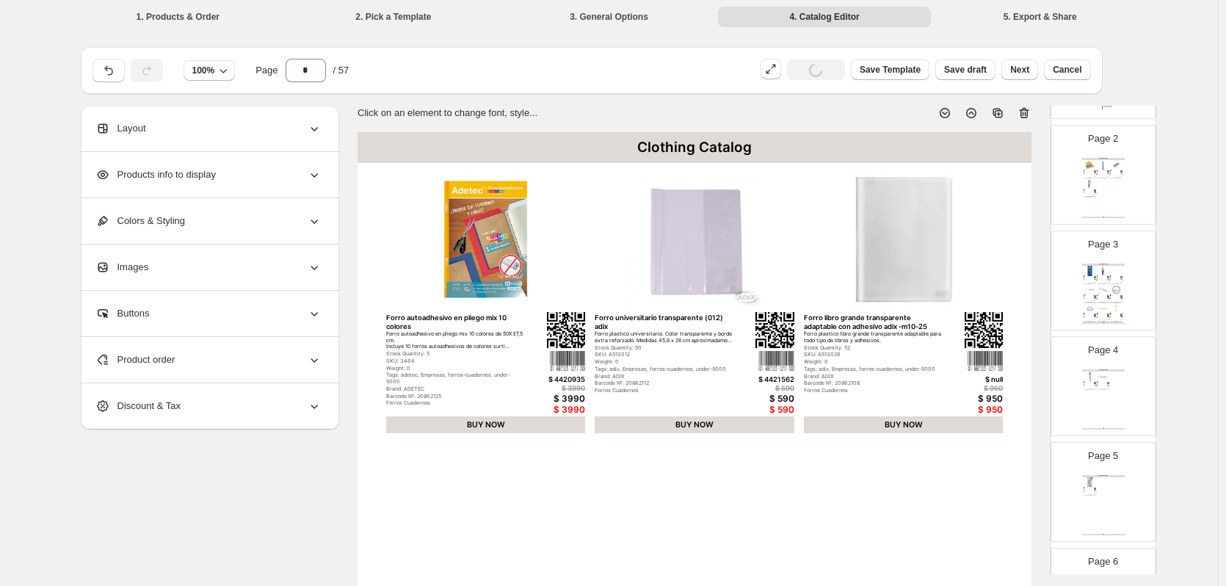
click at [946, 112] on icon at bounding box center [944, 113] width 15 height 15
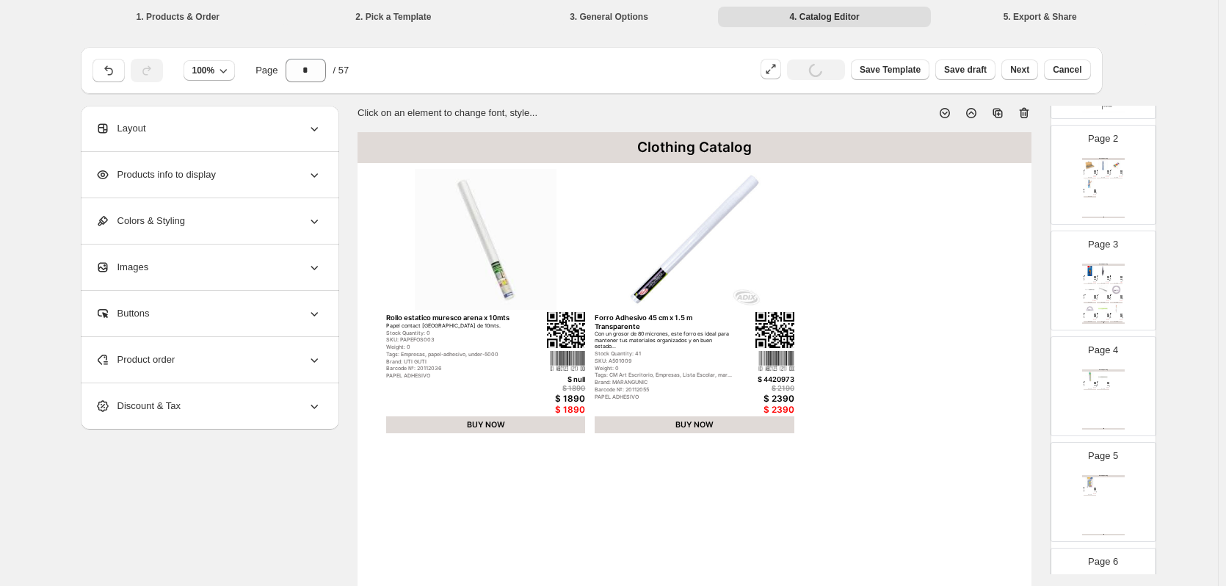
click at [946, 112] on icon at bounding box center [944, 113] width 15 height 15
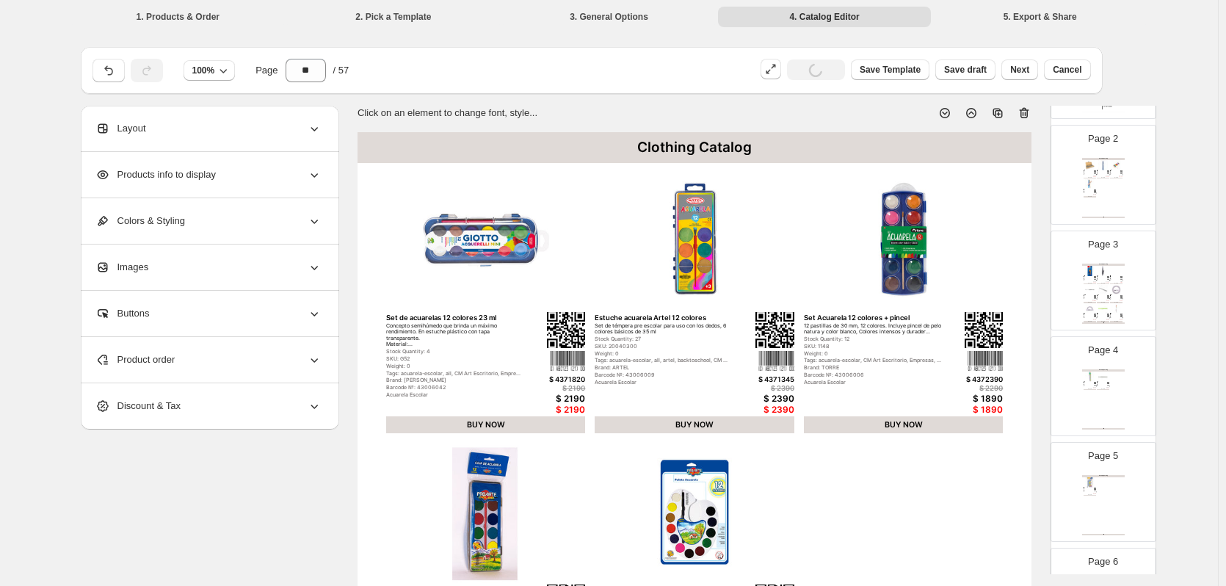
click at [946, 112] on icon at bounding box center [944, 113] width 15 height 15
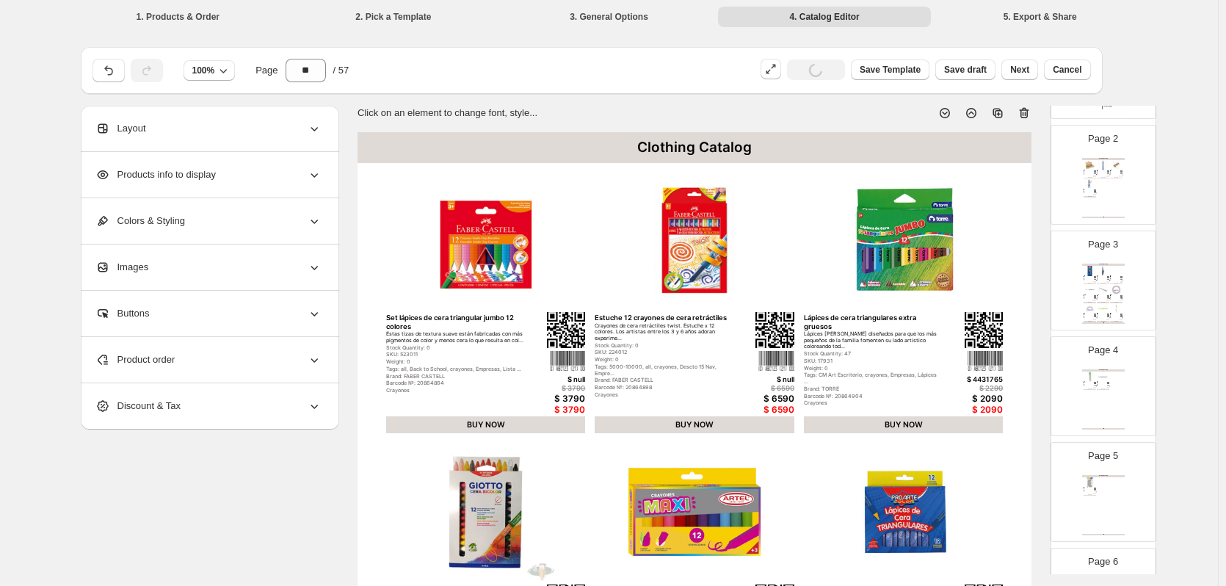
click at [946, 112] on icon at bounding box center [944, 113] width 15 height 15
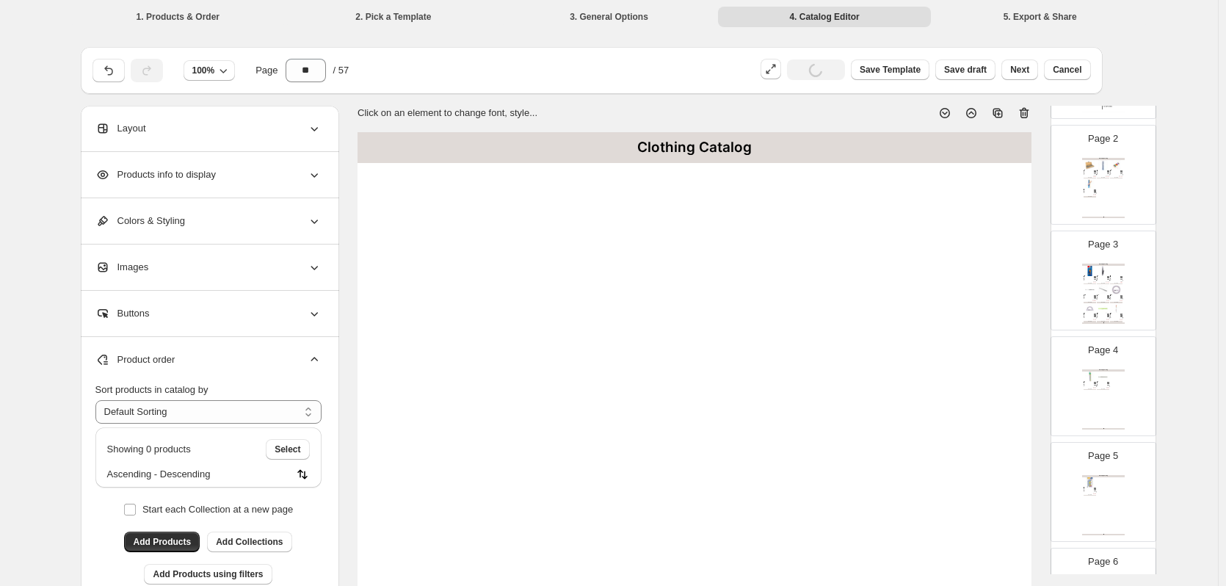
click at [946, 112] on icon at bounding box center [944, 113] width 15 height 15
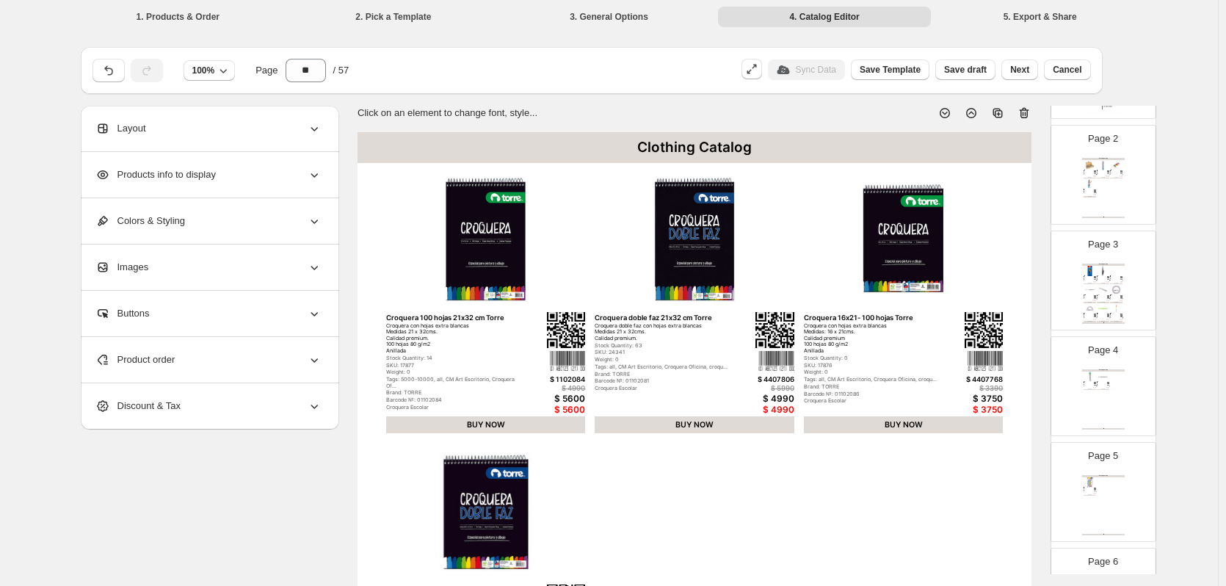
click at [973, 114] on icon at bounding box center [971, 114] width 6 height 4
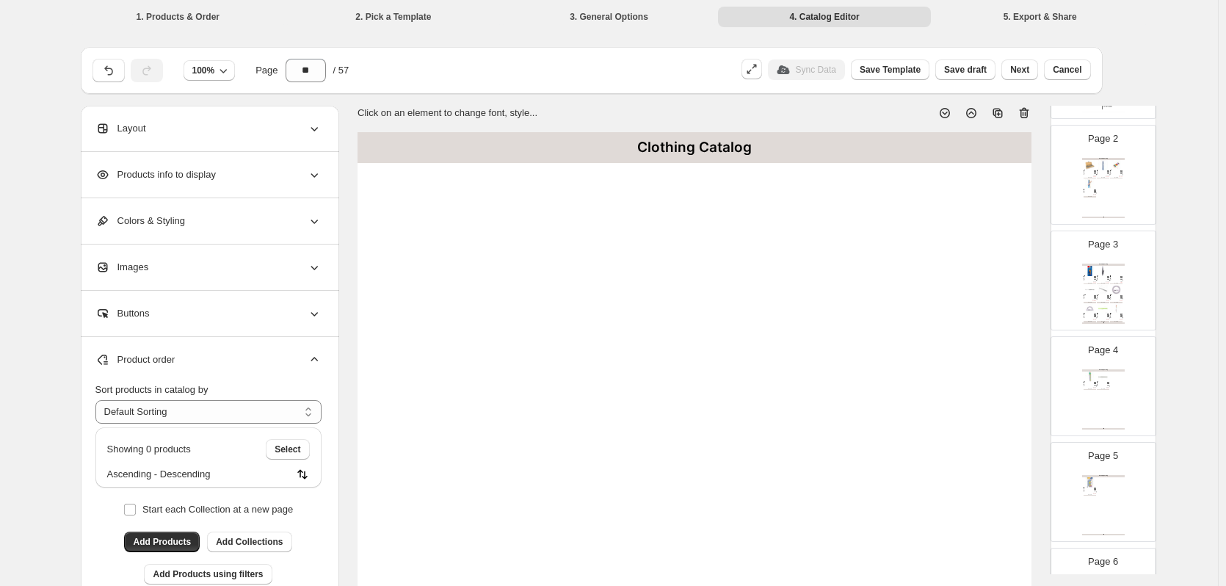
click at [950, 115] on icon at bounding box center [944, 113] width 15 height 15
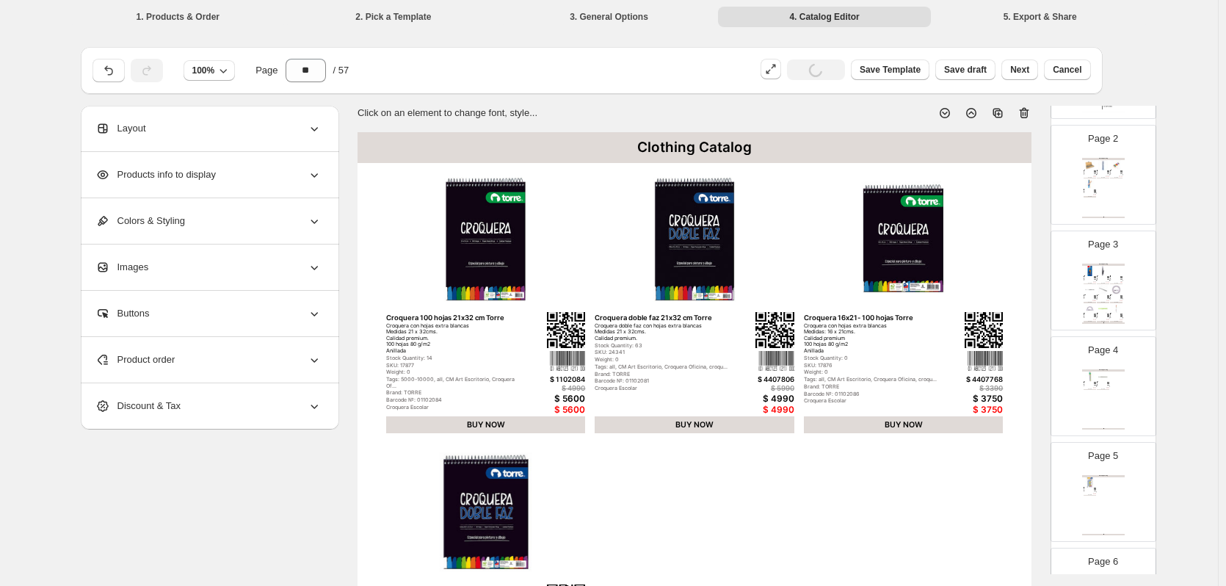
click at [950, 115] on icon at bounding box center [944, 113] width 15 height 15
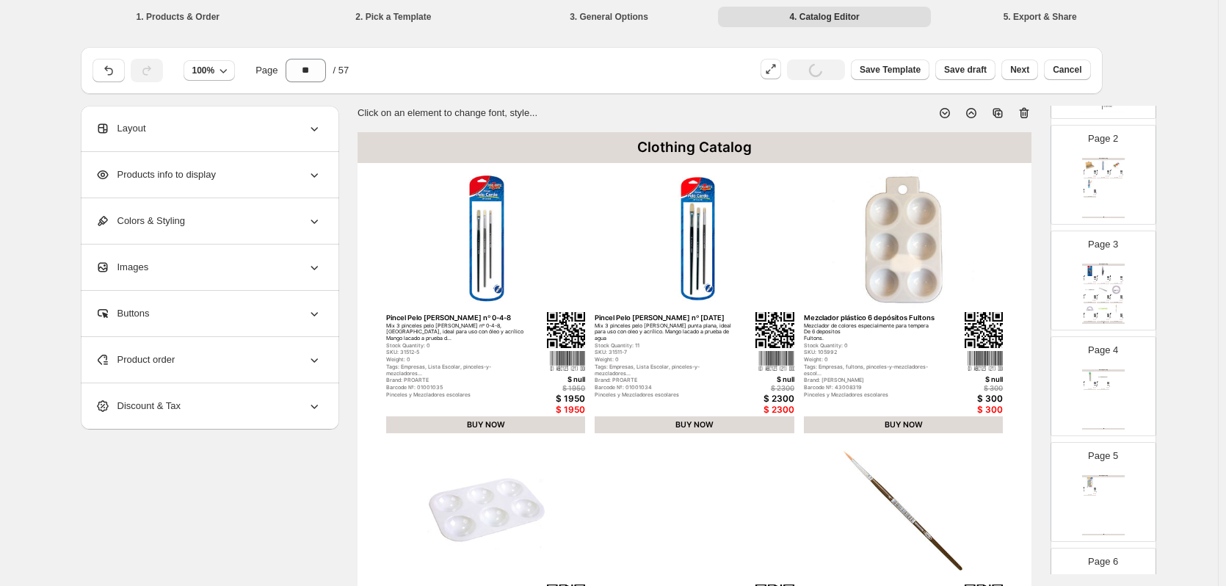
click at [950, 115] on icon at bounding box center [944, 113] width 15 height 15
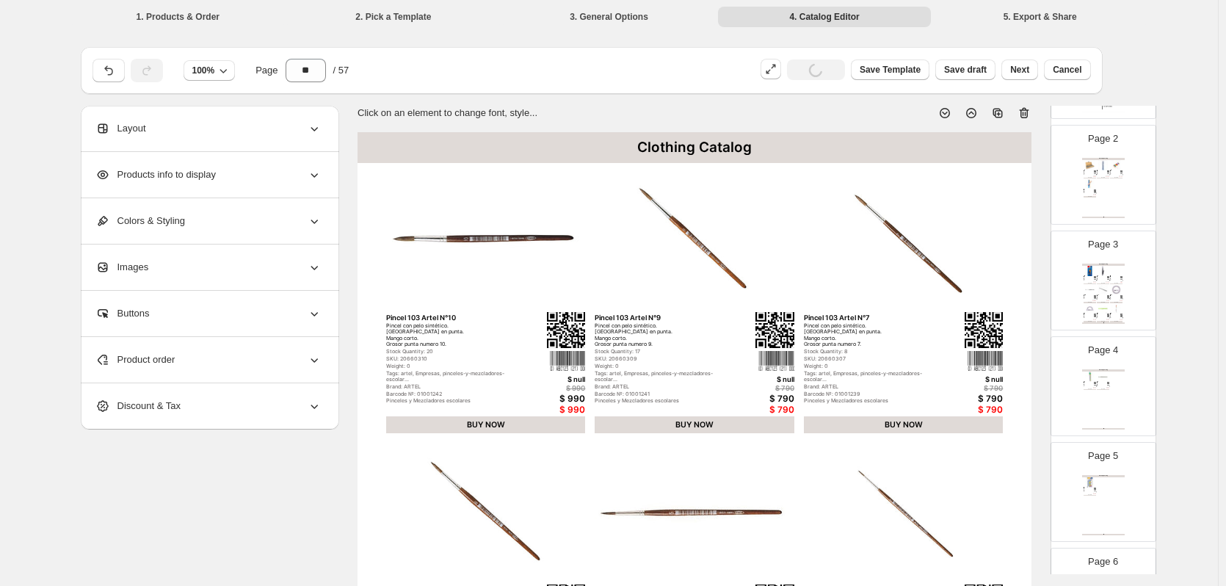
click at [950, 115] on icon at bounding box center [944, 113] width 15 height 15
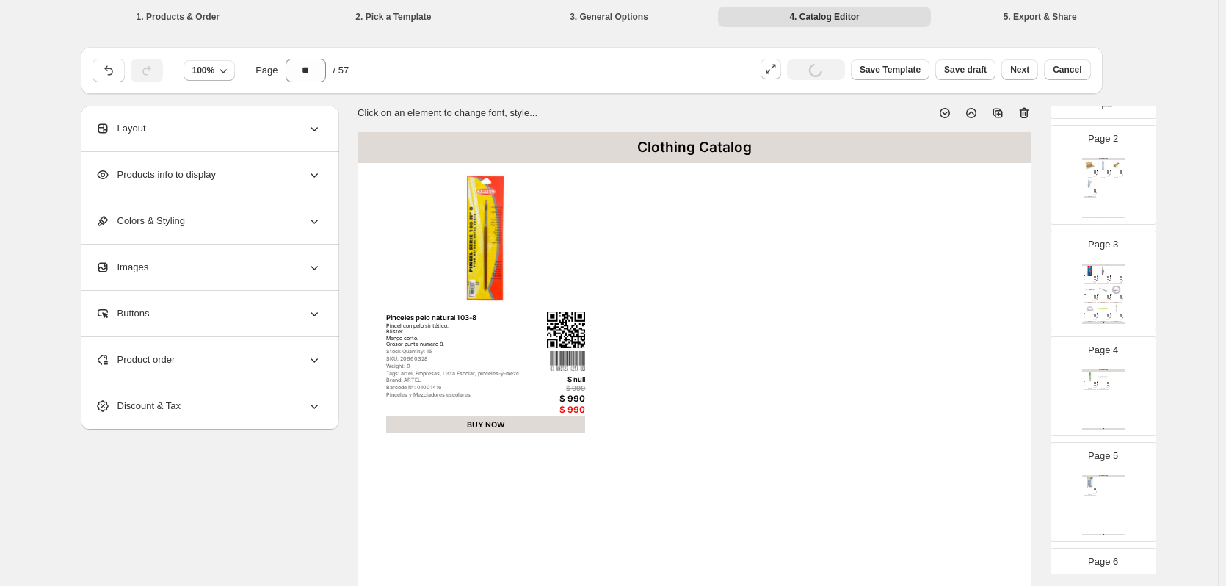
click at [950, 115] on icon at bounding box center [944, 113] width 15 height 15
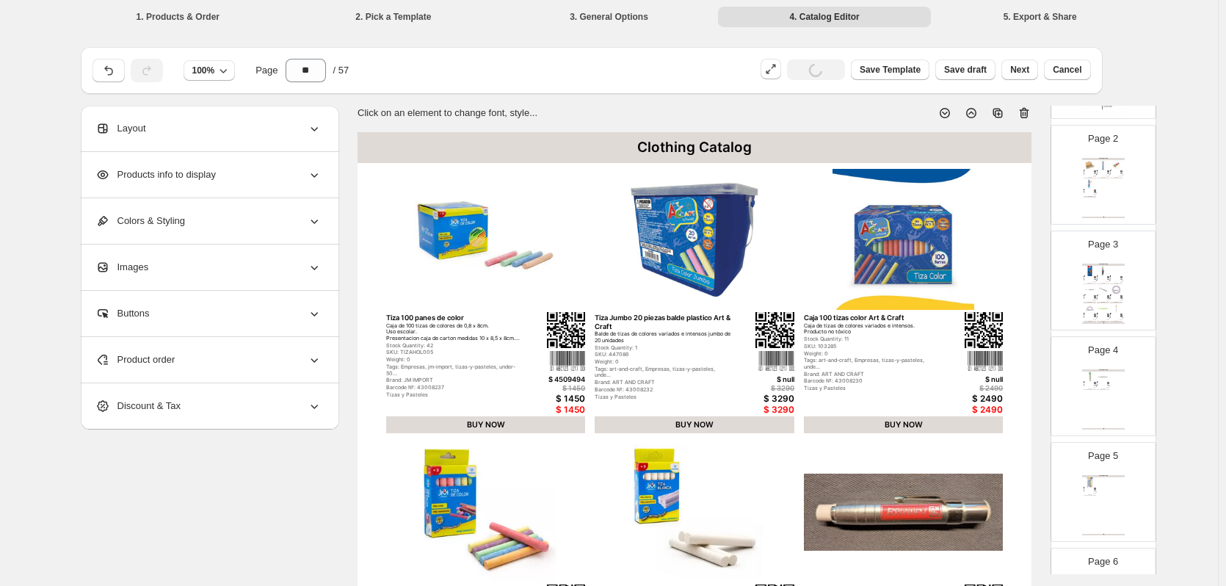
click at [950, 115] on icon at bounding box center [944, 113] width 15 height 15
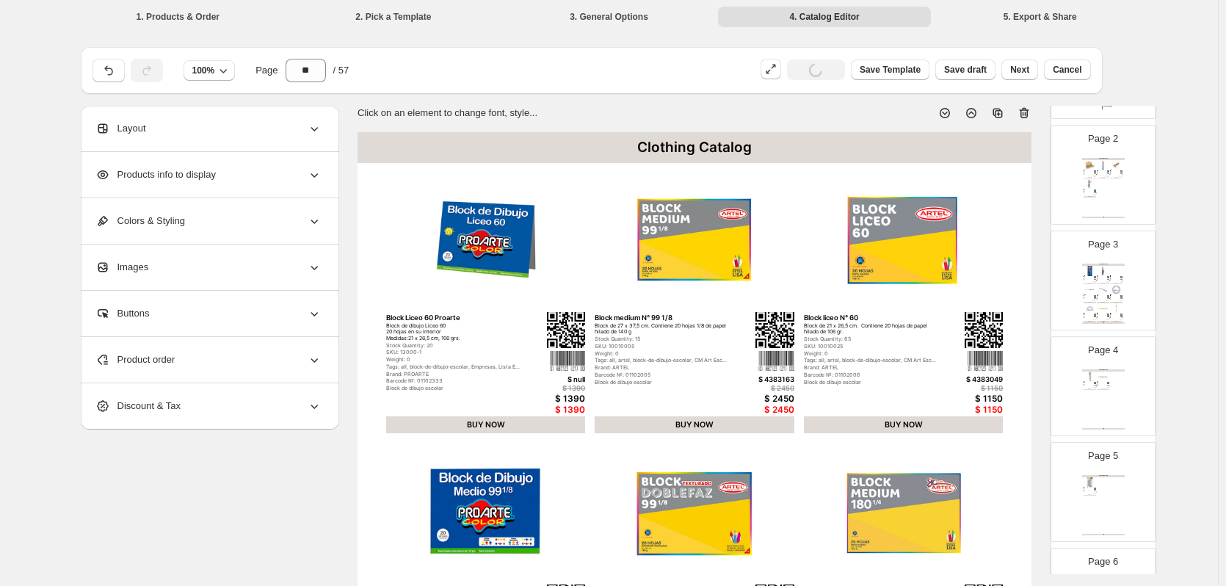
click at [950, 115] on icon at bounding box center [944, 113] width 15 height 15
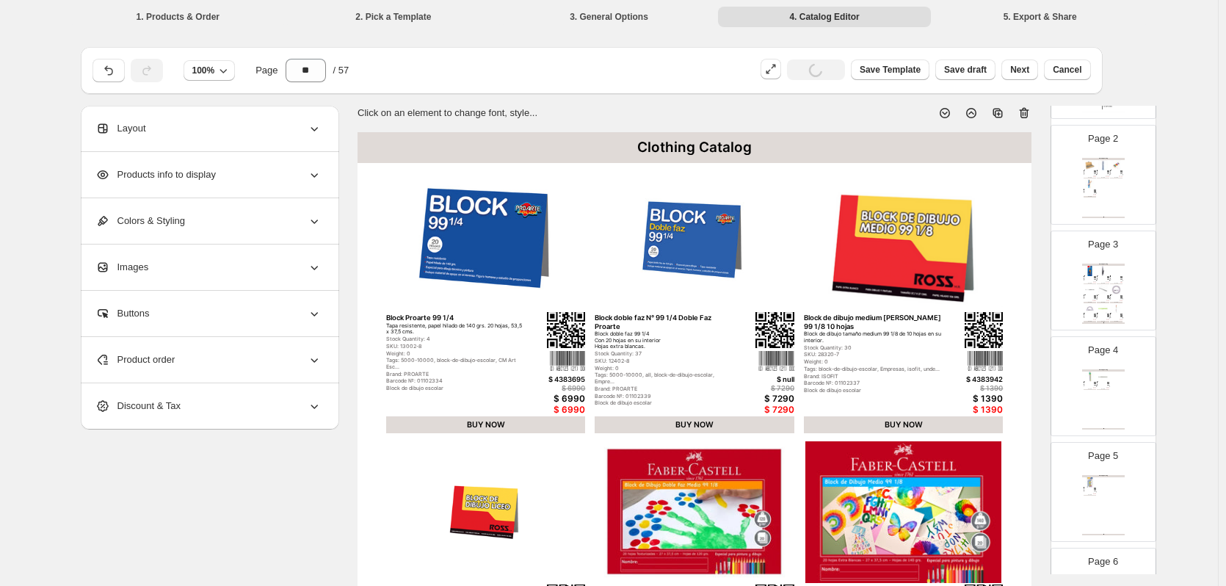
click at [950, 115] on icon at bounding box center [944, 113] width 15 height 15
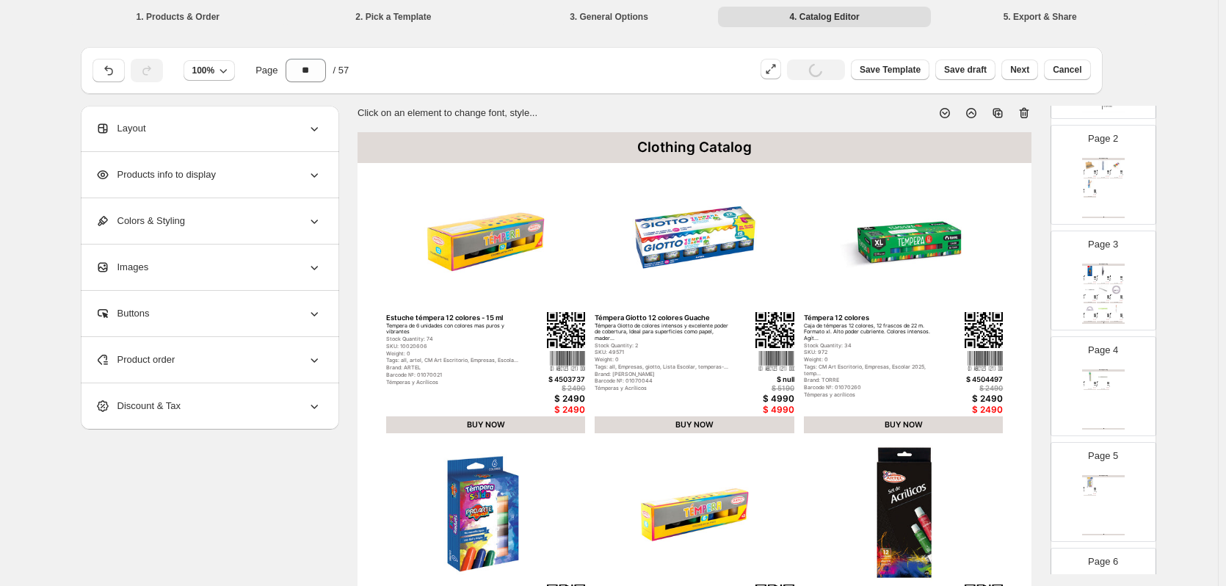
click at [950, 115] on icon at bounding box center [944, 113] width 15 height 15
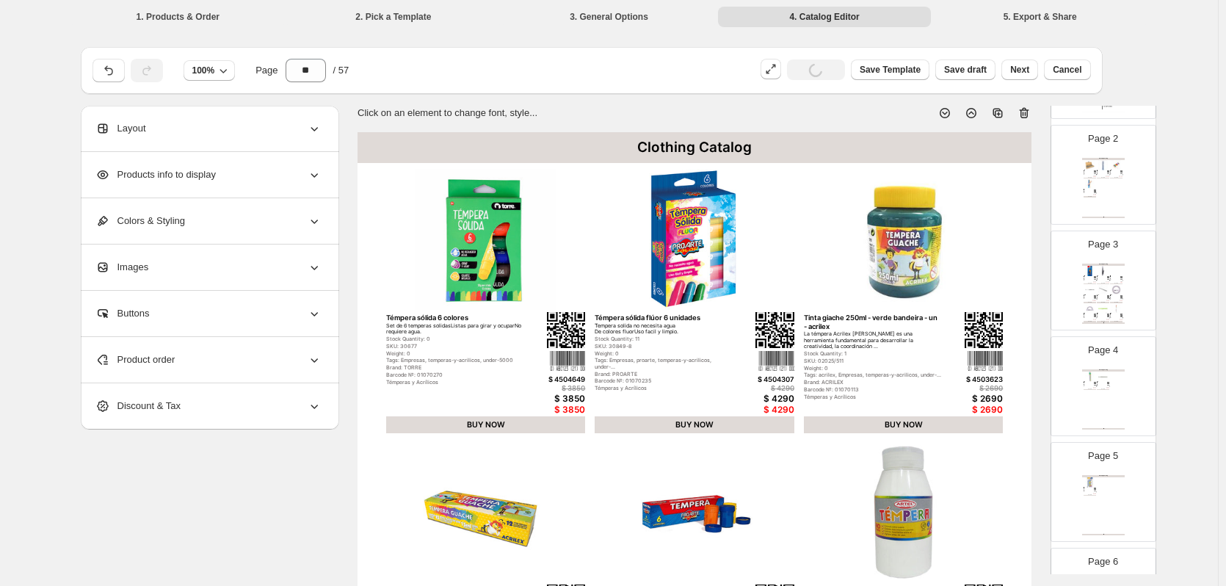
click at [950, 115] on icon at bounding box center [944, 113] width 15 height 15
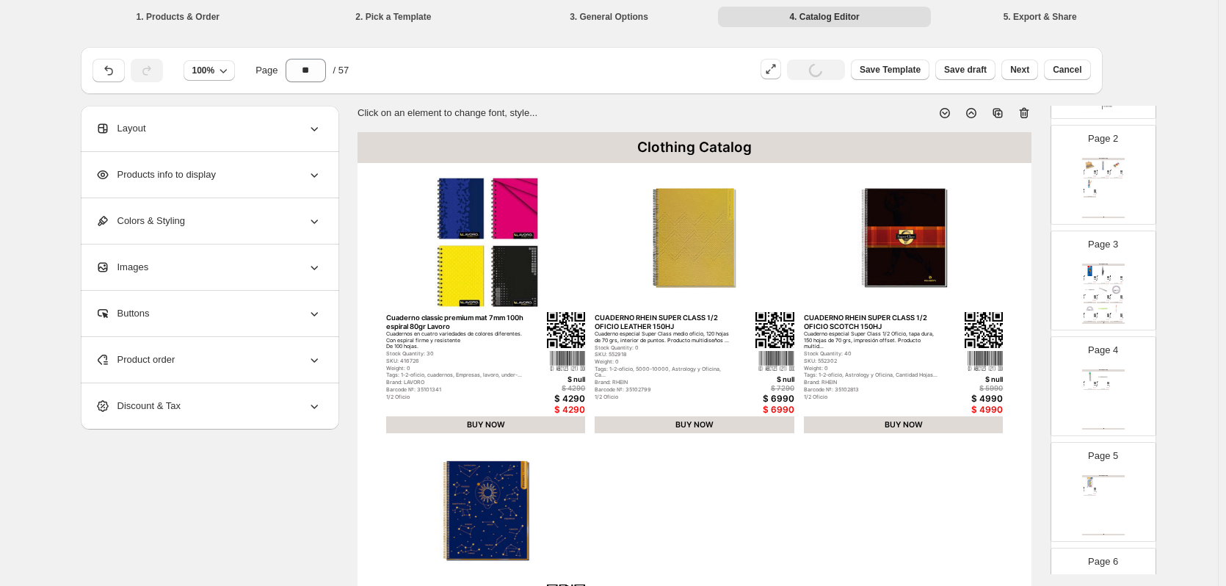
click at [950, 115] on icon at bounding box center [944, 113] width 15 height 15
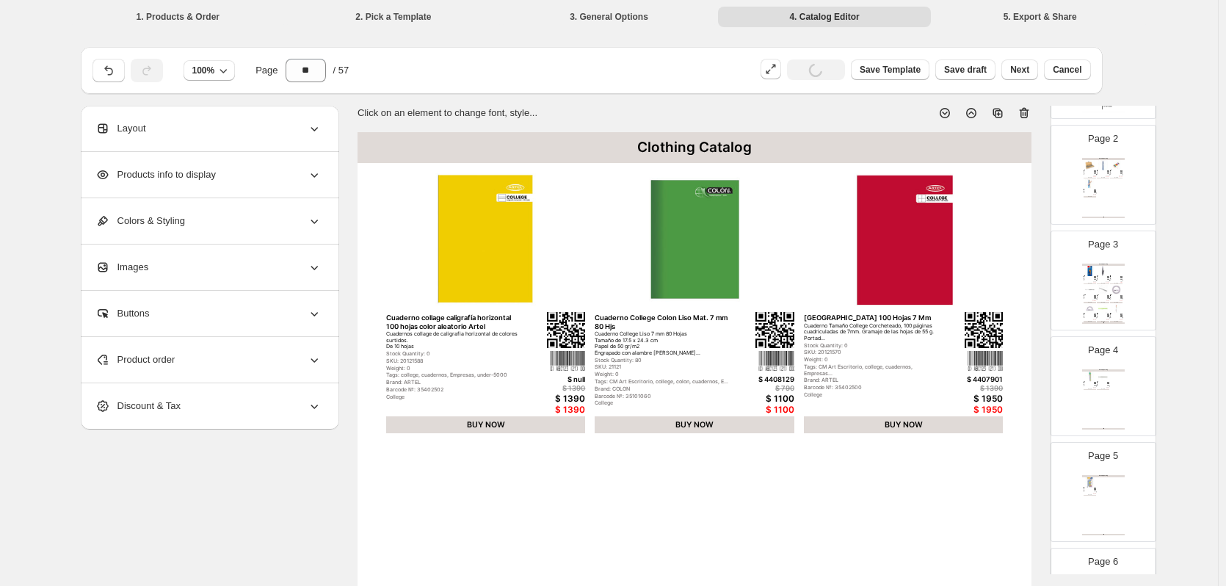
click at [950, 115] on icon at bounding box center [944, 113] width 15 height 15
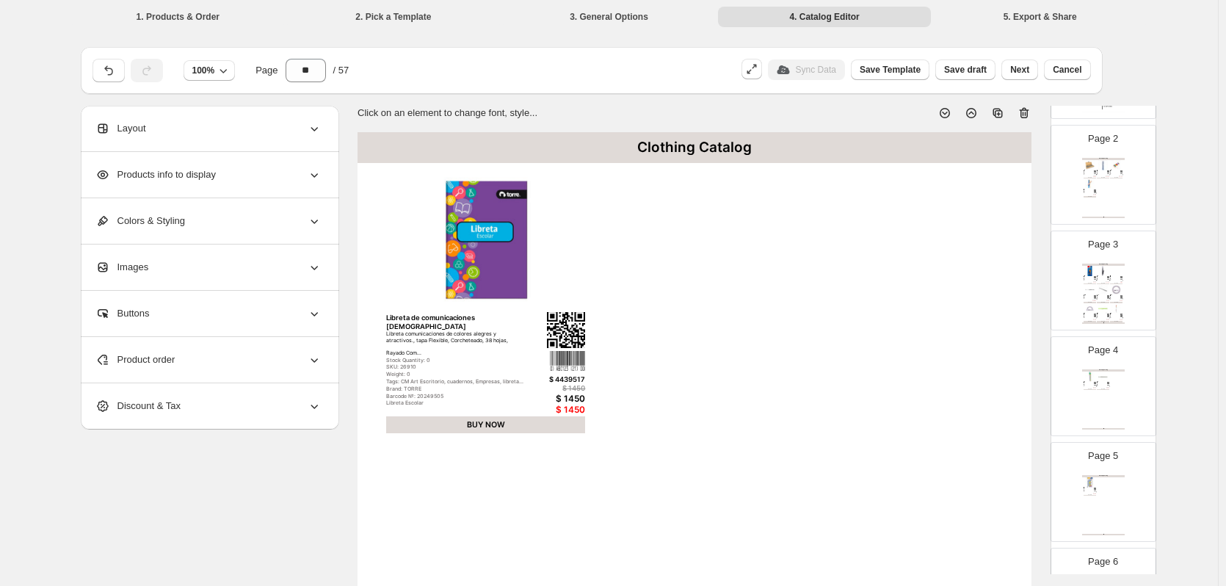
click at [950, 115] on icon at bounding box center [944, 113] width 15 height 15
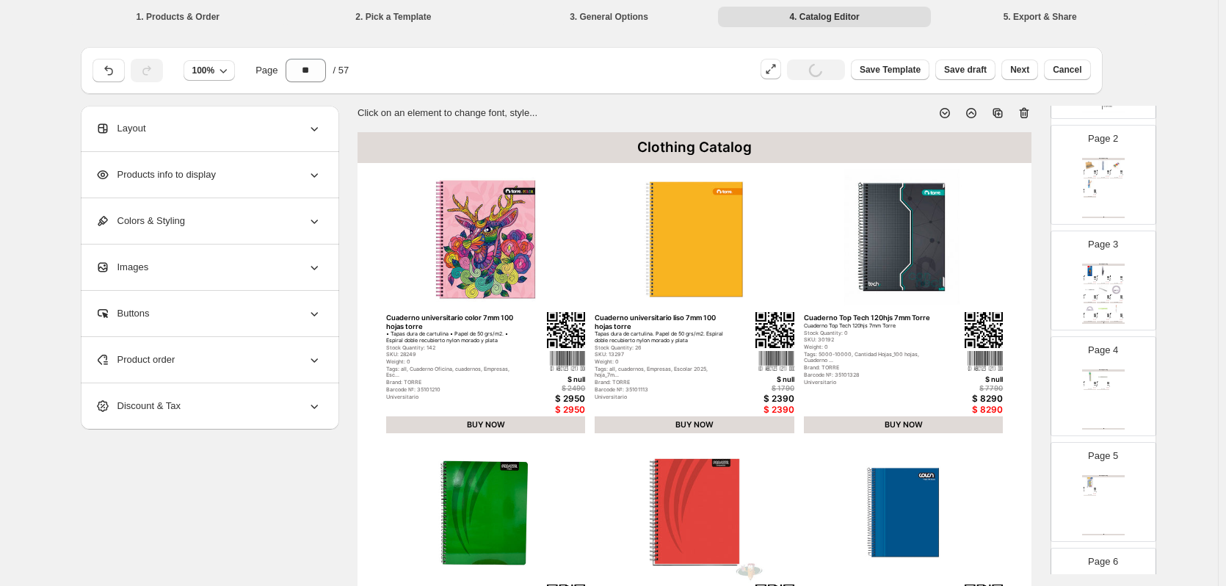
click at [950, 115] on icon at bounding box center [944, 113] width 15 height 15
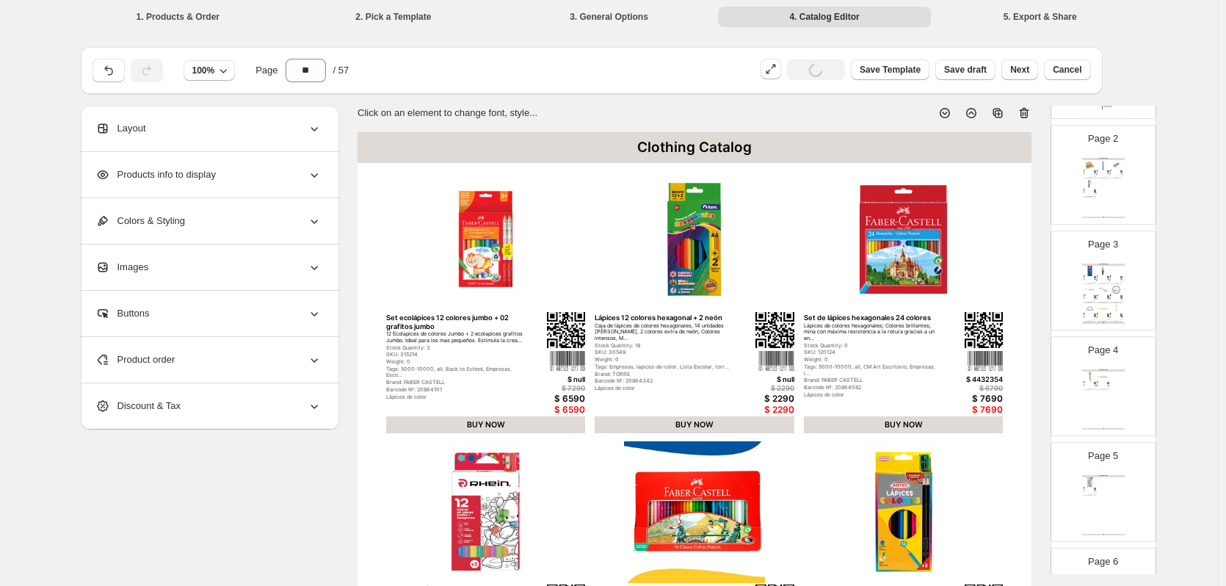
click at [950, 115] on icon at bounding box center [944, 113] width 15 height 15
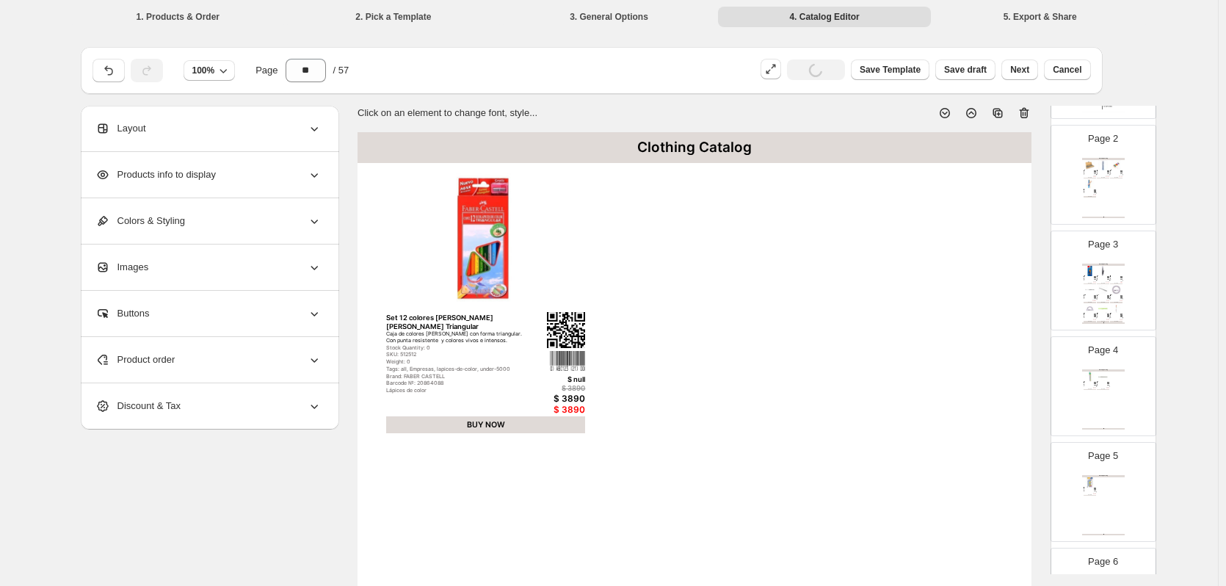
click at [950, 115] on icon at bounding box center [944, 113] width 15 height 15
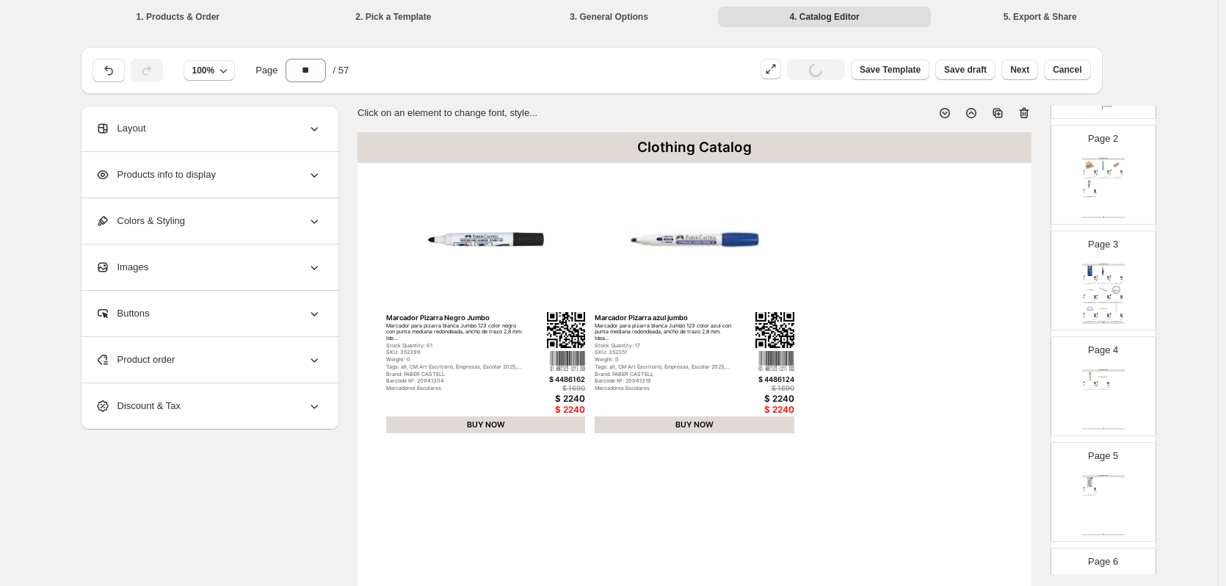
click at [950, 115] on icon at bounding box center [944, 113] width 15 height 15
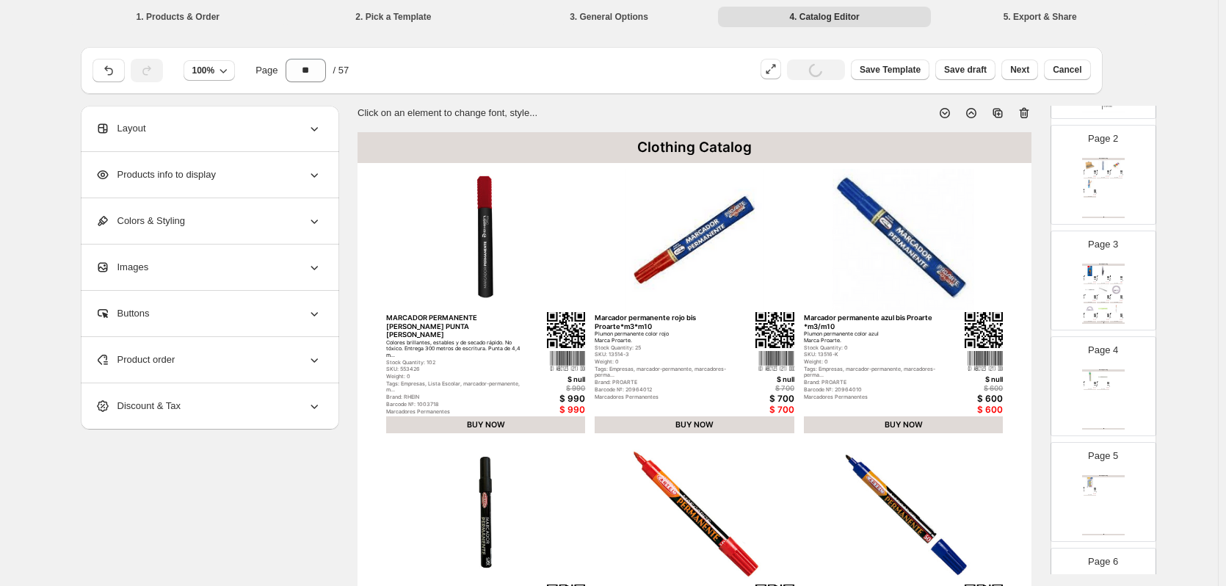
click at [950, 115] on icon at bounding box center [944, 113] width 15 height 15
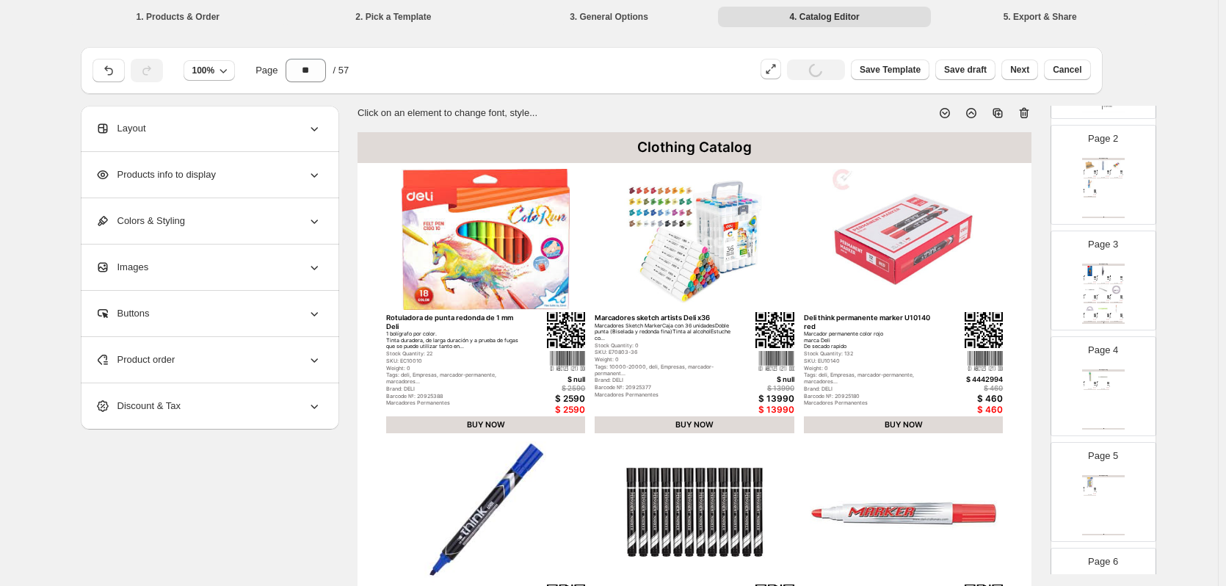
click at [950, 115] on icon at bounding box center [944, 113] width 15 height 15
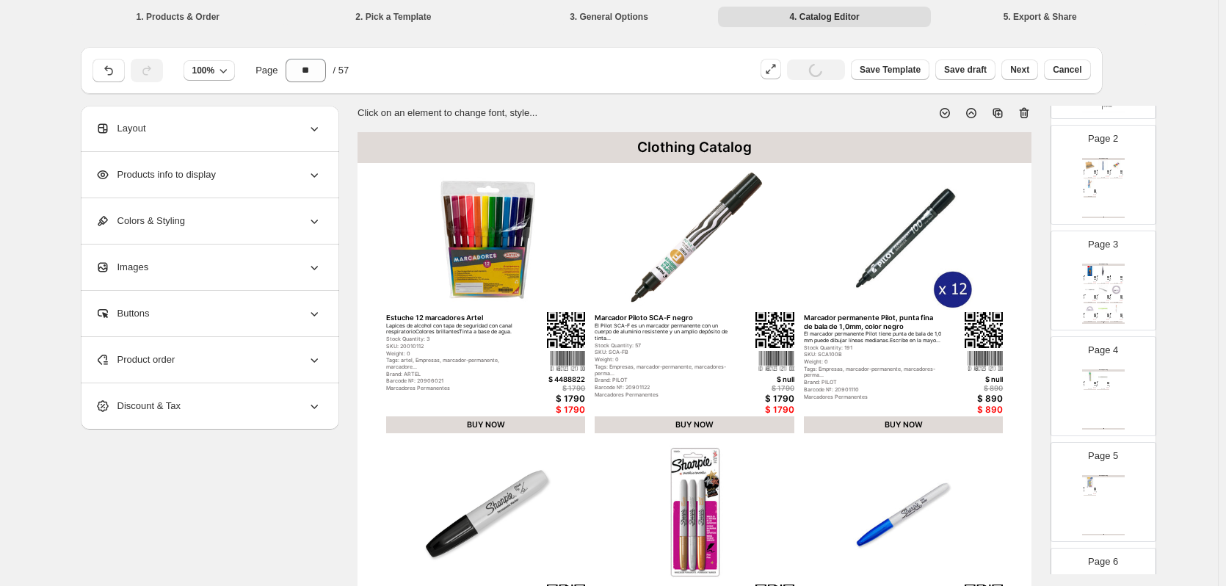
click at [950, 115] on icon at bounding box center [944, 113] width 15 height 15
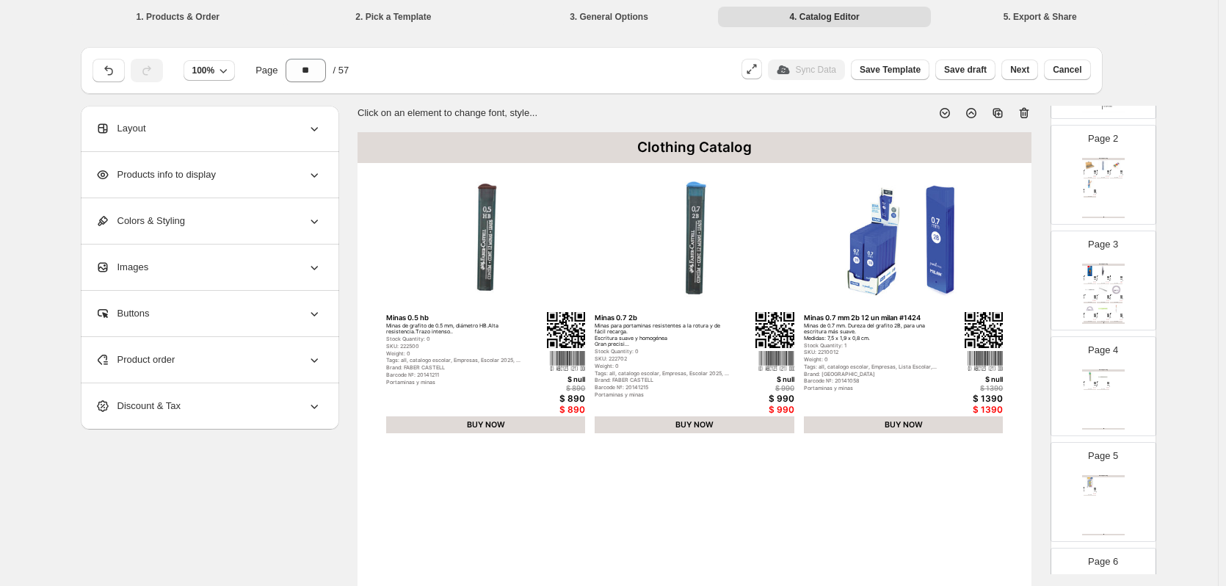
click at [950, 115] on icon at bounding box center [944, 113] width 15 height 15
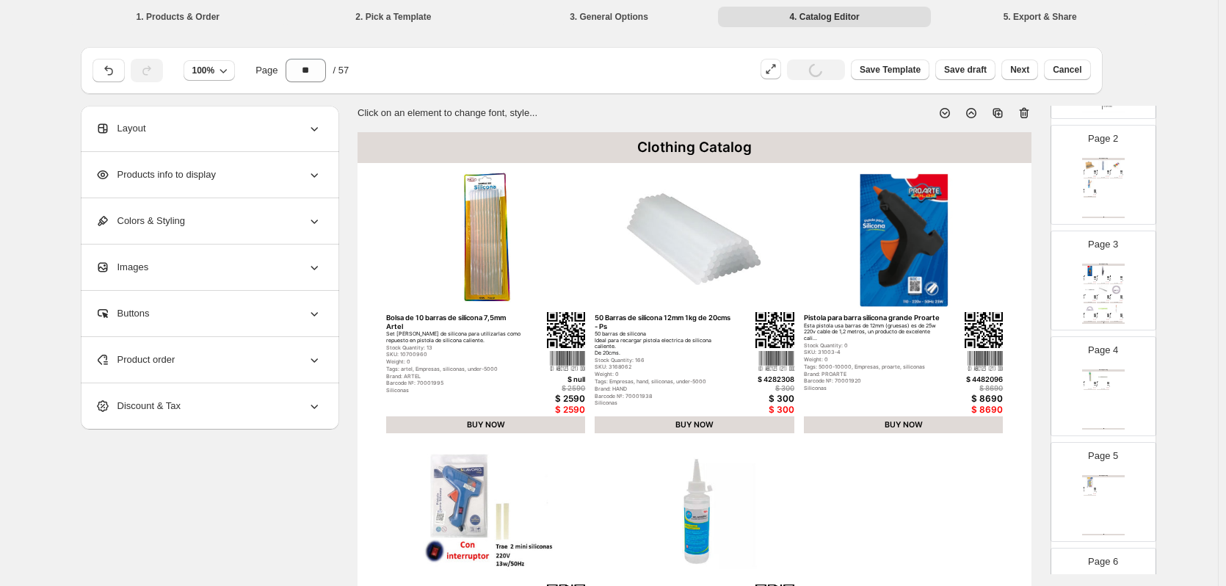
click at [950, 115] on icon at bounding box center [944, 113] width 15 height 15
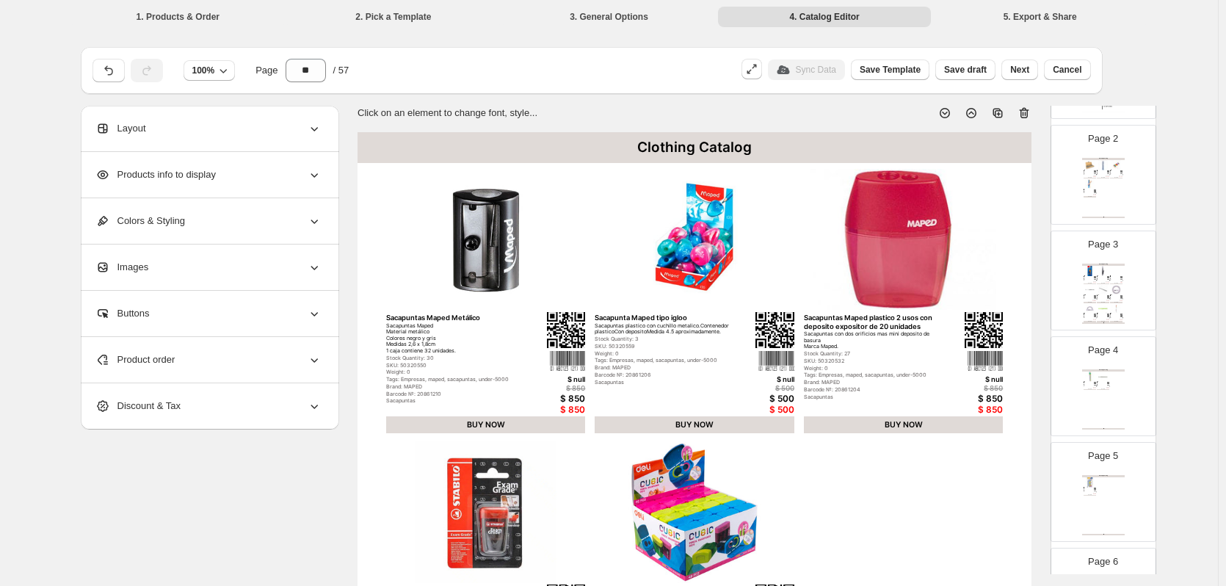
click at [950, 115] on icon at bounding box center [944, 113] width 15 height 15
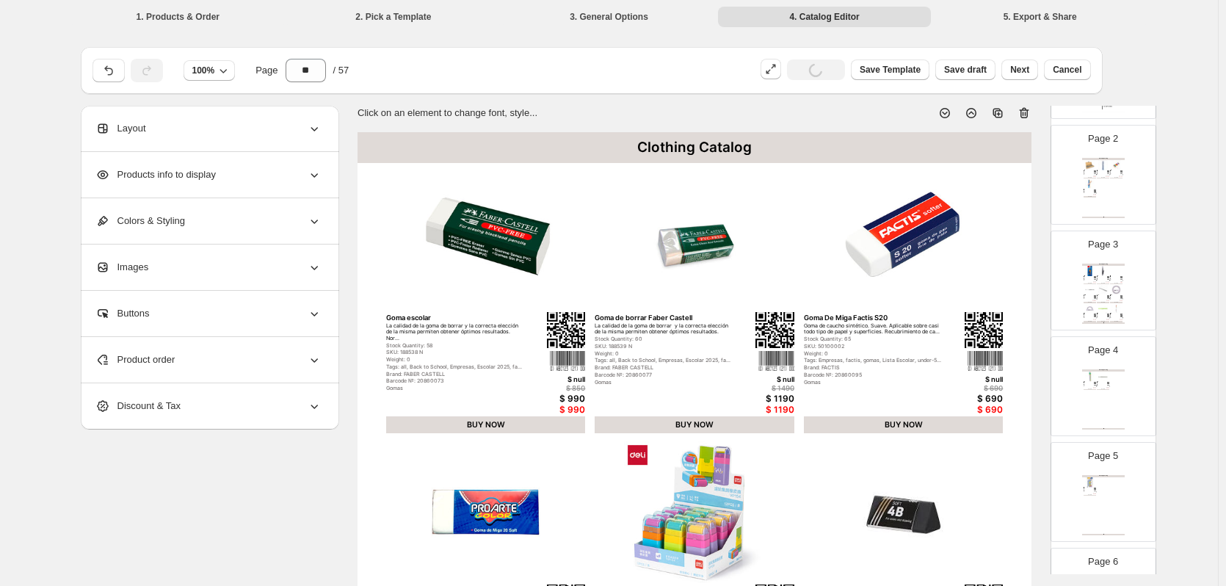
click at [950, 115] on icon at bounding box center [944, 113] width 15 height 15
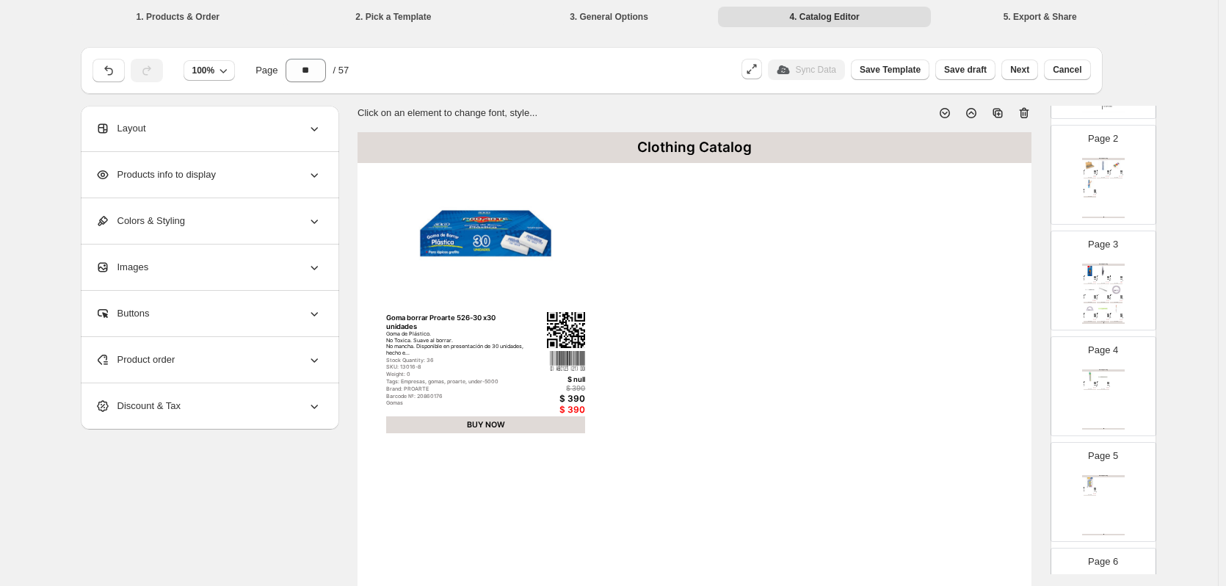
click at [950, 115] on icon at bounding box center [944, 113] width 15 height 15
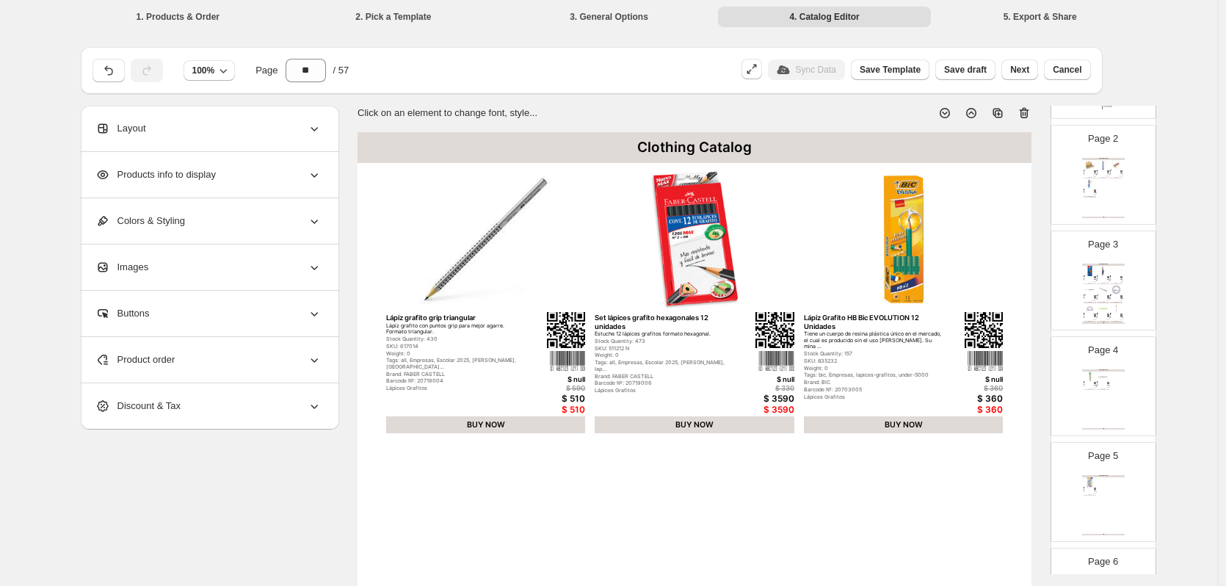
click at [950, 115] on icon at bounding box center [944, 113] width 15 height 15
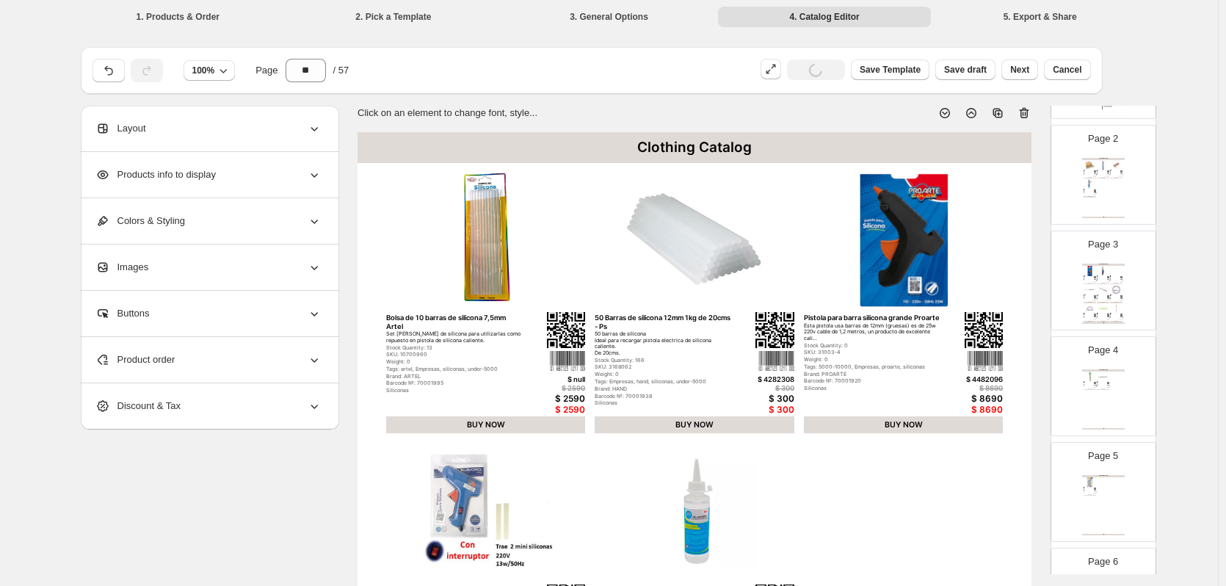
click at [950, 115] on icon at bounding box center [944, 113] width 15 height 15
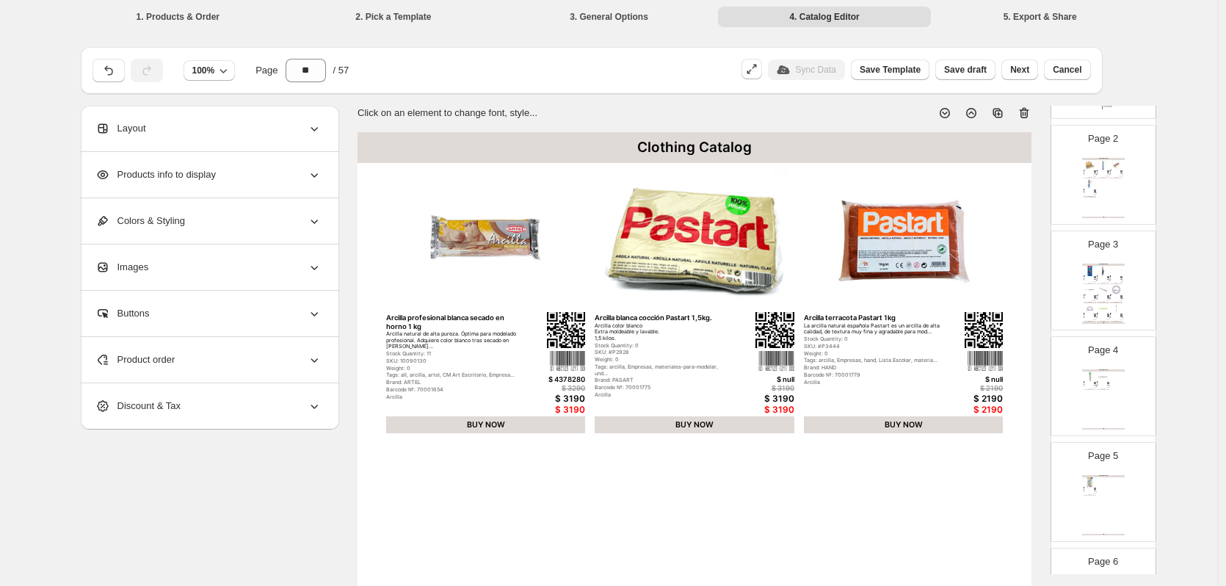
click at [950, 115] on icon at bounding box center [944, 113] width 15 height 15
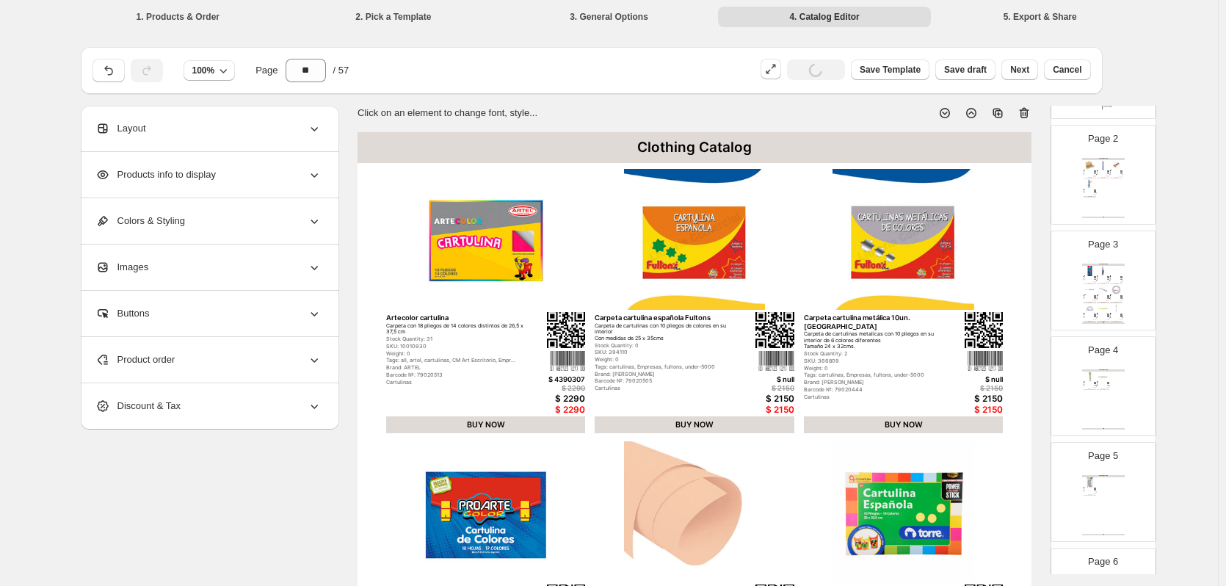
click at [950, 115] on icon at bounding box center [944, 113] width 15 height 15
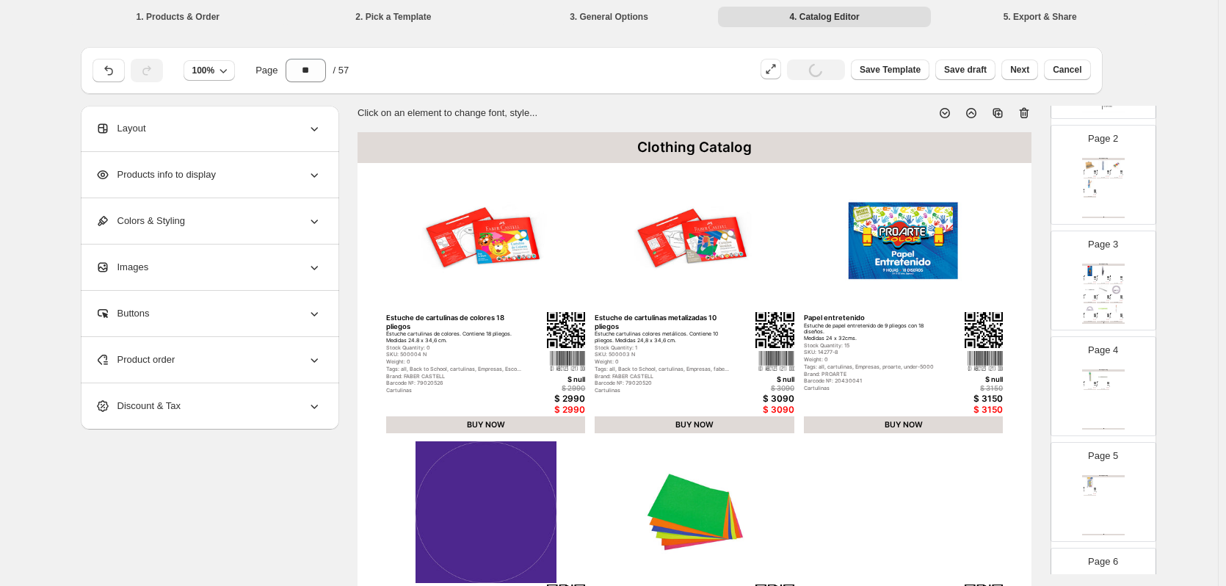
click at [975, 116] on icon at bounding box center [971, 113] width 15 height 15
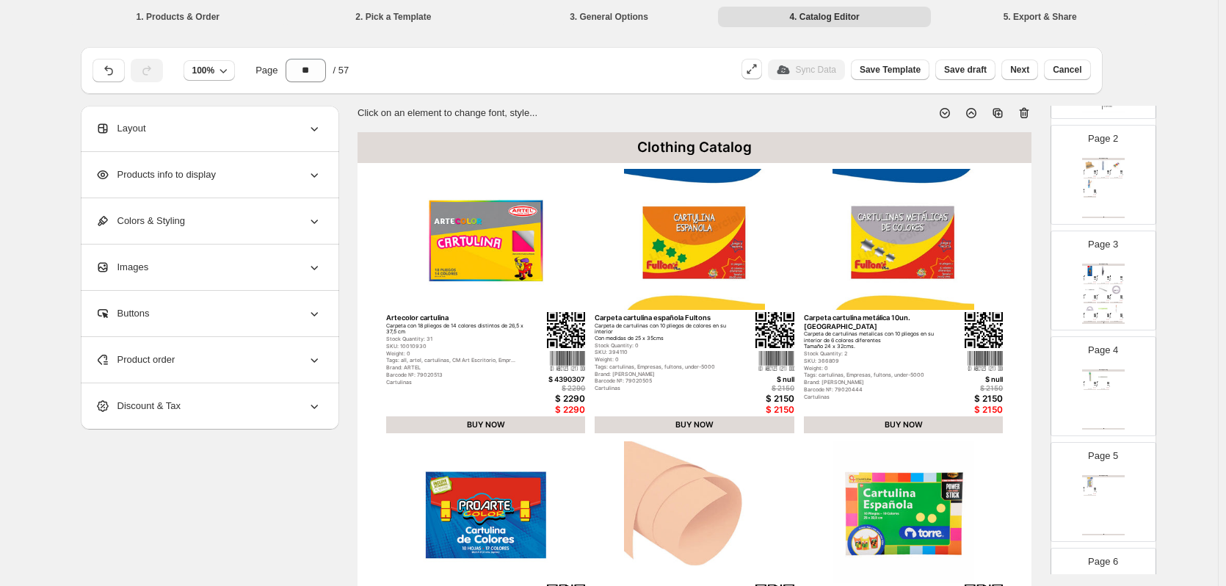
click at [952, 113] on icon at bounding box center [944, 113] width 15 height 15
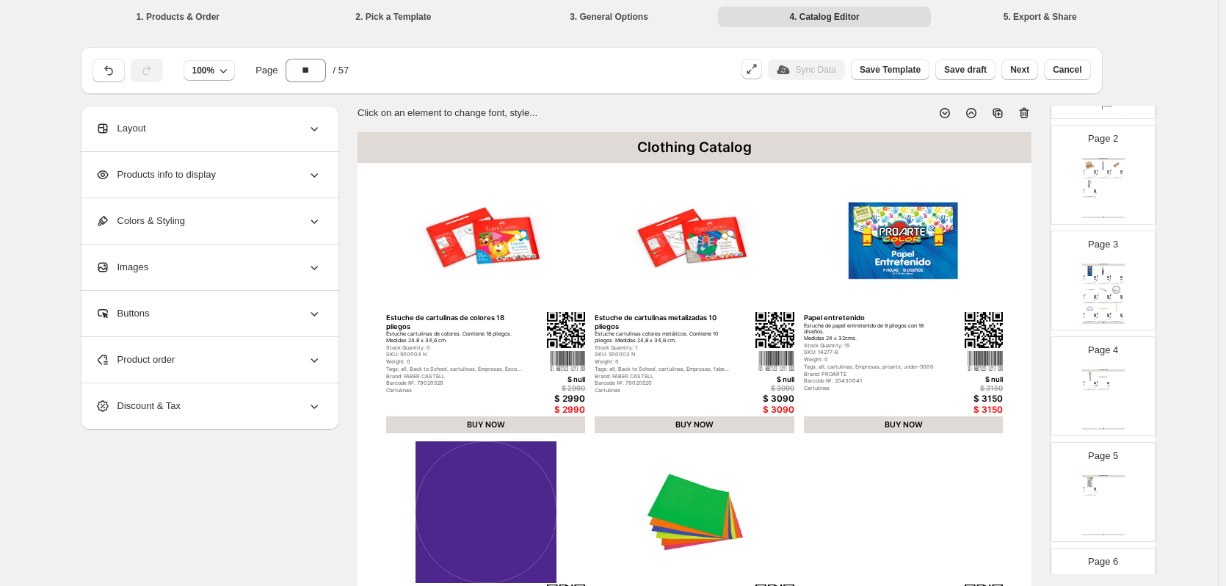
click at [945, 114] on icon at bounding box center [944, 113] width 15 height 15
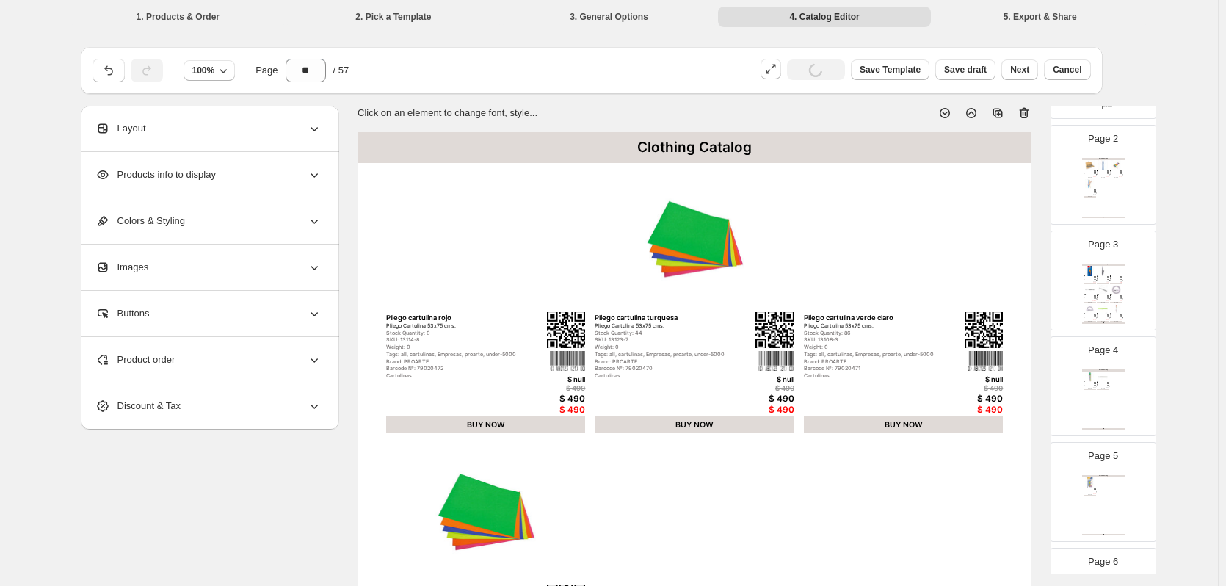
click at [945, 114] on icon at bounding box center [944, 113] width 15 height 15
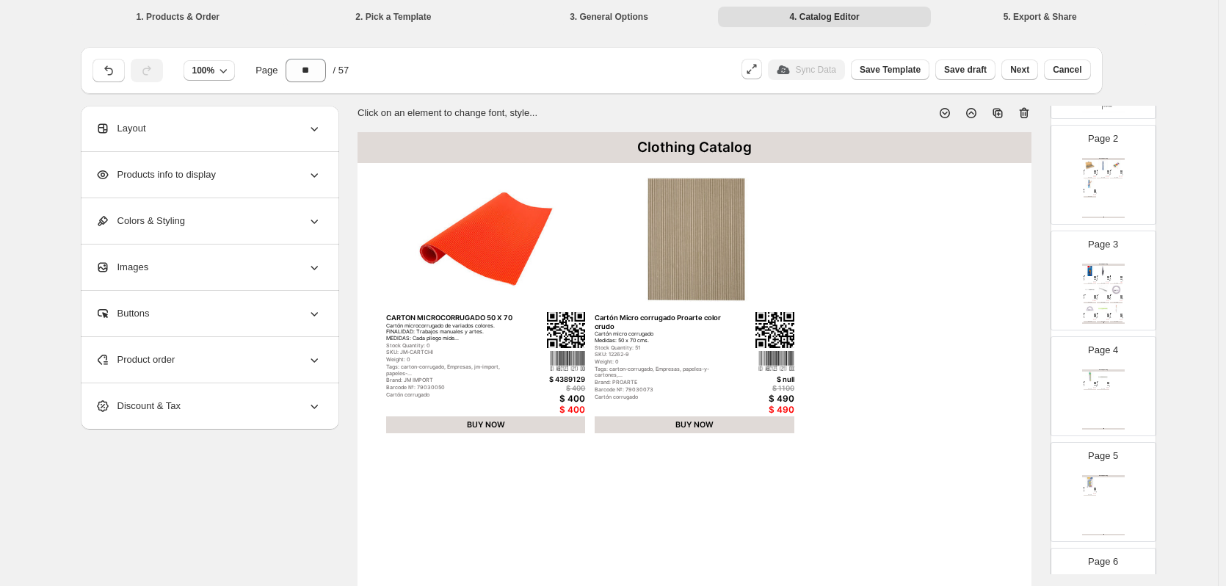
click at [945, 114] on icon at bounding box center [944, 113] width 15 height 15
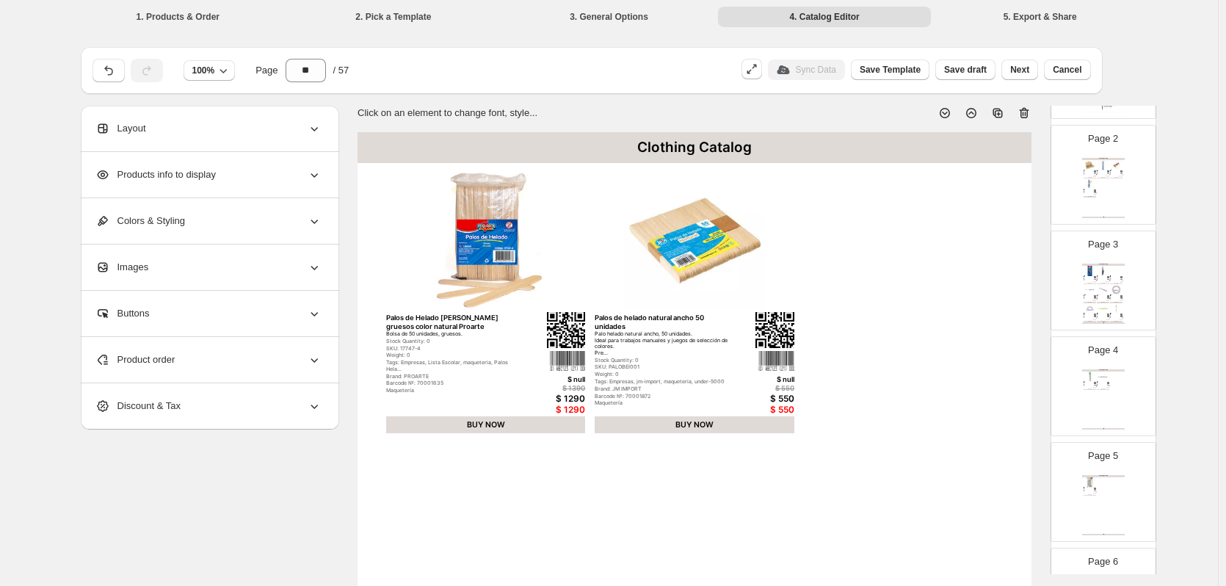
click at [945, 114] on icon at bounding box center [944, 113] width 15 height 15
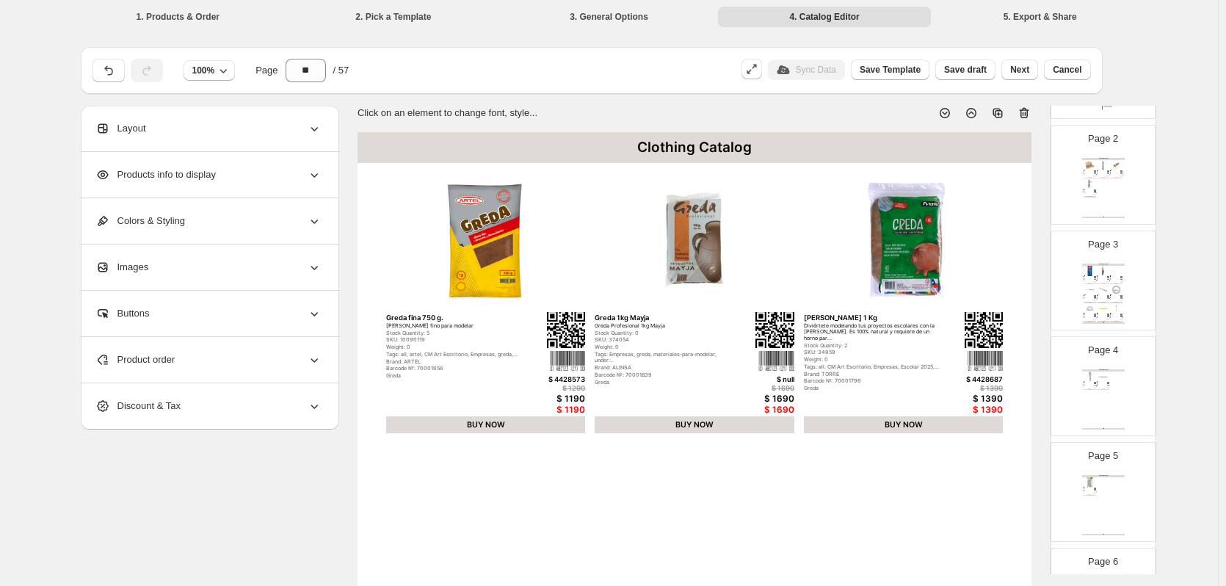
click at [945, 114] on icon at bounding box center [944, 113] width 15 height 15
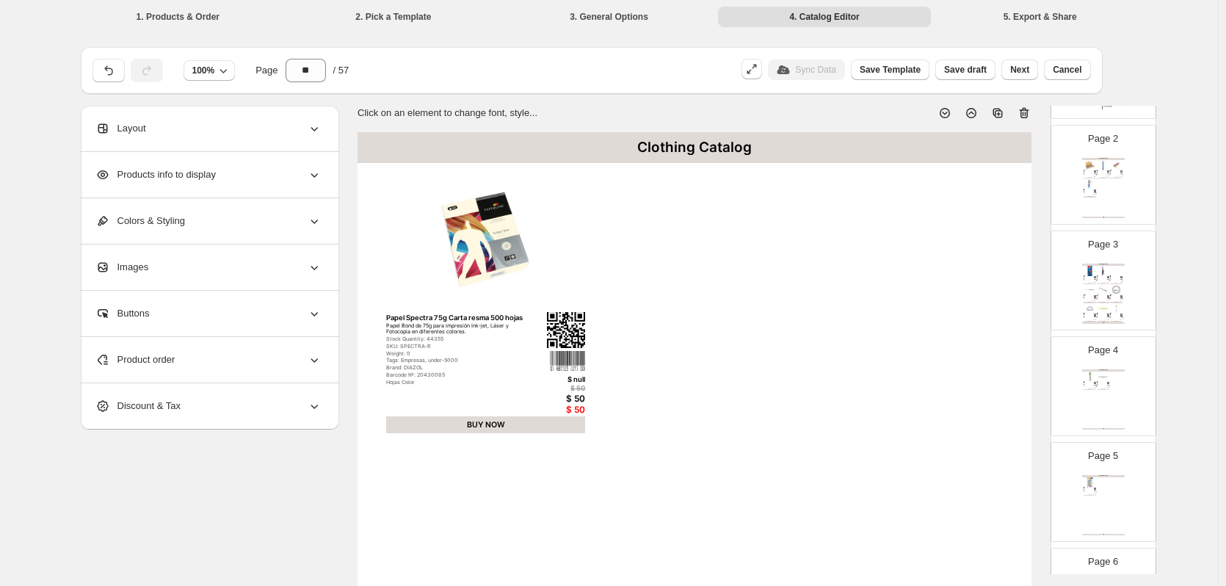
click at [945, 114] on icon at bounding box center [944, 113] width 15 height 15
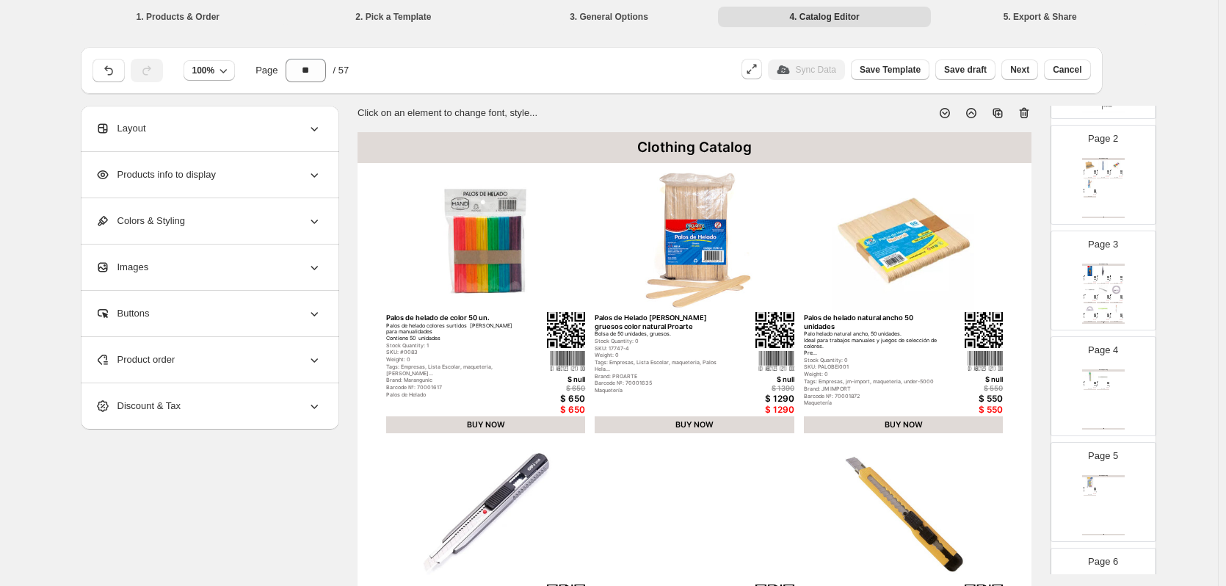
click at [945, 112] on icon at bounding box center [944, 113] width 15 height 15
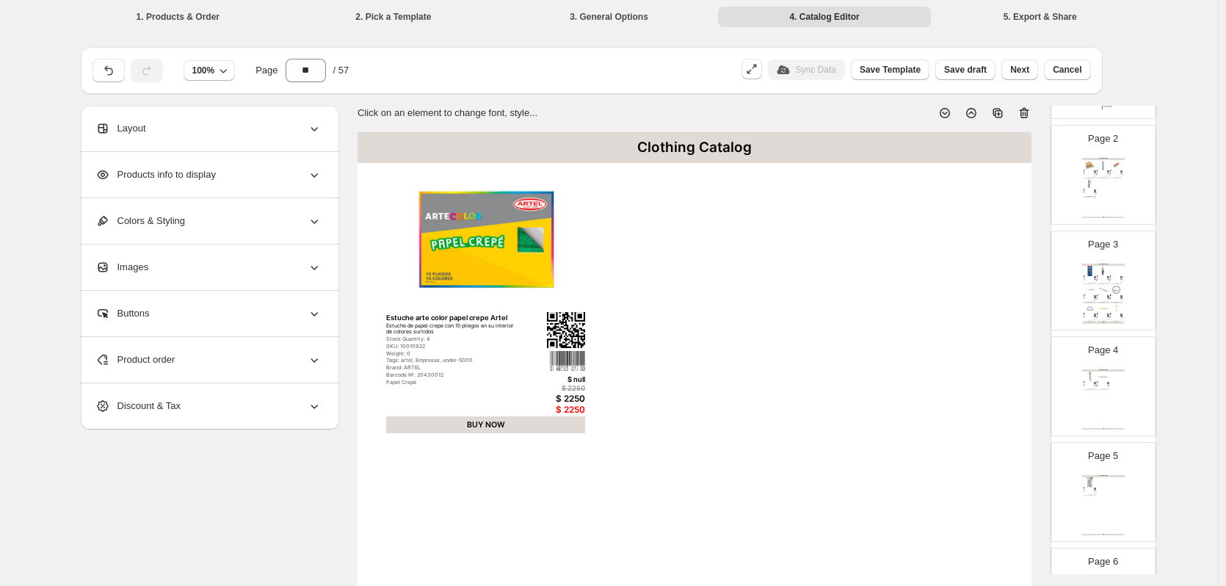
click at [945, 112] on icon at bounding box center [944, 113] width 15 height 15
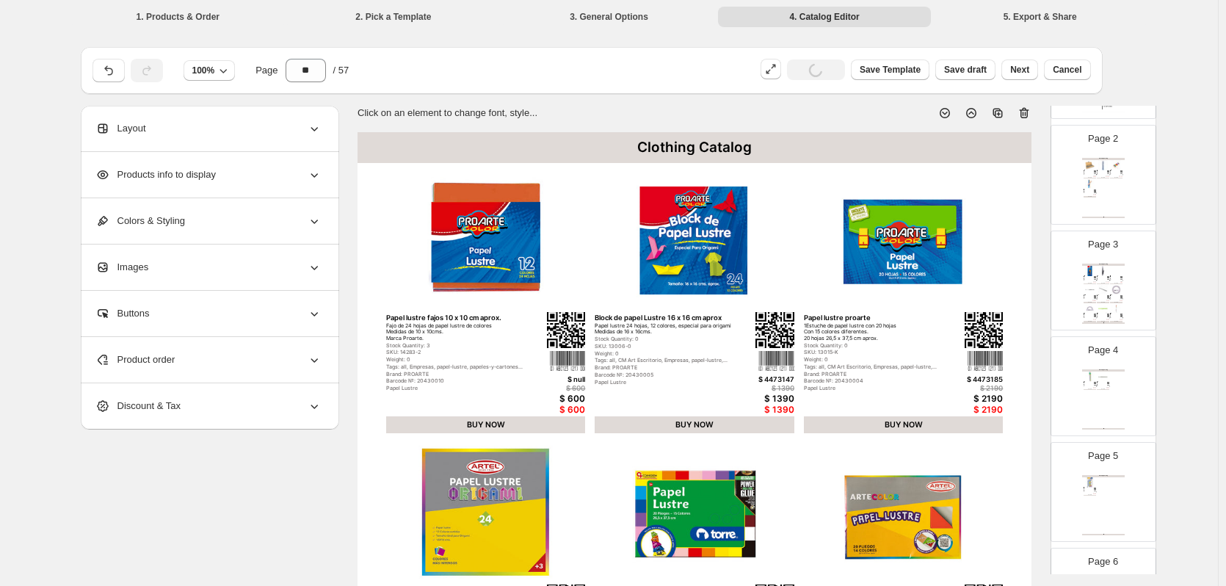
click at [945, 112] on icon at bounding box center [944, 113] width 15 height 15
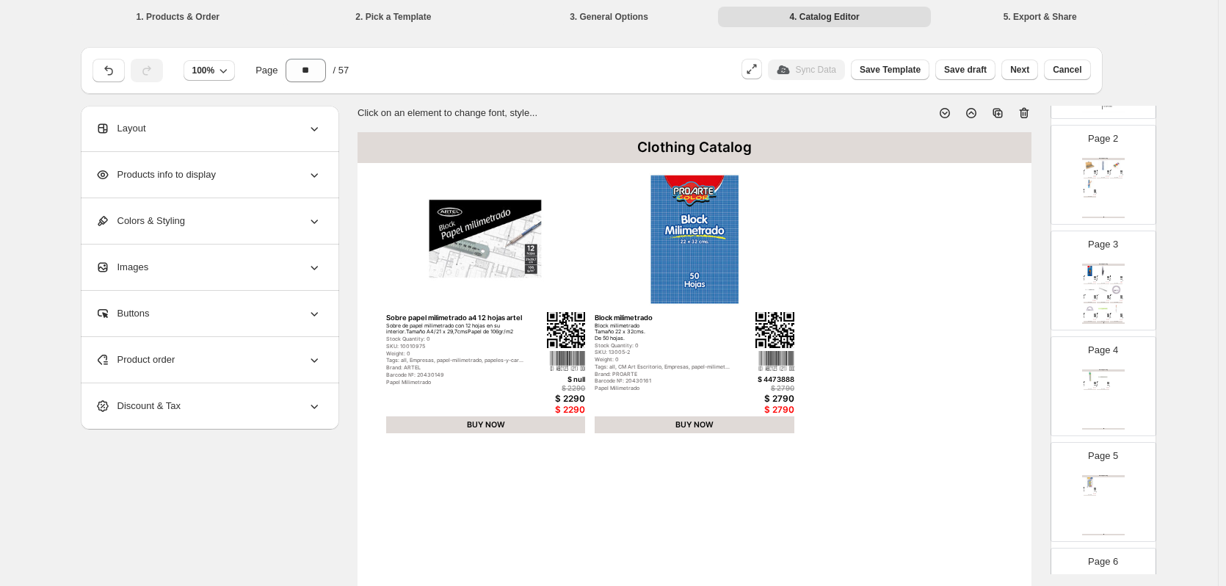
click at [945, 112] on icon at bounding box center [944, 113] width 15 height 15
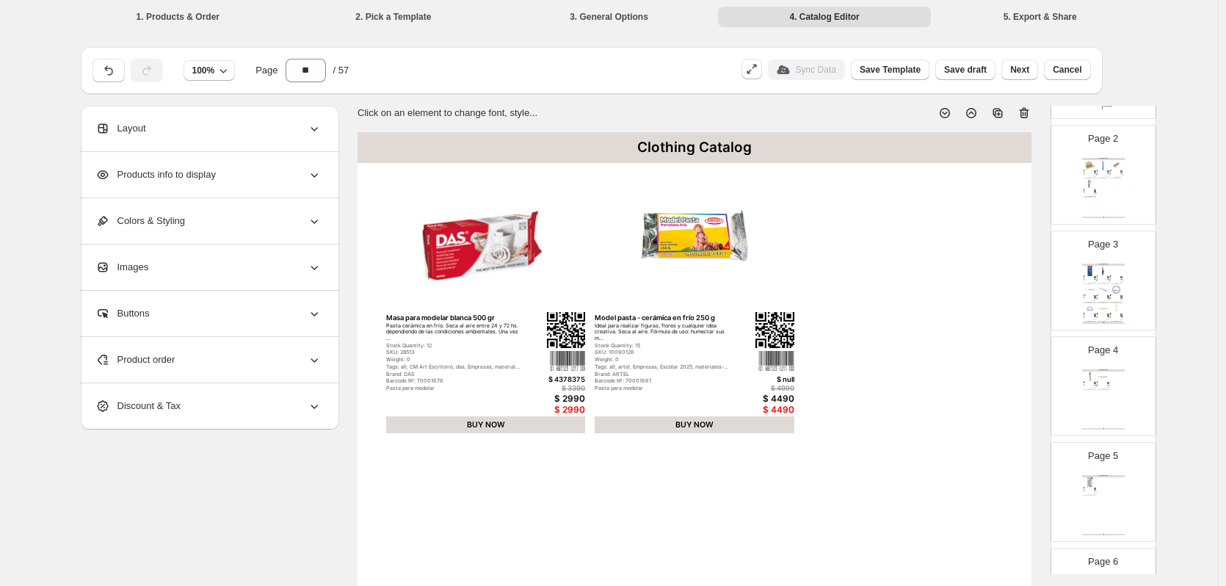
click at [945, 112] on icon at bounding box center [944, 113] width 15 height 15
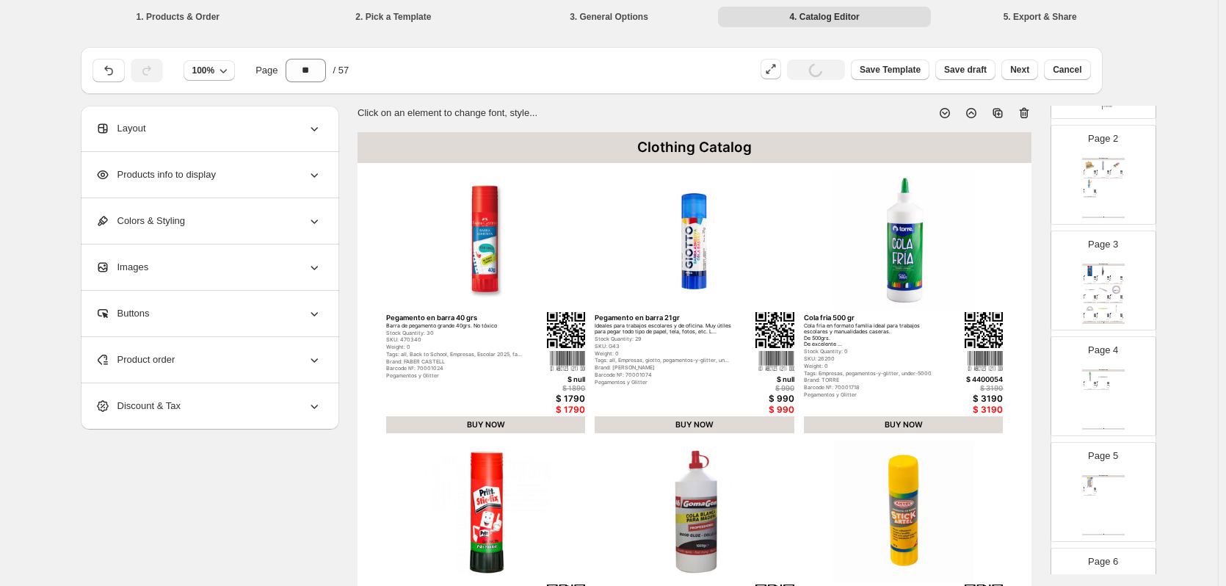
click at [945, 112] on icon at bounding box center [944, 113] width 15 height 15
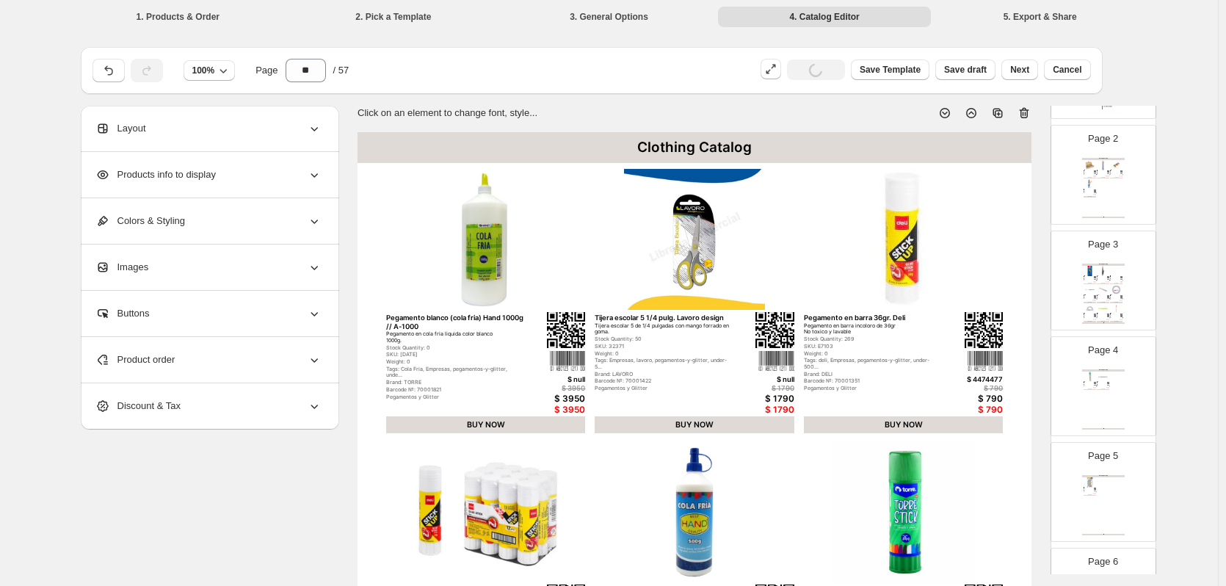
click at [945, 112] on icon at bounding box center [944, 113] width 15 height 15
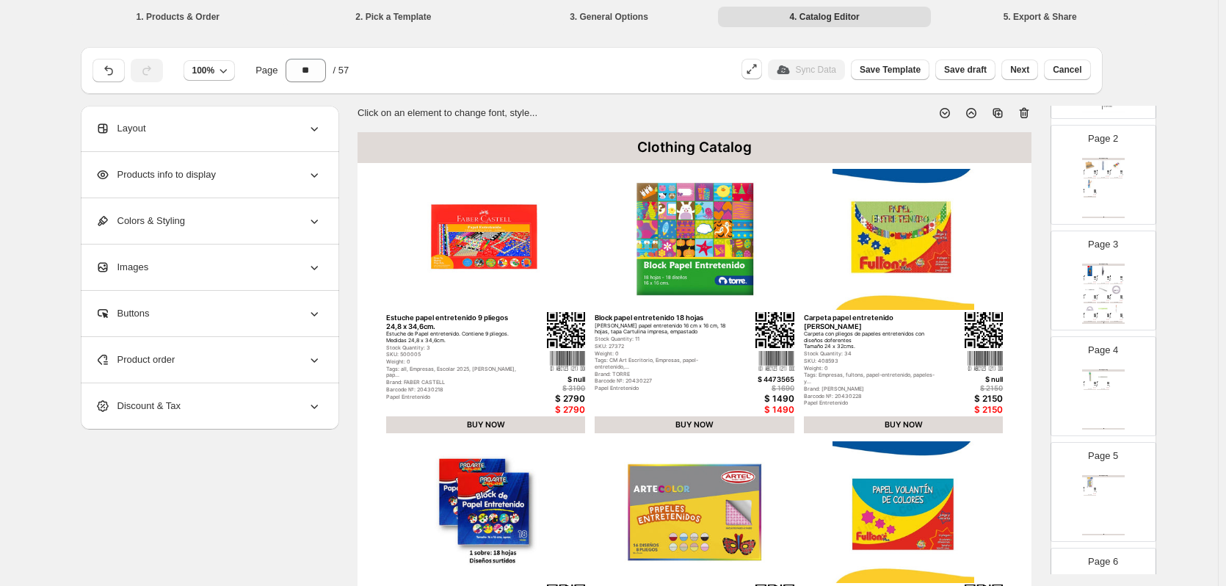
click at [945, 113] on icon at bounding box center [944, 113] width 15 height 15
type input "**"
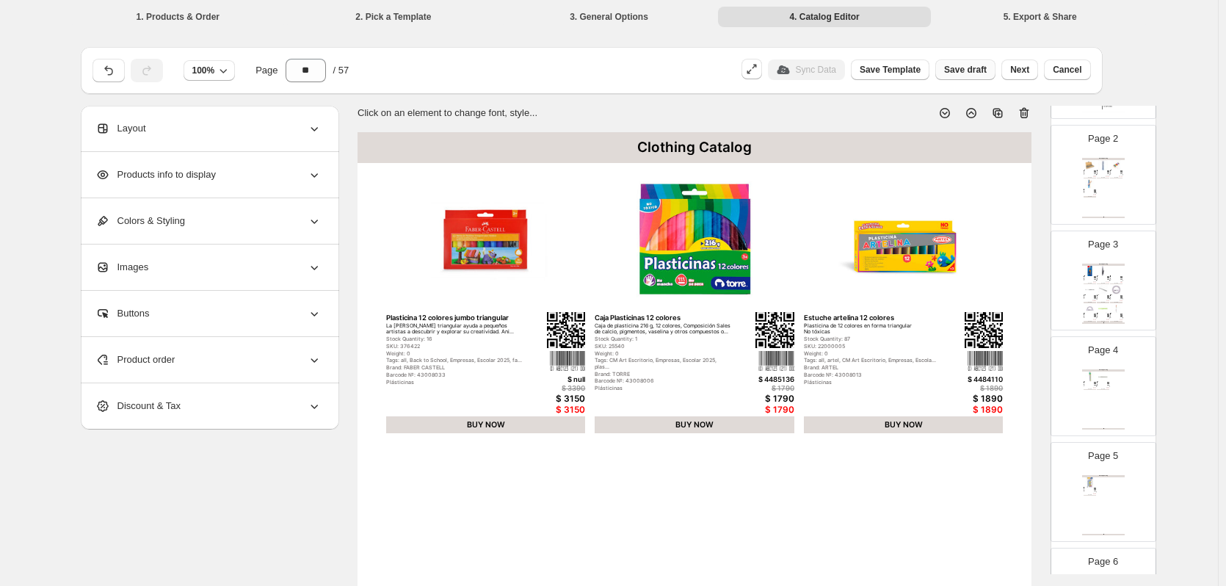
click at [974, 68] on span "Save draft" at bounding box center [965, 70] width 43 height 12
